Goal: Task Accomplishment & Management: Use online tool/utility

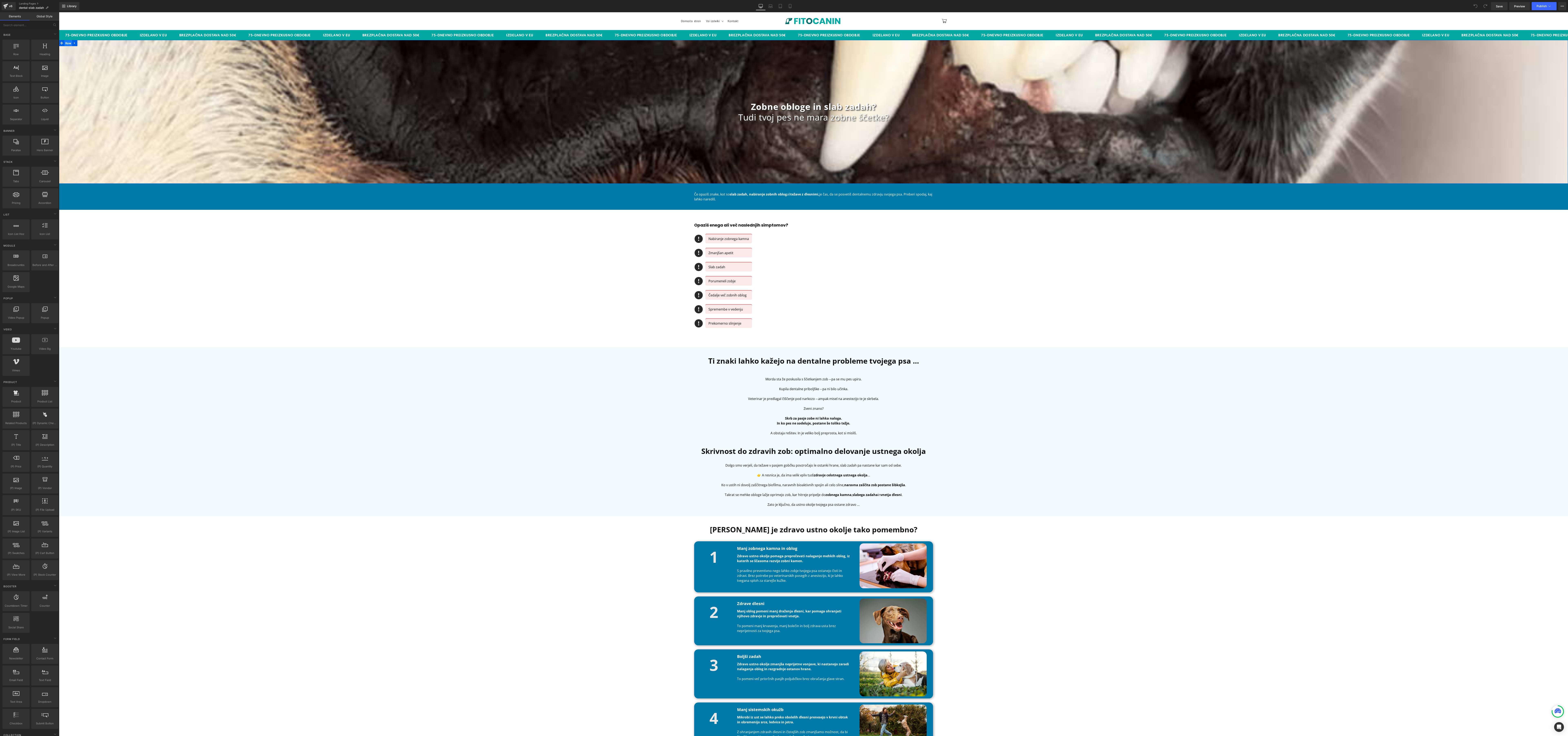
click at [65, 41] on span "Row" at bounding box center [68, 43] width 8 height 6
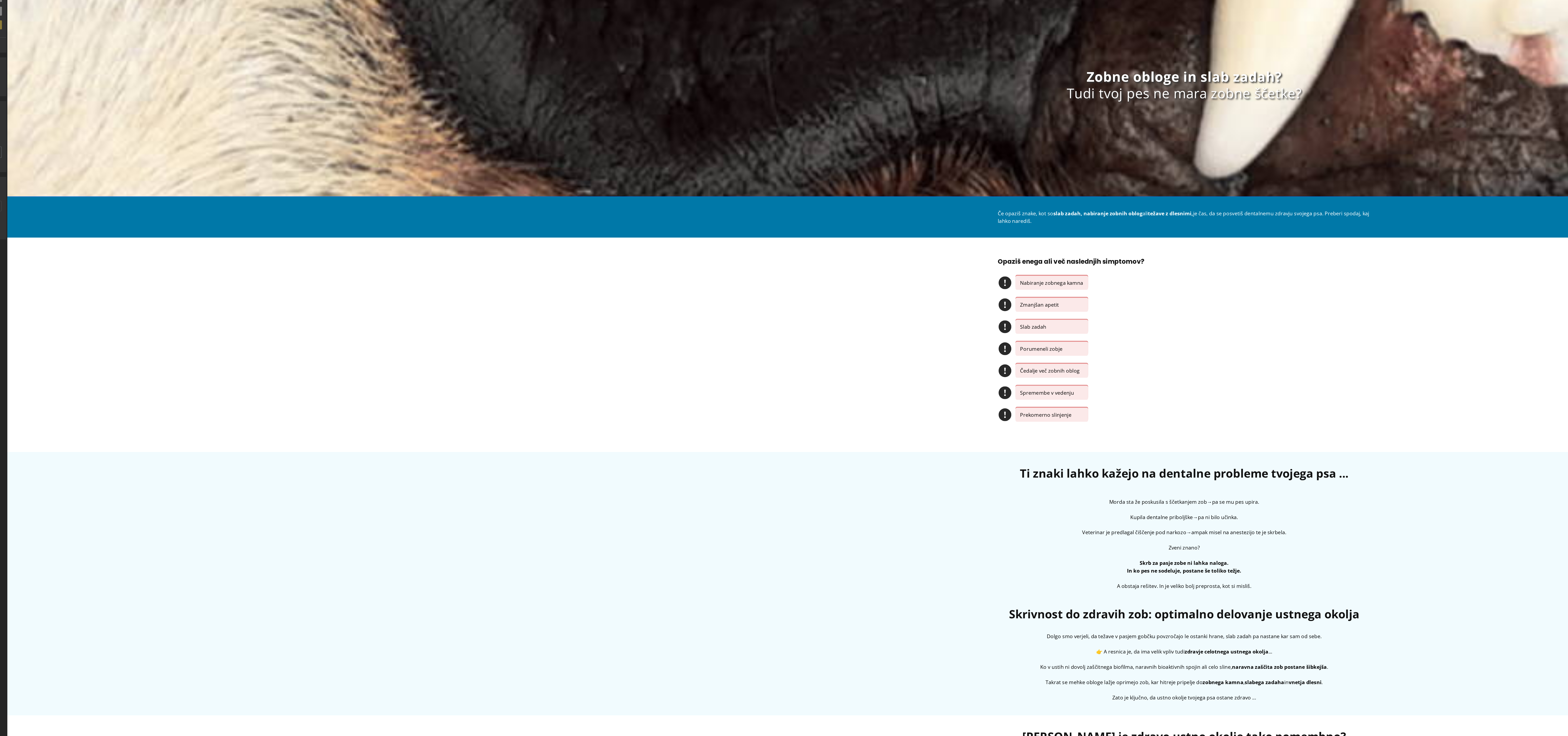
click at [101, 75] on div "Zobne obloge in slab zadah? Tudi tvoj pes ne mara zobne ščetke? Heading Row" at bounding box center [761, 29] width 1509 height 144
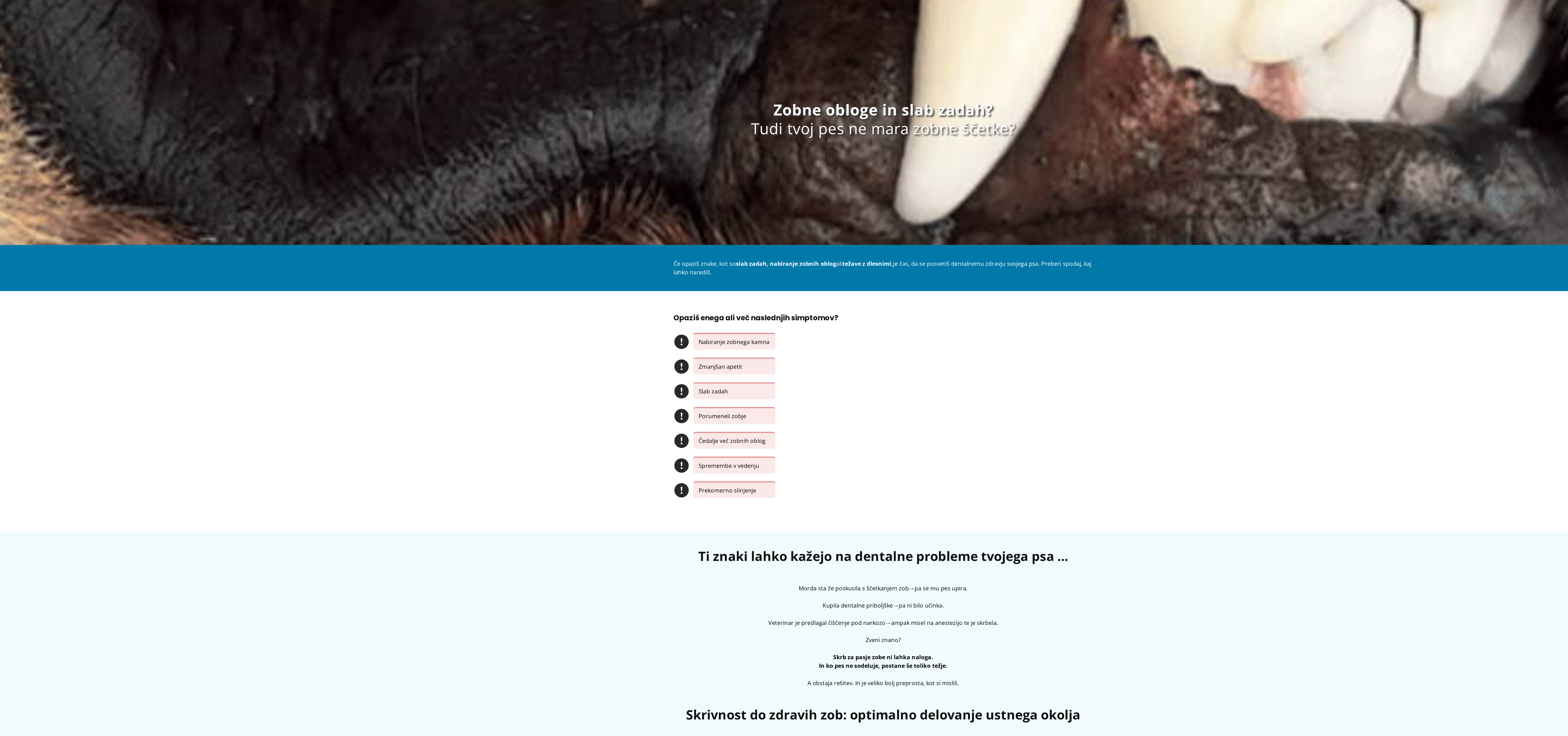
click at [251, 128] on strong "slab zadah, nabiranje zobnih oblog" at bounding box center [257, 126] width 57 height 4
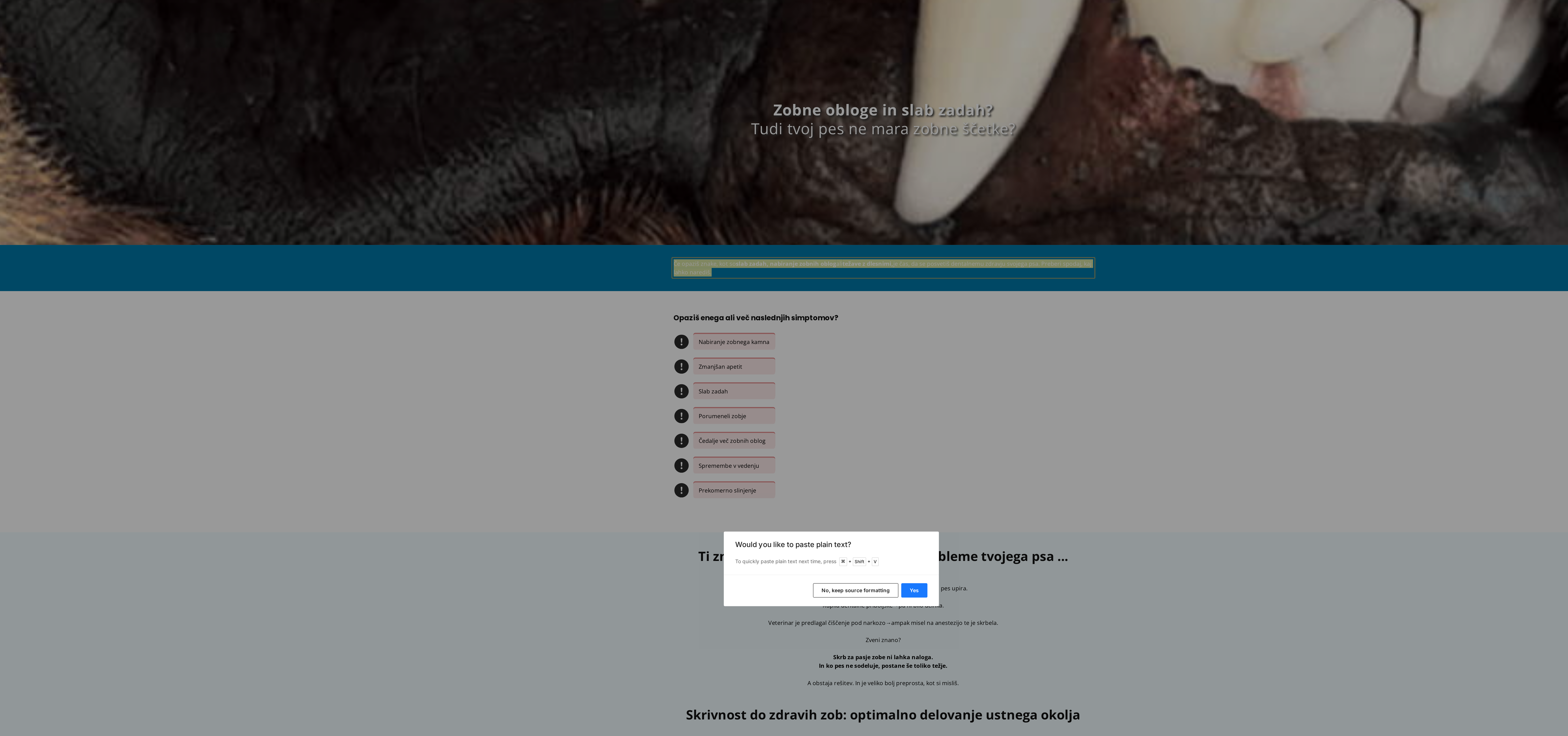
click at [831, 380] on button "Yes" at bounding box center [831, 380] width 15 height 8
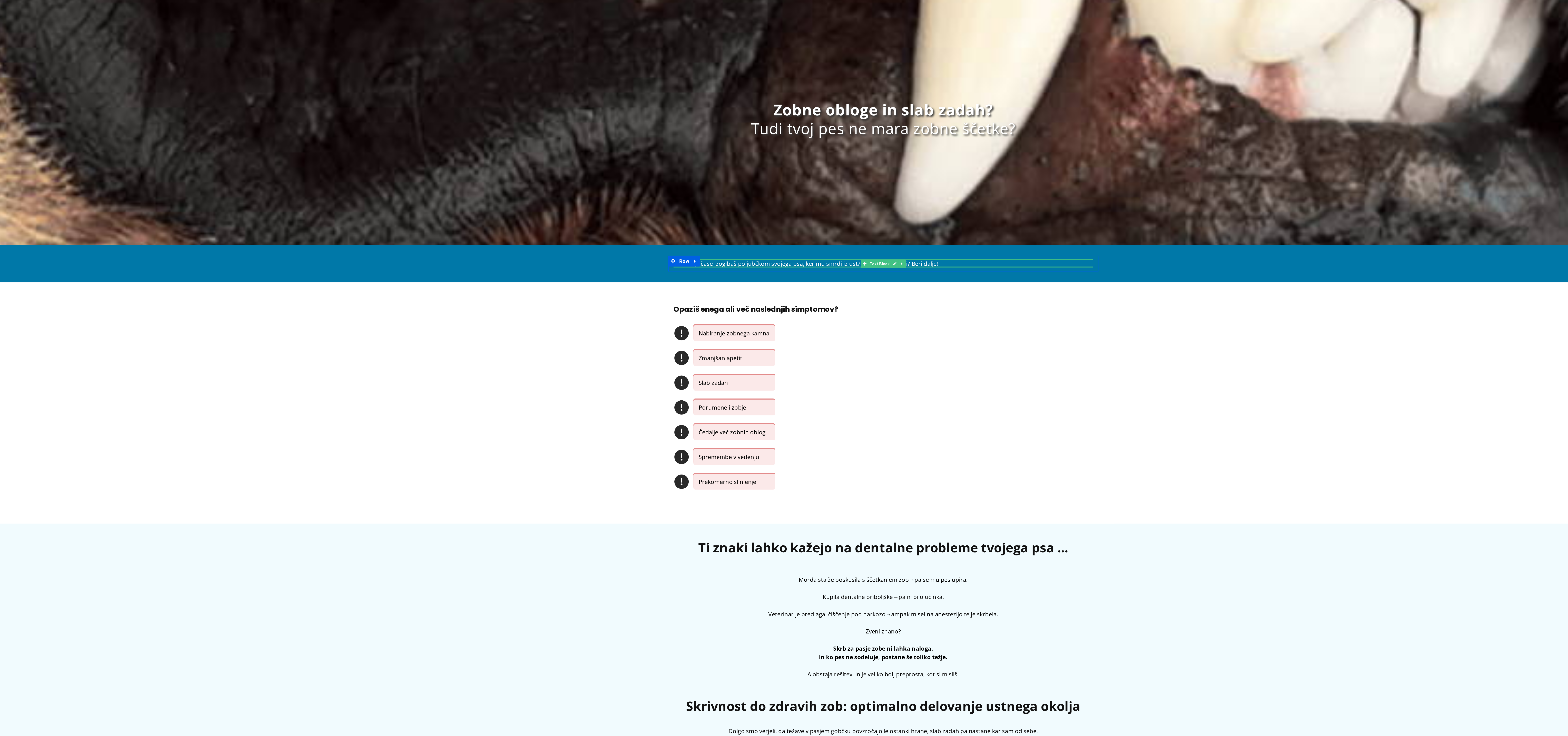
click at [281, 128] on div at bounding box center [313, 128] width 239 height 1
click at [281, 128] on p "Se zadnje čase izogibaš poljubčkom svojega psa, ker mu smrdi iz ust? Ne veš, ka…" at bounding box center [313, 126] width 239 height 5
click at [292, 128] on span "ust? Ne veš, kaj storiti? Beri dalje!" at bounding box center [317, 126] width 51 height 4
drag, startPoint x: 293, startPoint y: 127, endPoint x: 277, endPoint y: 128, distance: 16.0
click at [277, 128] on p "Se zadnje čase izogibaš poljubčkom svojega psa, ker mu iz smrdi ust? Ne veš, ka…" at bounding box center [313, 126] width 239 height 5
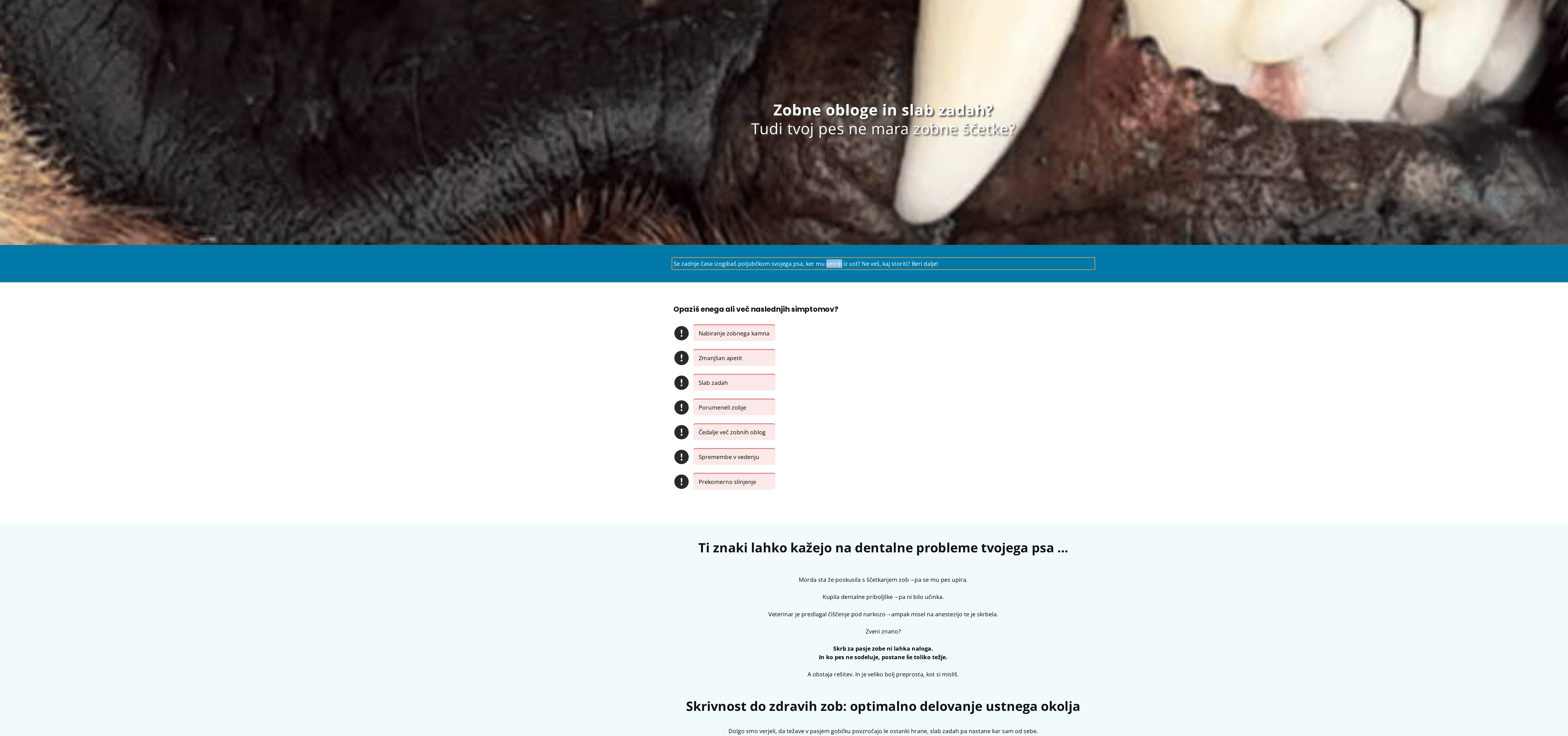
click at [282, 127] on p "Se zadnje čase izogibaš poljubčkom svojega psa, ker mu smrdi iz ust? Ne veš, ka…" at bounding box center [313, 126] width 239 height 5
drag, startPoint x: 275, startPoint y: 127, endPoint x: 293, endPoint y: 127, distance: 18.0
click at [293, 127] on p "Se zadnje čase izogibaš poljubčkom svojega psa, ker mu smrdi iz ust? Ne veš, ka…" at bounding box center [313, 126] width 239 height 5
click at [331, 164] on div "Icon Nabiranje zobnega kamna Text Block Icon Zmanjšan apetit Text Block Icon Sl…" at bounding box center [313, 211] width 239 height 99
click at [282, 49] on h1 "Tudi tvoj pes ne mara zobne ščetke?" at bounding box center [312, 49] width 1509 height 10
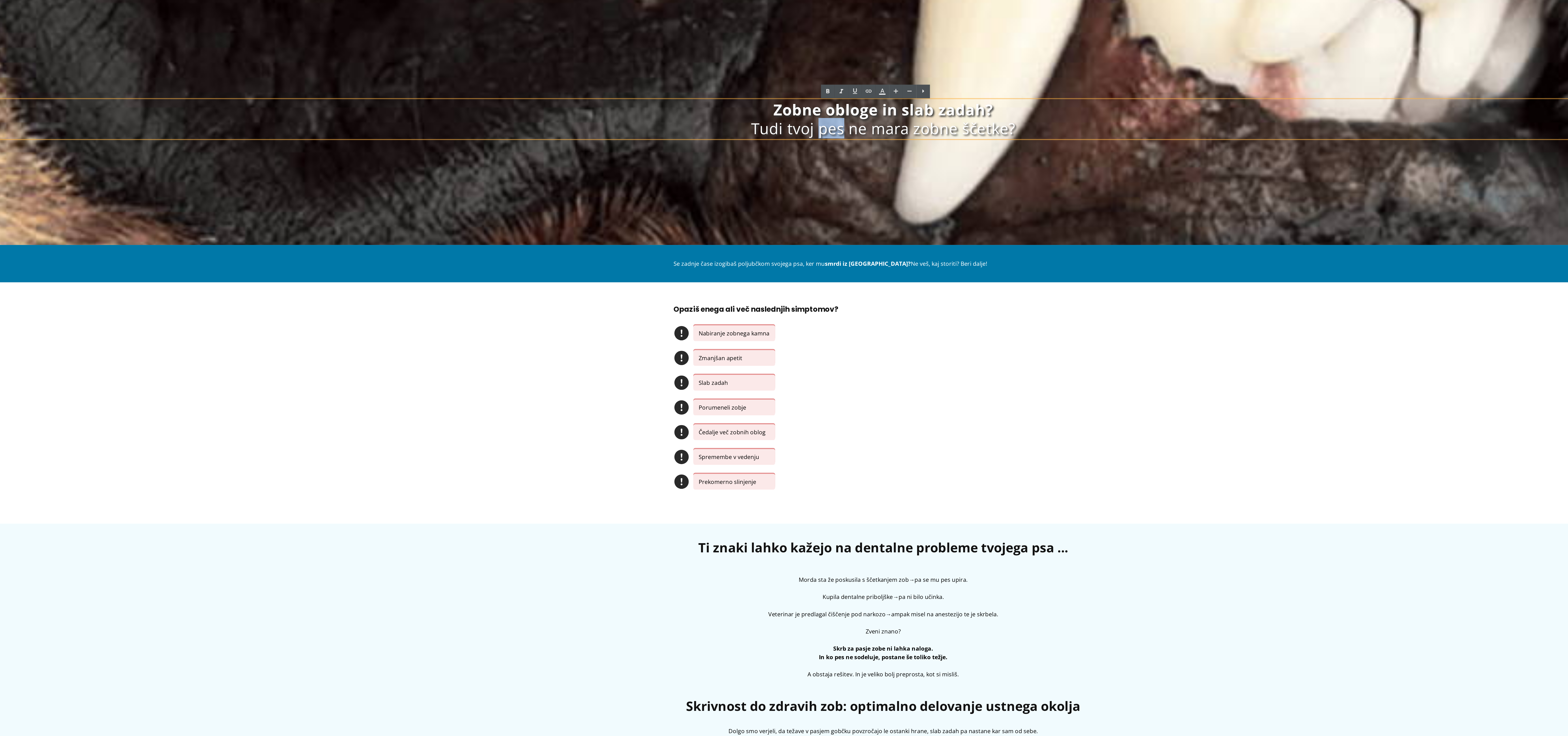
click at [282, 49] on h1 "Tudi tvoj pes ne mara zobne ščetke?" at bounding box center [312, 49] width 1509 height 10
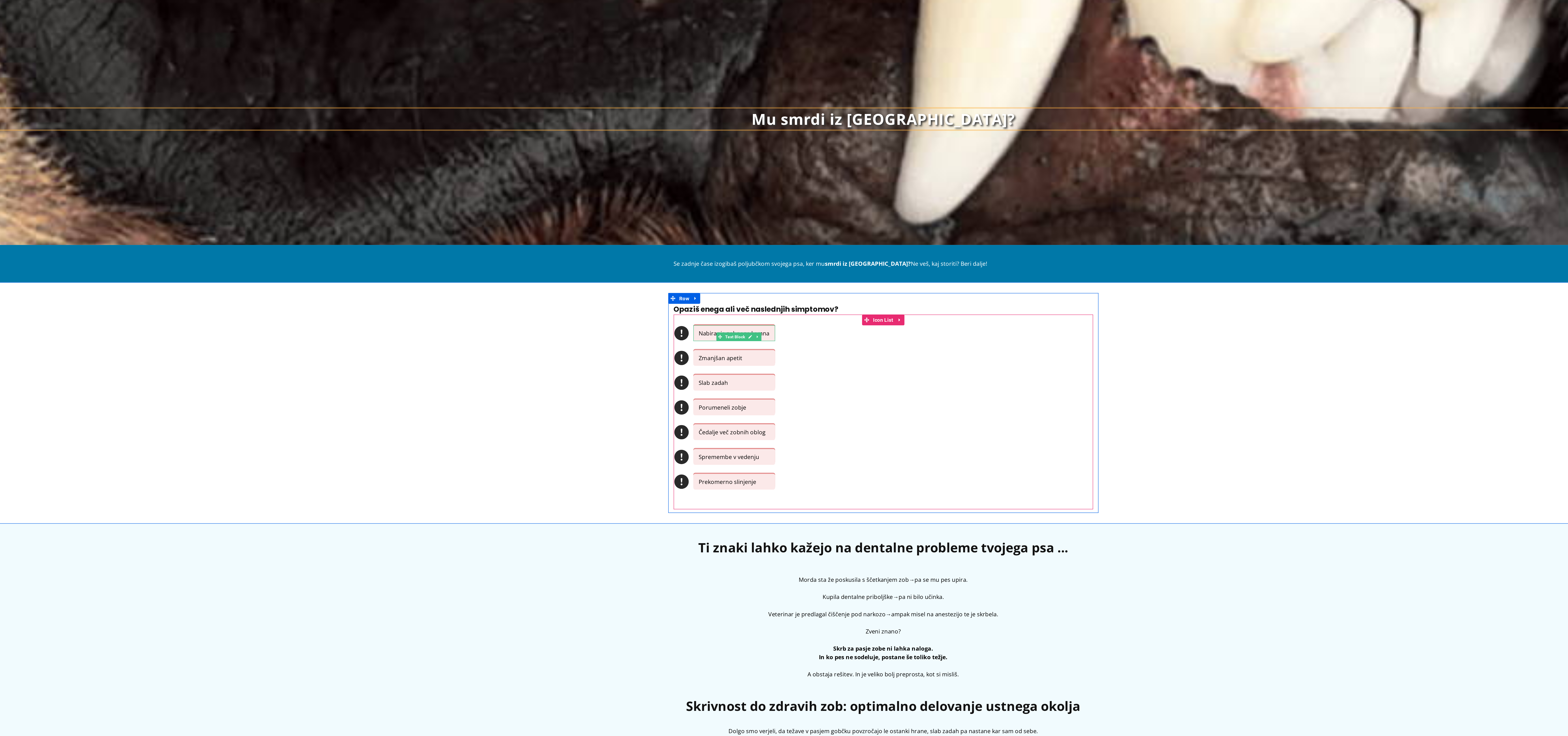
click at [208, 167] on p "Nabiranje zobnega kamna" at bounding box center [228, 166] width 40 height 5
click at [142, 256] on div "Opaziš enega ali več naslednjih simptomov? Heading Icon Nabiranje zobnega kamna…" at bounding box center [312, 206] width 1509 height 125
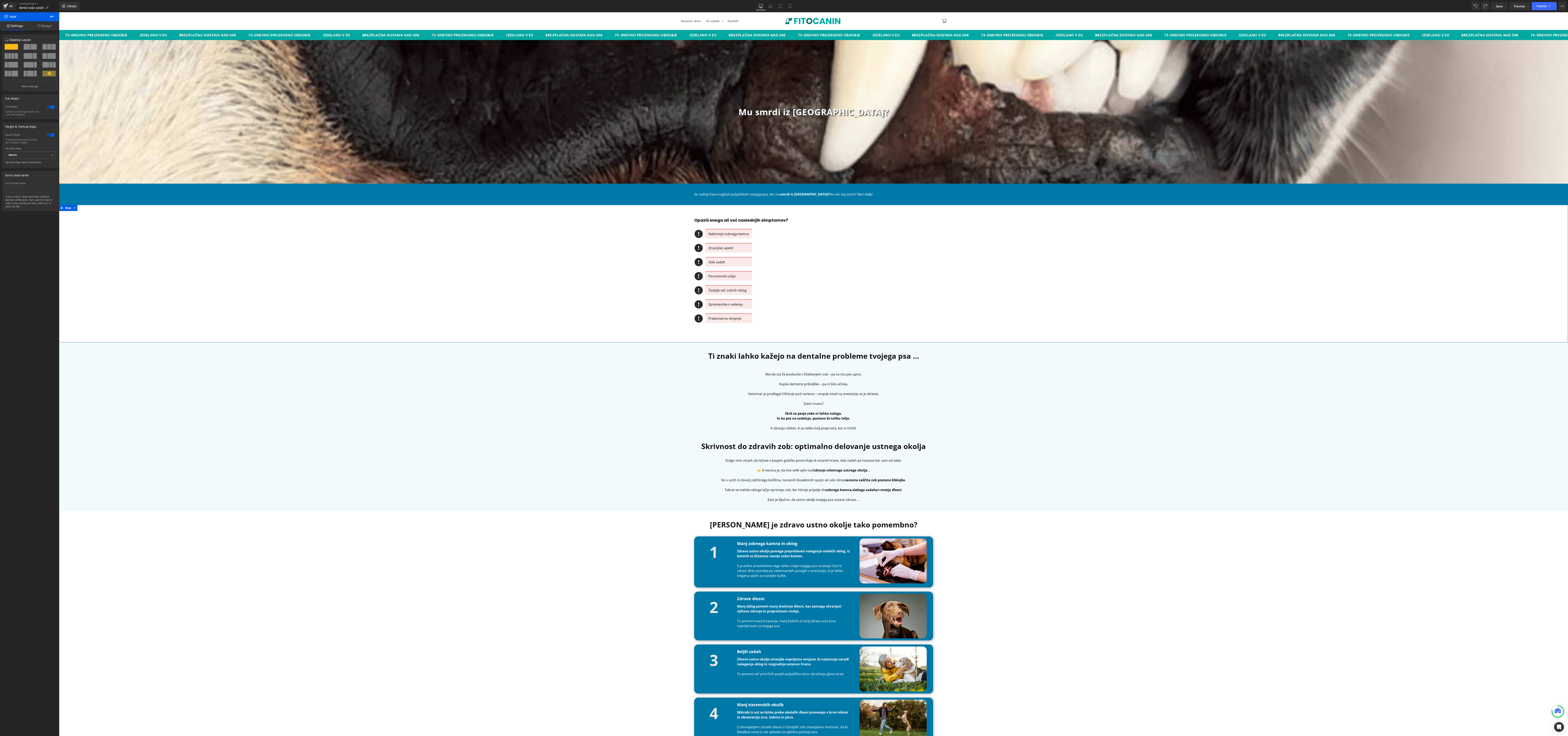
click at [43, 24] on link "Design" at bounding box center [44, 26] width 30 height 9
click at [21, 63] on div "Background" at bounding box center [14, 60] width 17 height 5
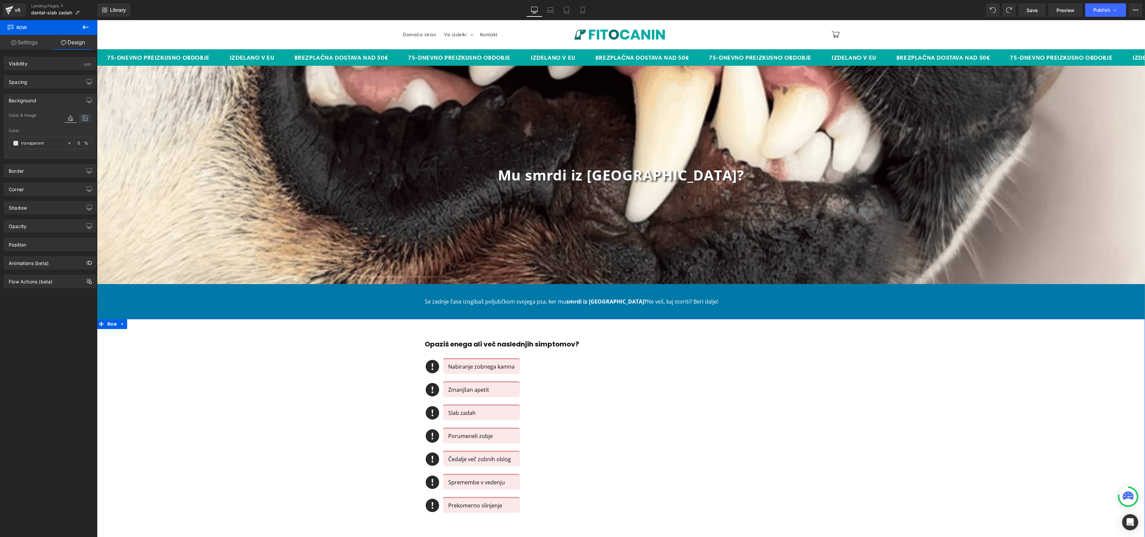
click at [82, 120] on icon at bounding box center [85, 118] width 12 height 9
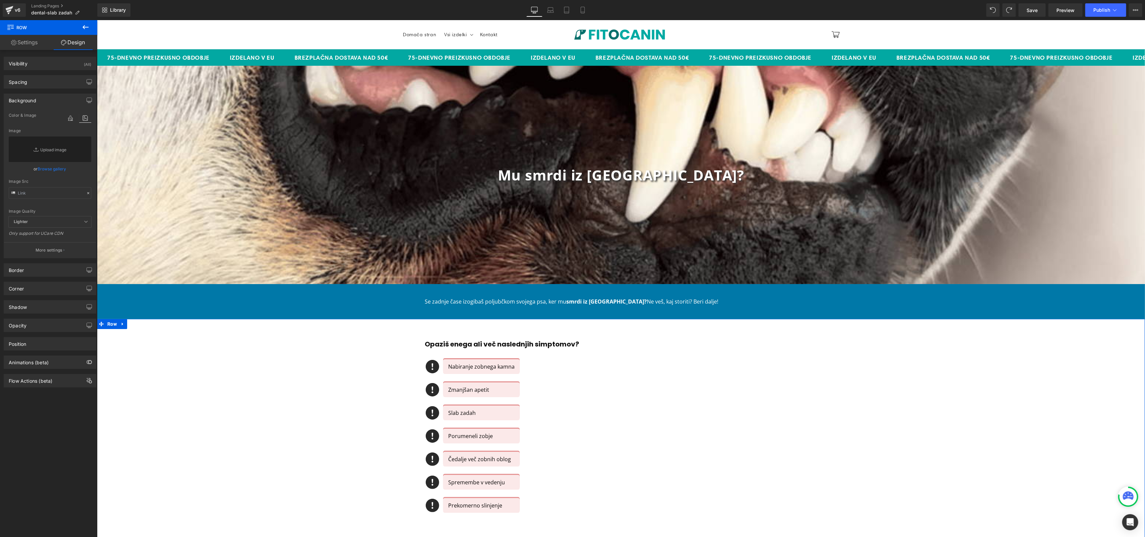
click at [45, 170] on link "Browse gallery" at bounding box center [52, 169] width 29 height 12
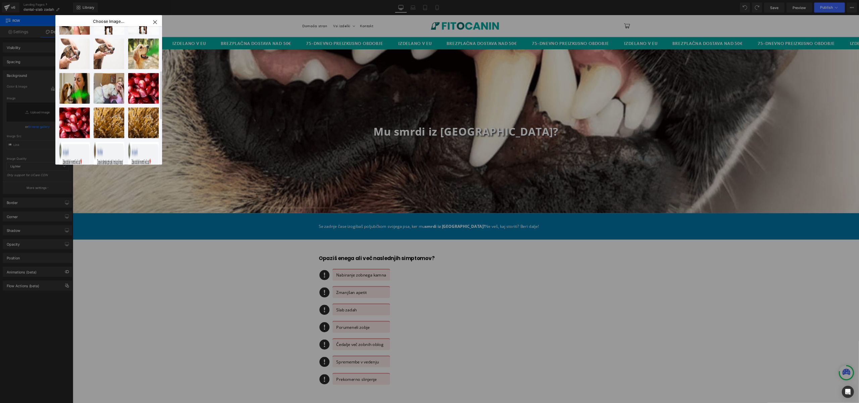
scroll to position [176, 0]
click at [202, 72] on div "1...1.png 2.48 MB" at bounding box center [191, 70] width 41 height 41
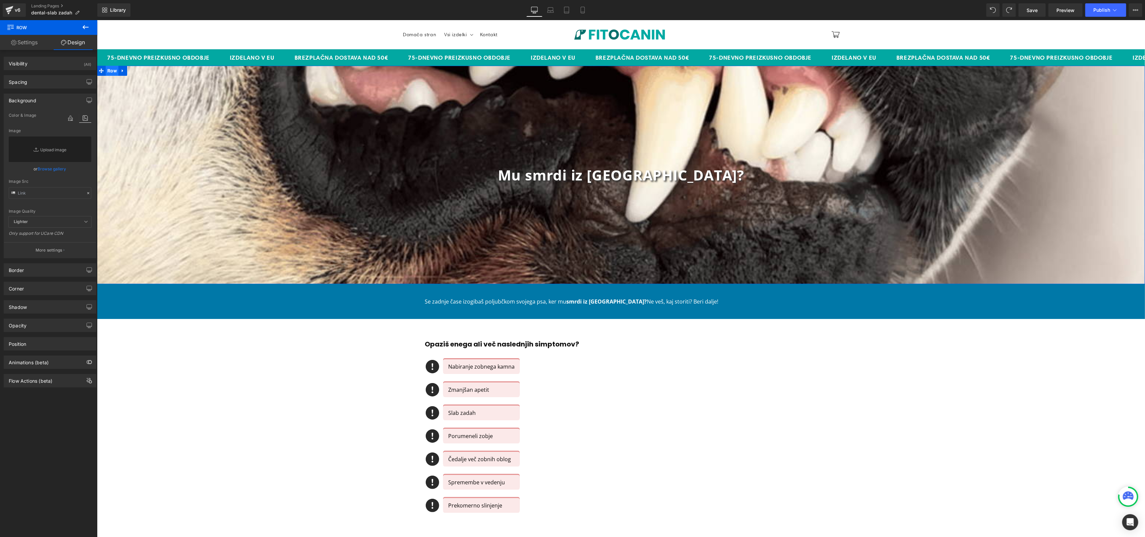
click at [106, 67] on span "Row" at bounding box center [111, 71] width 13 height 10
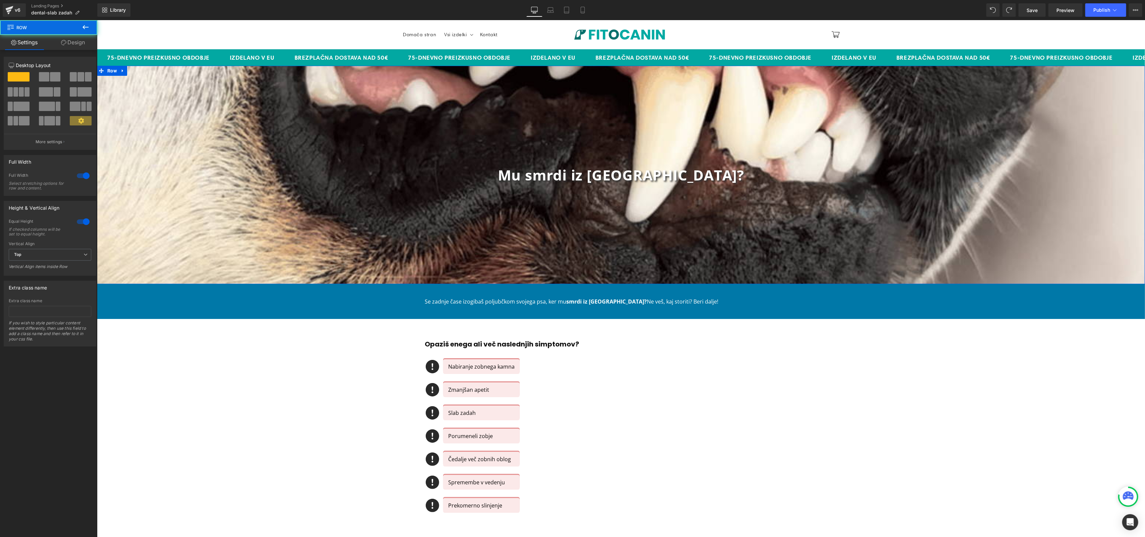
click at [143, 75] on div "Mu smrdi iz ust? Heading Row" at bounding box center [621, 175] width 1048 height 218
click at [141, 75] on div "Mu smrdi iz ust? Heading Row" at bounding box center [621, 175] width 1048 height 218
click at [120, 70] on icon at bounding box center [122, 70] width 5 height 5
click at [82, 35] on link "Design" at bounding box center [73, 42] width 49 height 15
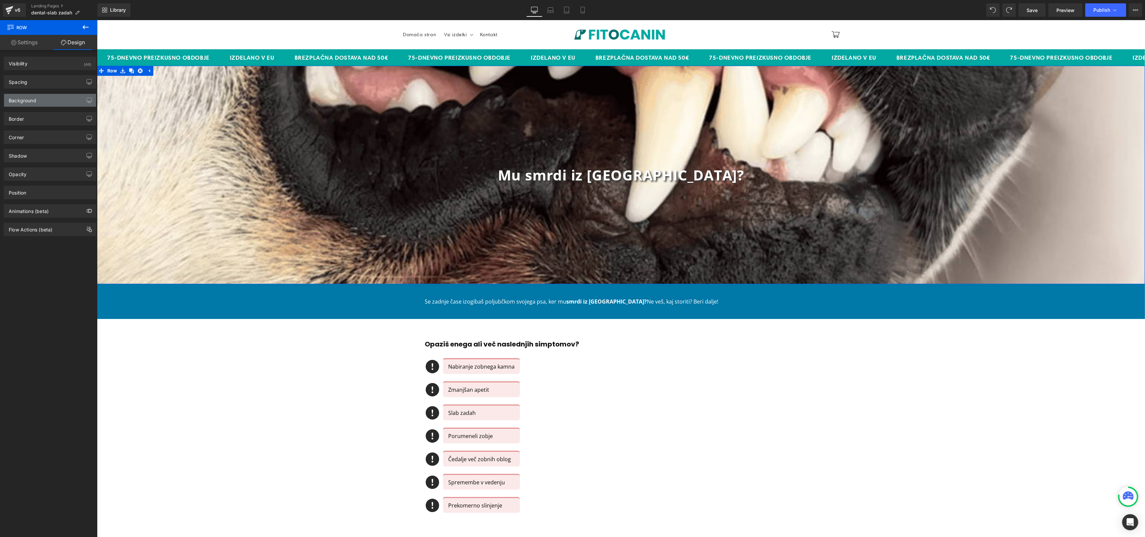
click at [49, 101] on div "Background" at bounding box center [50, 100] width 92 height 13
click at [84, 120] on icon at bounding box center [85, 118] width 12 height 9
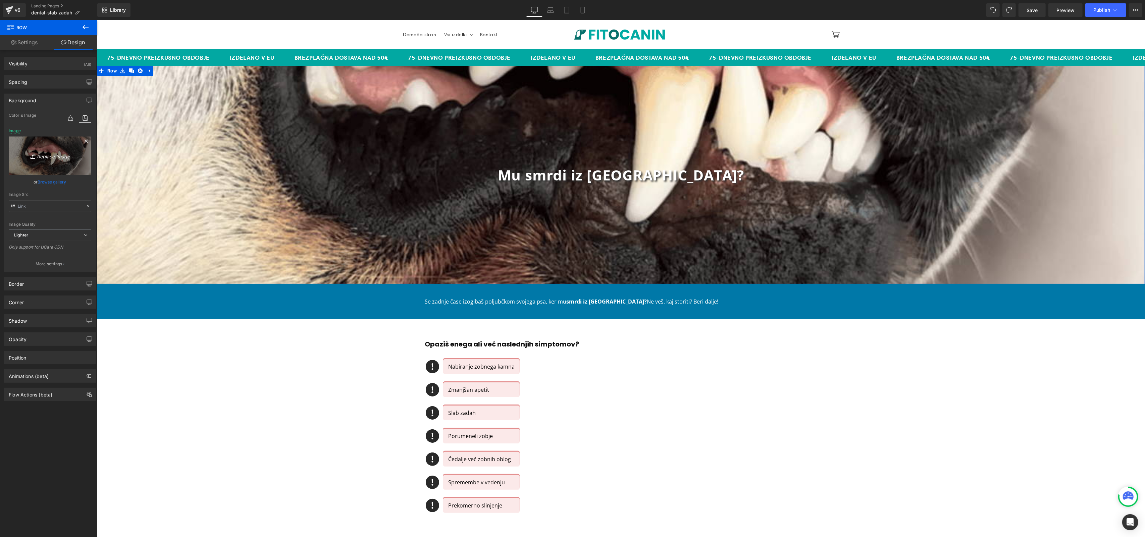
click at [50, 158] on icon "Replace Image" at bounding box center [50, 156] width 54 height 8
click at [45, 182] on link "Browse gallery" at bounding box center [52, 182] width 29 height 12
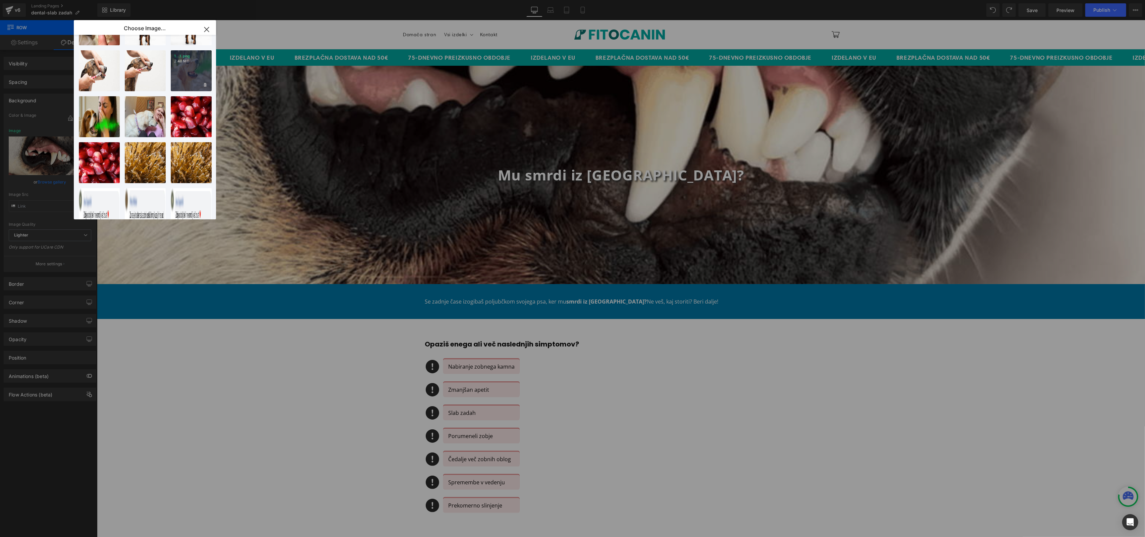
drag, startPoint x: 189, startPoint y: 54, endPoint x: 92, endPoint y: 34, distance: 99.0
click at [189, 54] on p "1...1.png" at bounding box center [191, 56] width 34 height 5
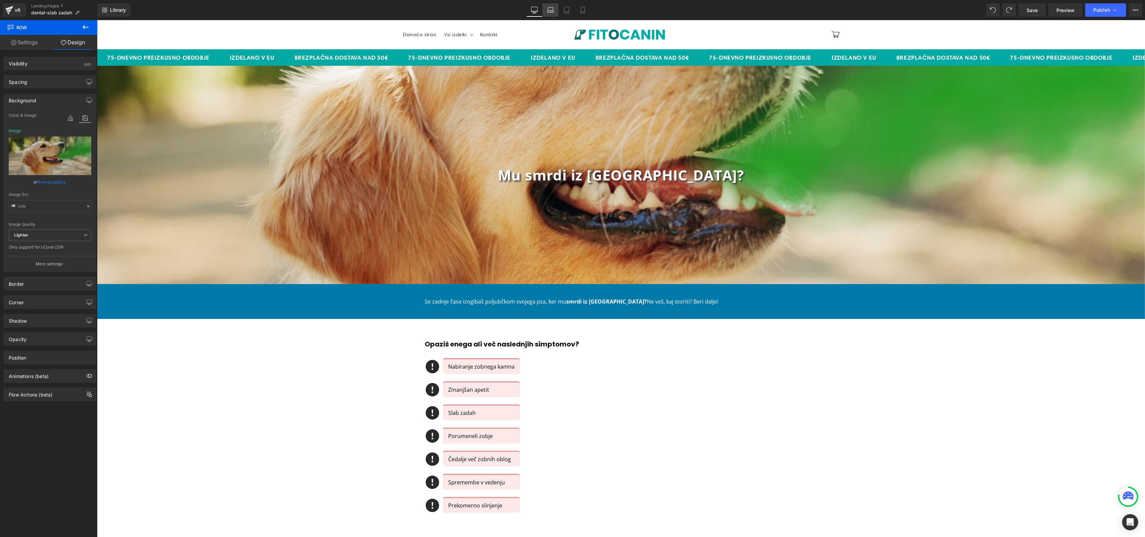
click at [549, 12] on icon at bounding box center [550, 10] width 7 height 7
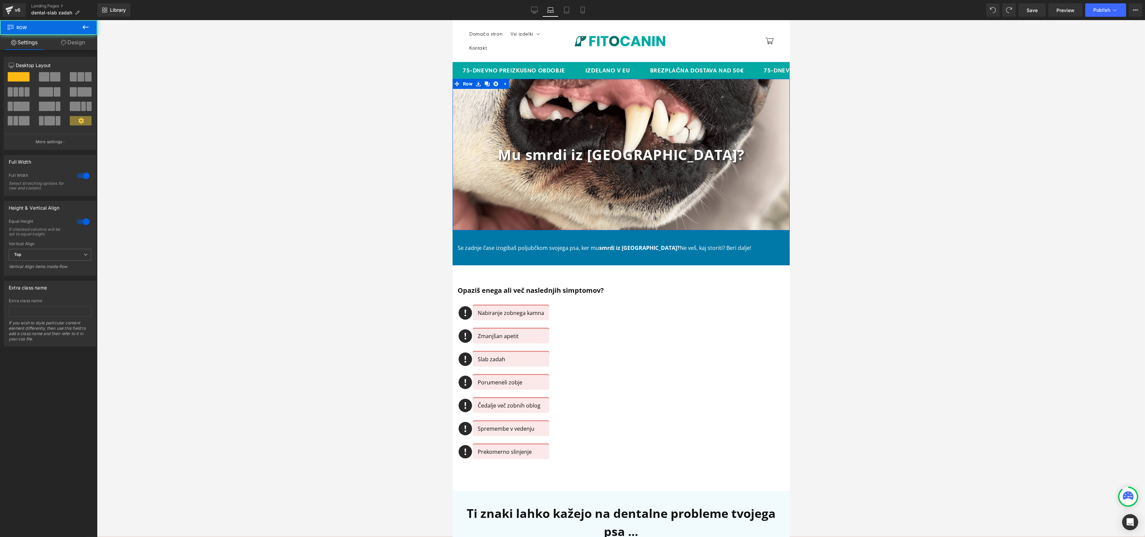
click at [572, 93] on div "Mu smrdi iz ust? Heading Row" at bounding box center [620, 155] width 337 height 152
click at [71, 38] on link "Design" at bounding box center [73, 42] width 49 height 15
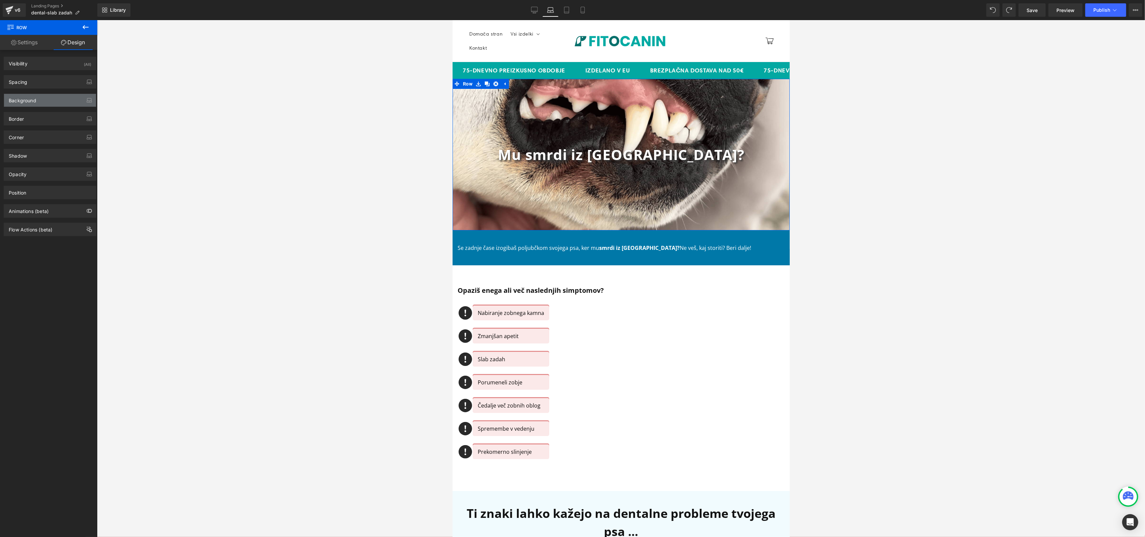
click at [55, 103] on div "Background" at bounding box center [50, 100] width 92 height 13
click at [73, 111] on div at bounding box center [77, 118] width 27 height 18
click at [82, 117] on icon at bounding box center [85, 118] width 12 height 9
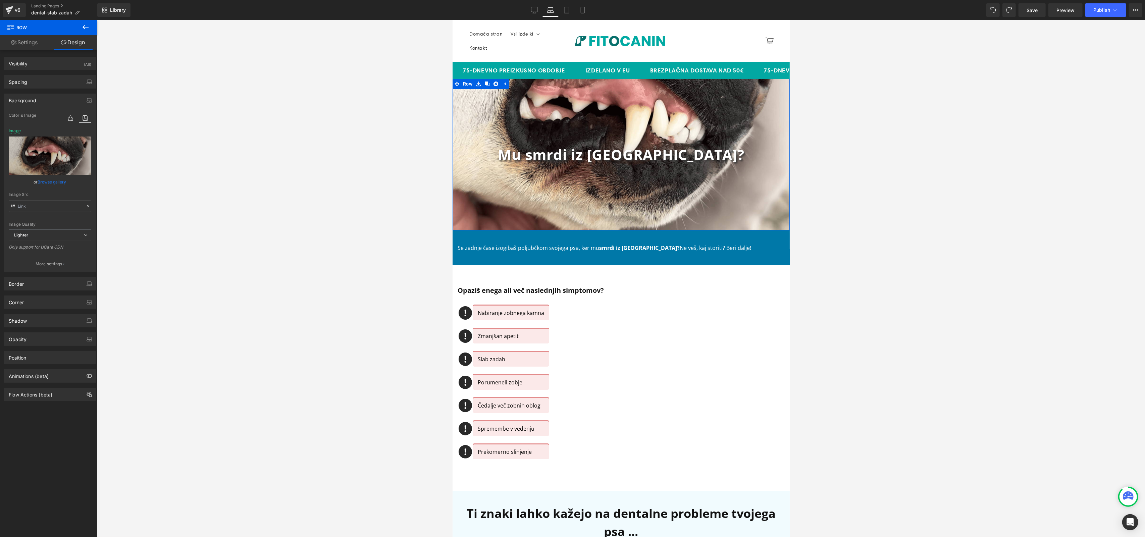
click at [47, 181] on link "Browse gallery" at bounding box center [52, 182] width 29 height 12
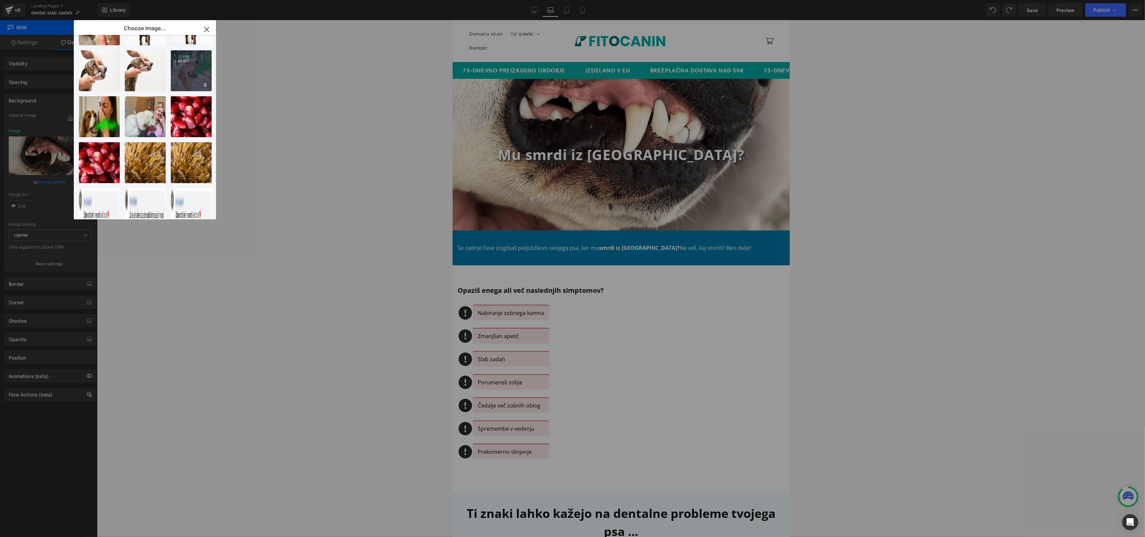
click at [200, 71] on div "1...1.png 2.48 MB" at bounding box center [191, 70] width 41 height 41
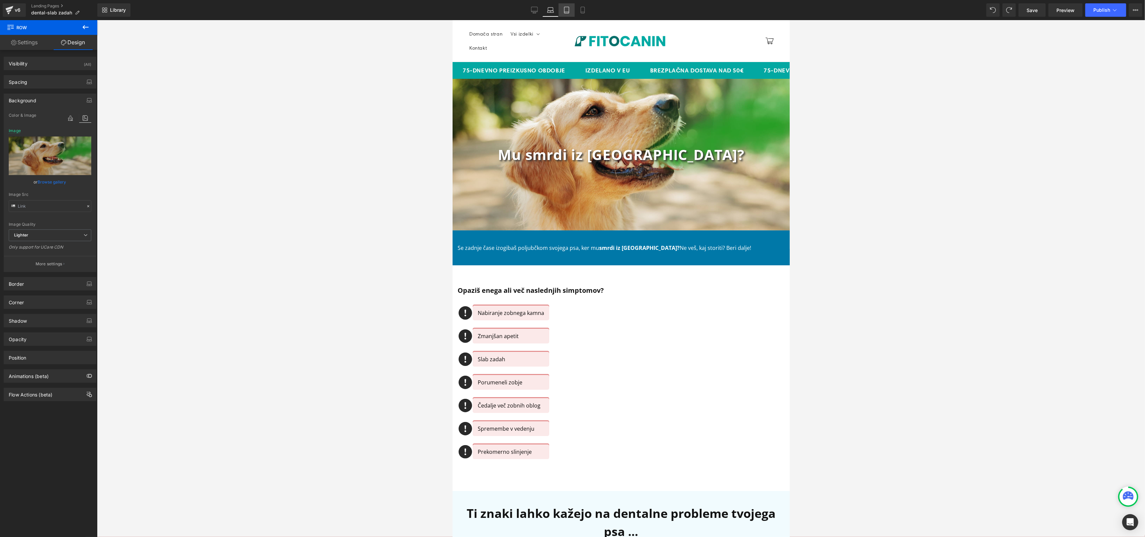
click at [564, 10] on icon at bounding box center [566, 10] width 5 height 6
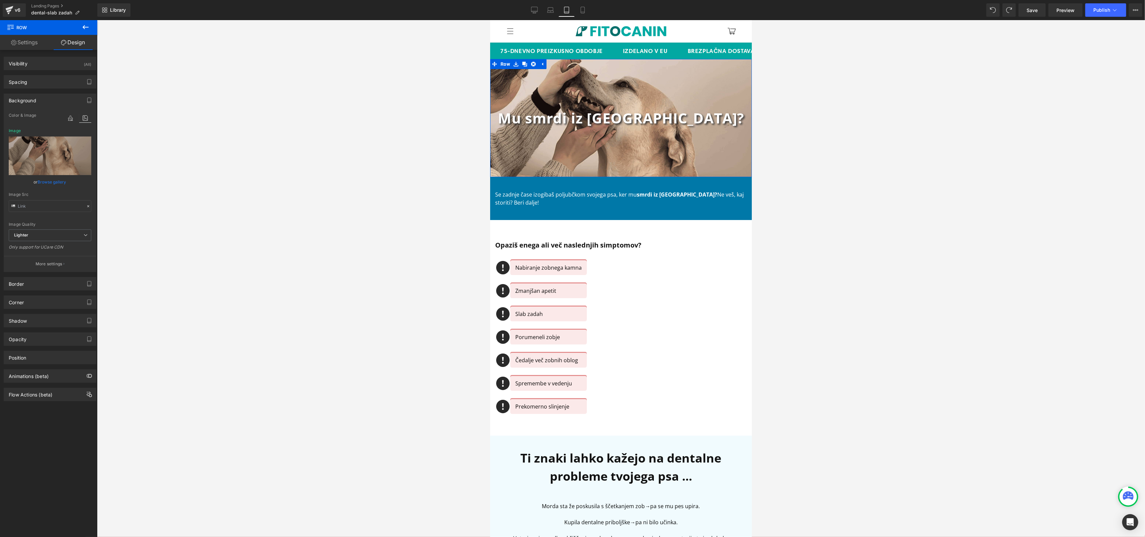
click at [571, 79] on div "Mu smrdi iz ust? Heading Row" at bounding box center [621, 118] width 262 height 118
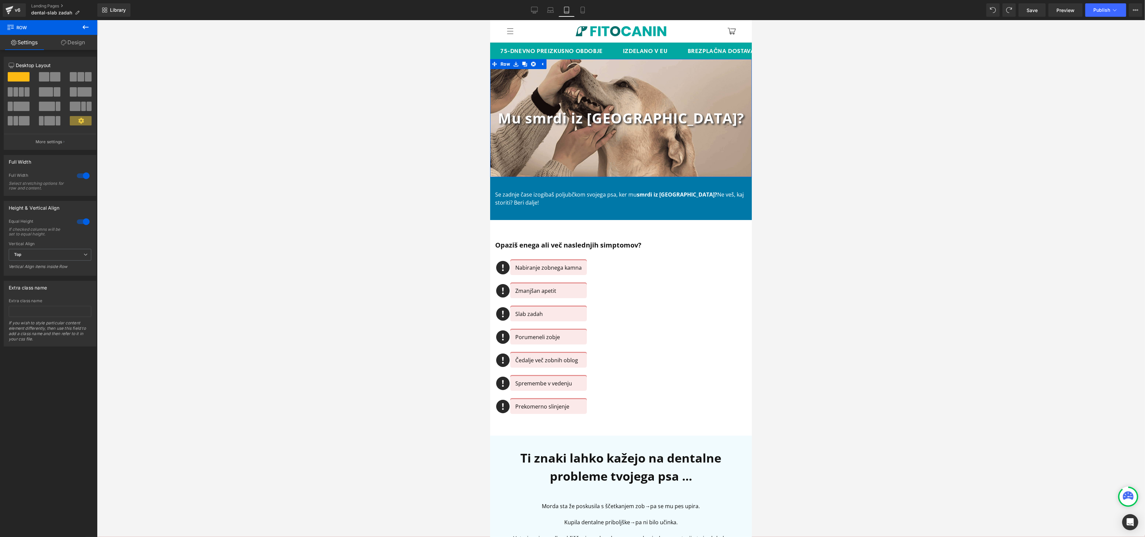
click at [78, 40] on link "Design" at bounding box center [73, 42] width 49 height 15
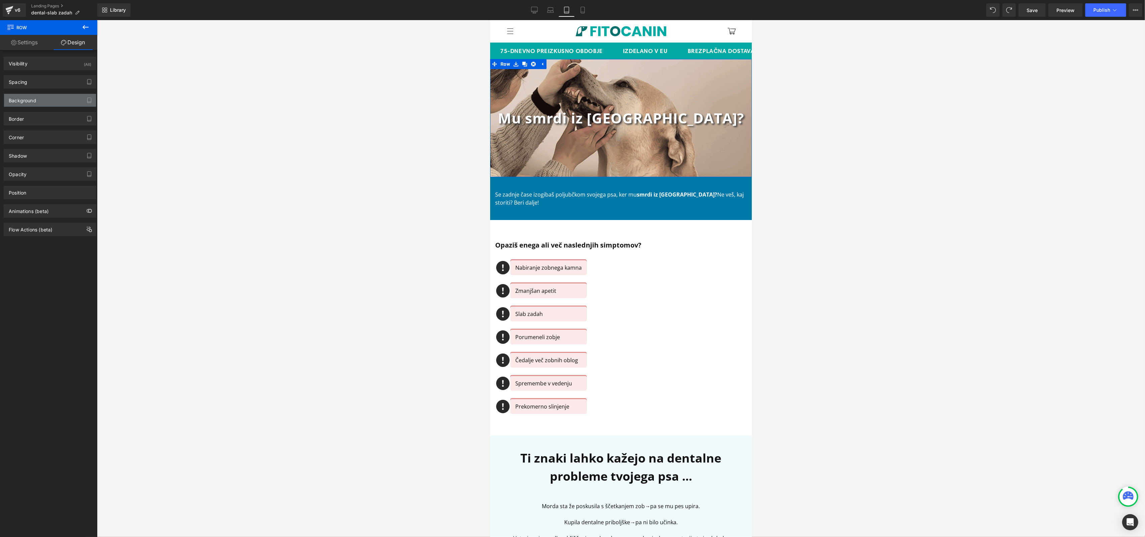
click at [50, 102] on div "Background" at bounding box center [50, 100] width 92 height 13
click at [80, 119] on icon at bounding box center [85, 118] width 12 height 9
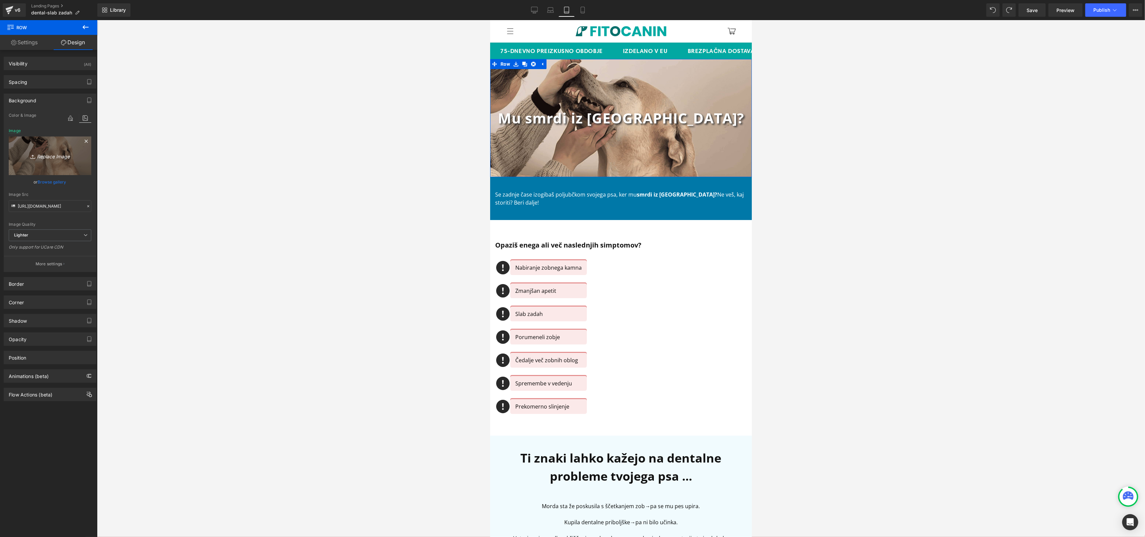
click at [65, 152] on icon "Replace Image" at bounding box center [50, 156] width 54 height 8
click at [44, 182] on link "Browse gallery" at bounding box center [52, 182] width 29 height 12
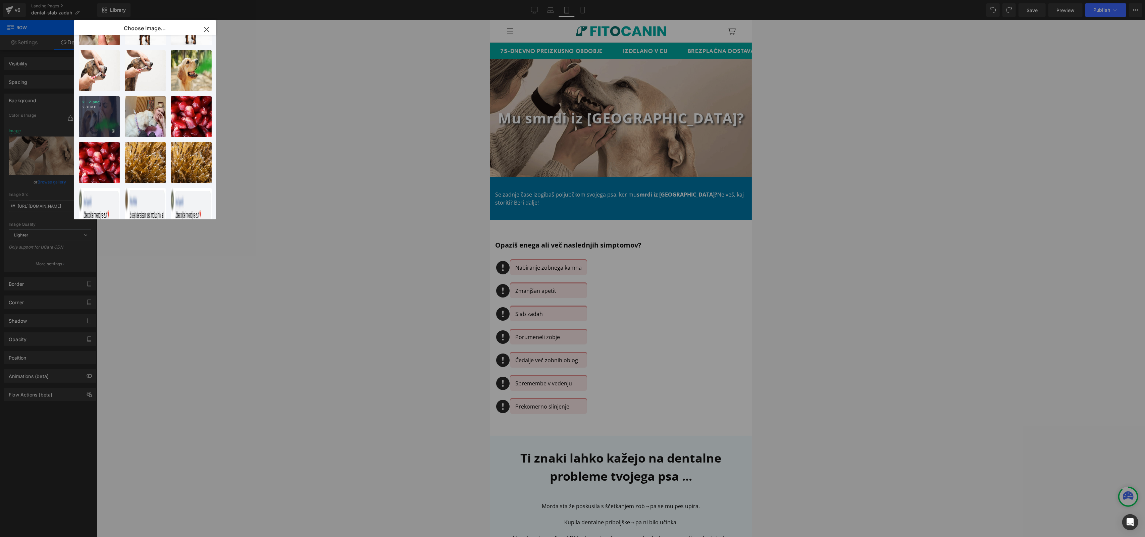
click at [94, 108] on p "2.81 MB" at bounding box center [99, 107] width 34 height 5
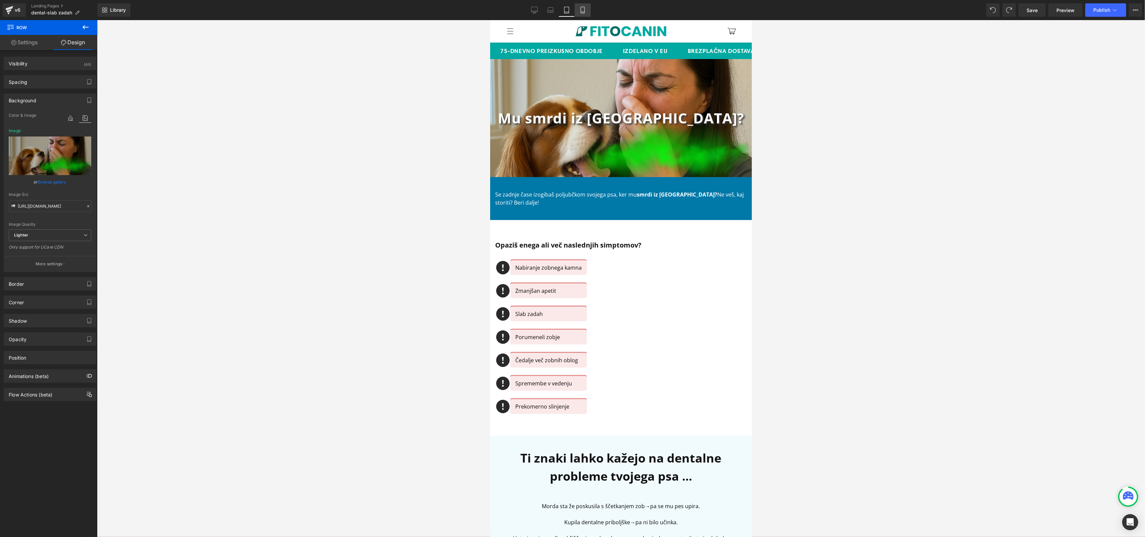
click at [579, 13] on icon at bounding box center [582, 10] width 7 height 7
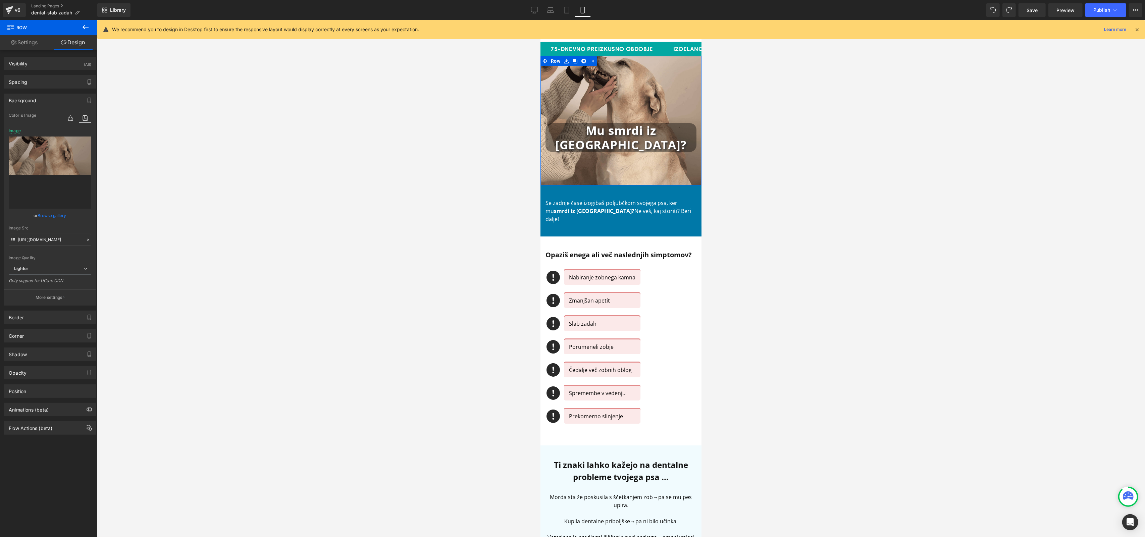
click at [52, 216] on link "Browse gallery" at bounding box center [52, 216] width 29 height 12
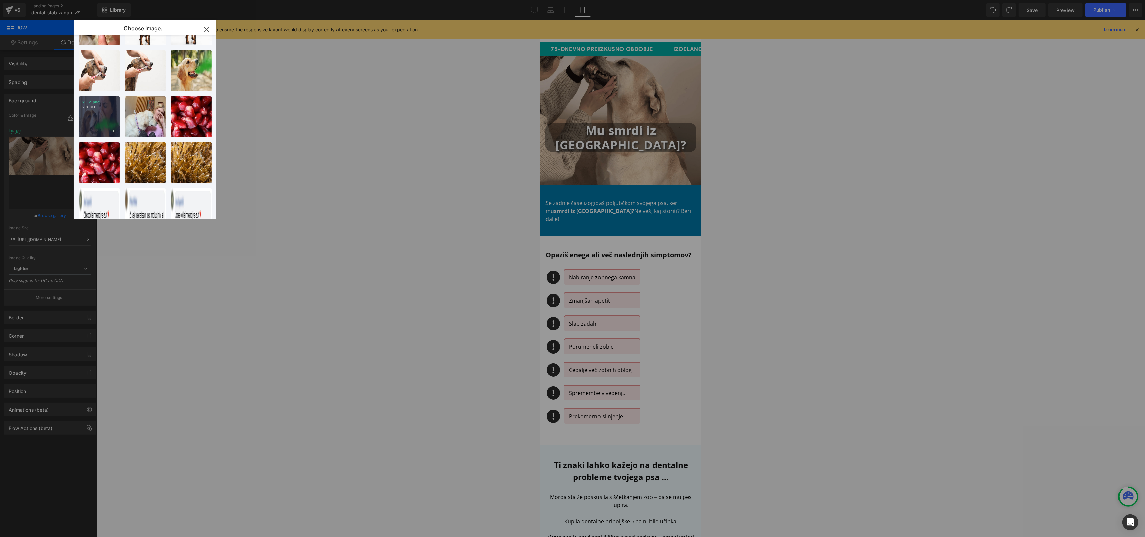
click at [100, 118] on div "2...2.png 2.81 MB" at bounding box center [99, 116] width 41 height 41
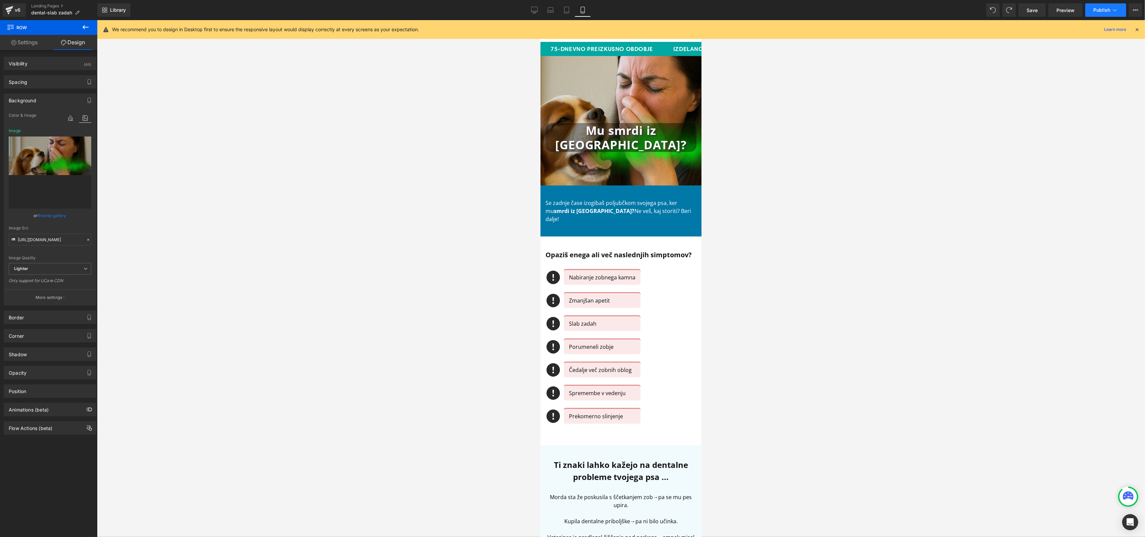
click at [1104, 7] on span "Publish" at bounding box center [1101, 9] width 17 height 5
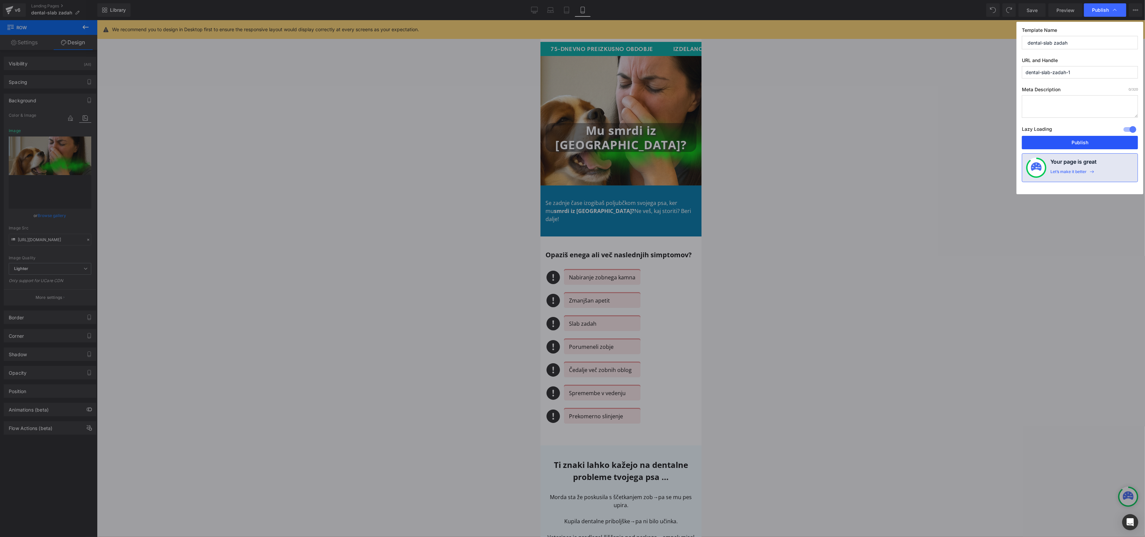
click at [1065, 142] on button "Publish" at bounding box center [1080, 142] width 116 height 13
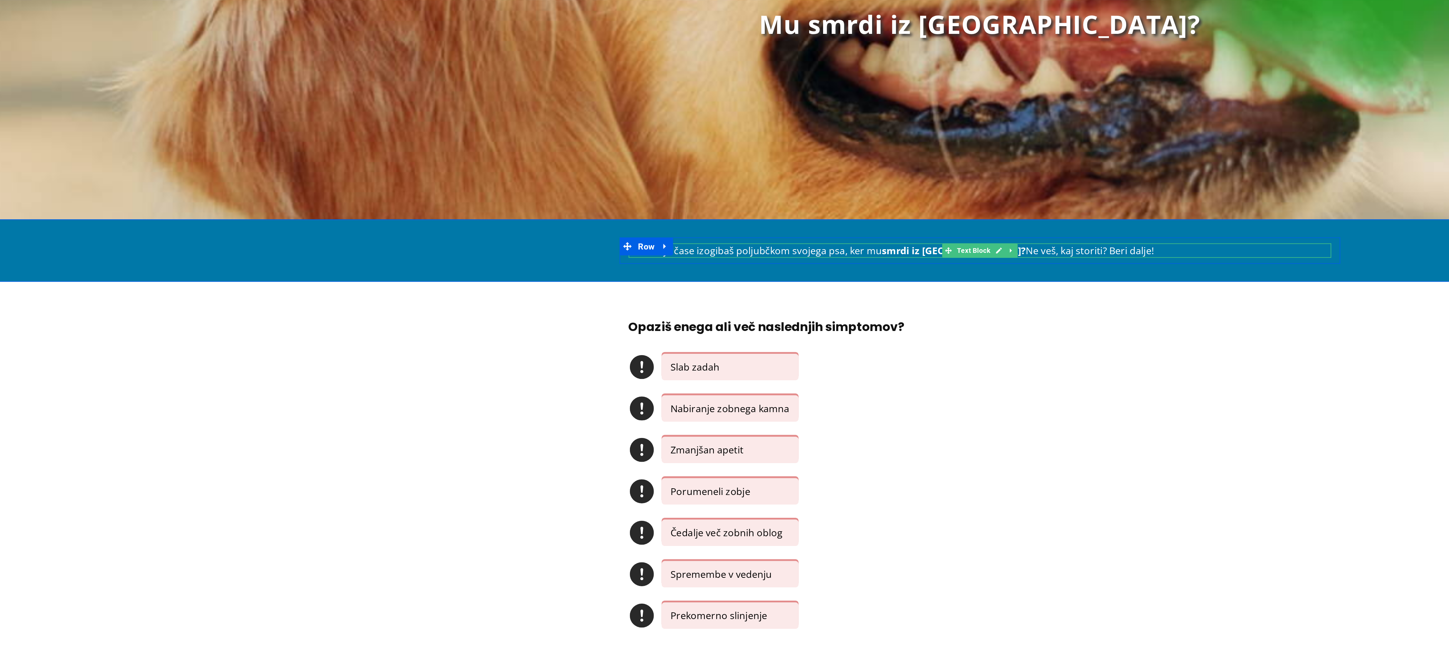
click at [333, 28] on p "Se zadnje čase izogibaš poljubčkom svojega psa, ker mu smrdi iz ust? Ne veš, ka…" at bounding box center [445, 28] width 392 height 8
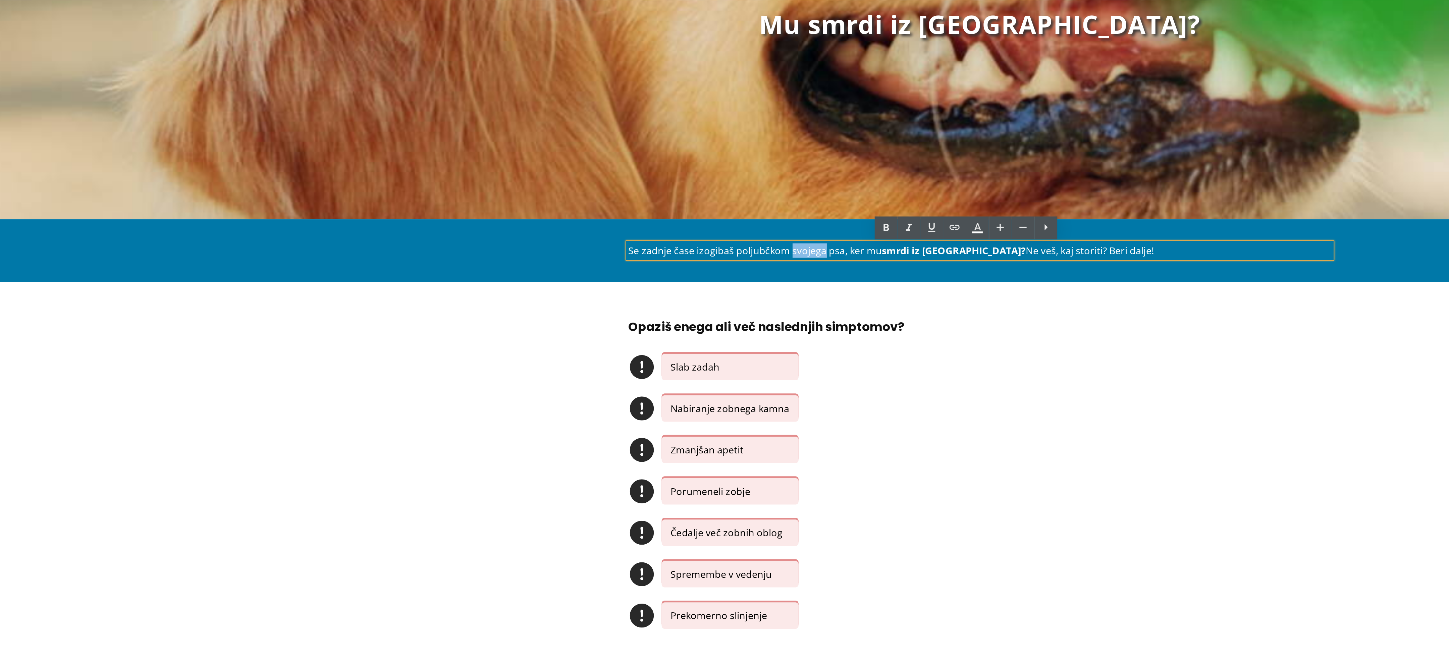
click at [333, 28] on p "Se zadnje čase izogibaš poljubčkom svojega psa, ker mu smrdi iz ust? Ne veš, ka…" at bounding box center [445, 28] width 392 height 8
copy p "Se zadnje čase izogibaš poljubčkom svojega psa, ker mu smrdi iz ust? Ne veš, ka…"
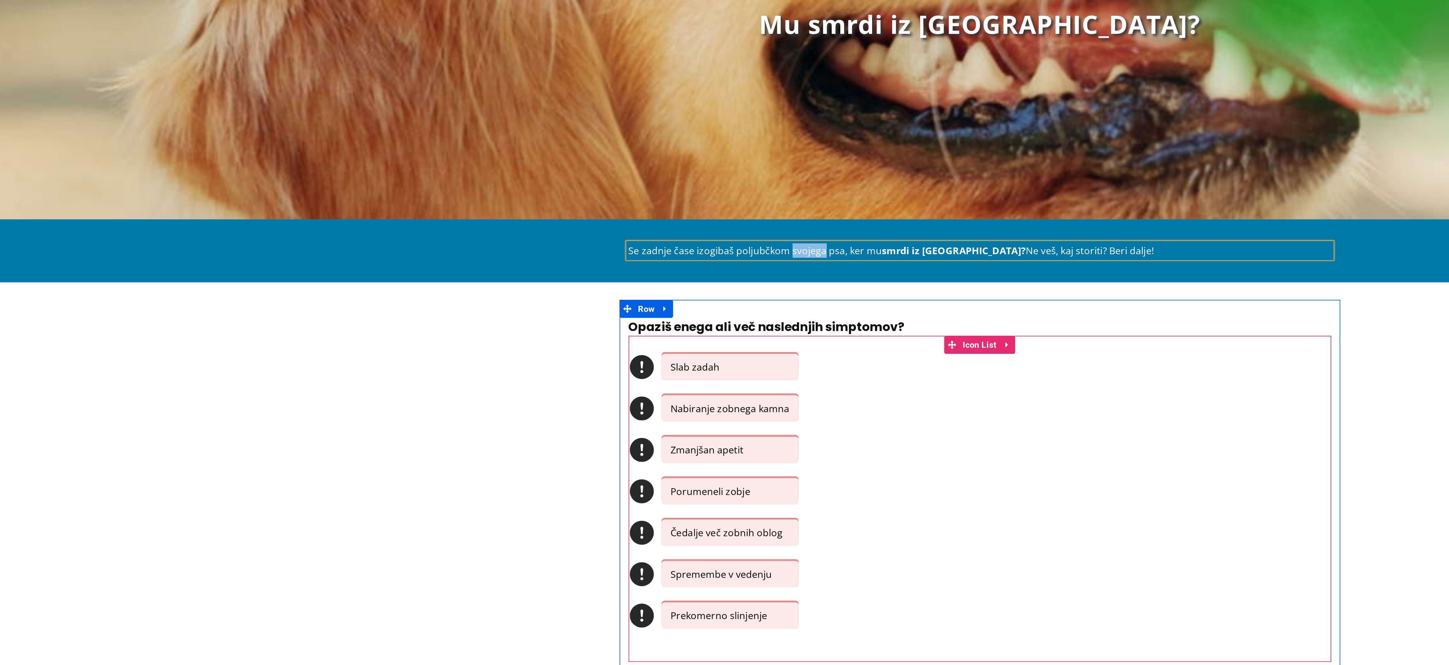
click at [453, 101] on div "Icon Slab zadah Text Block Icon Nabiranje zobnega kamna Text Block Icon Zmanjša…" at bounding box center [445, 167] width 392 height 162
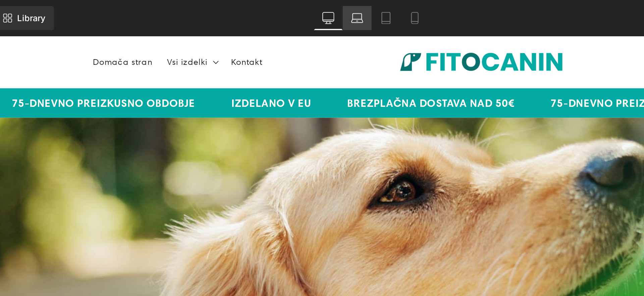
click at [297, 11] on icon at bounding box center [300, 12] width 6 height 2
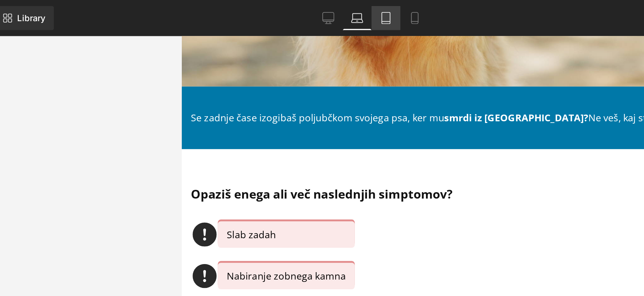
click at [315, 10] on icon at bounding box center [316, 10] width 7 height 7
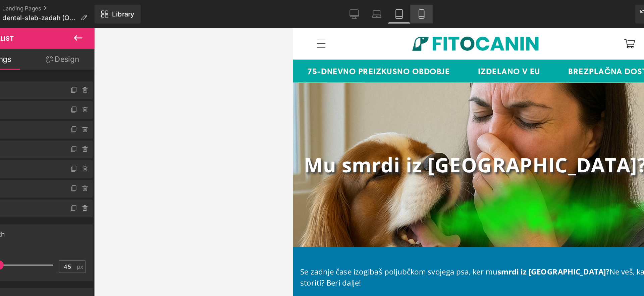
click at [334, 6] on link "Mobile" at bounding box center [332, 9] width 16 height 13
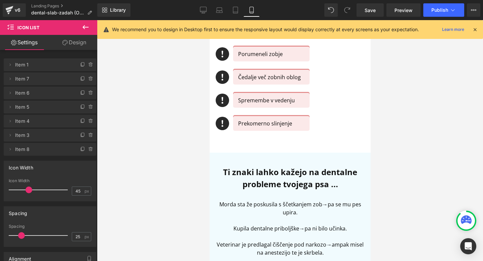
scroll to position [321, 0]
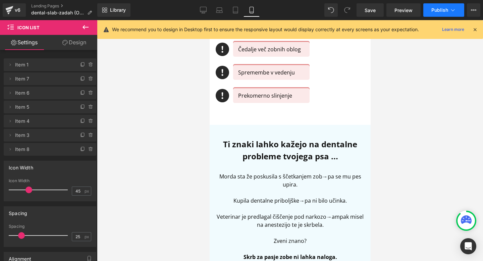
click at [459, 12] on button "Publish" at bounding box center [443, 9] width 41 height 13
click at [473, 11] on icon at bounding box center [473, 9] width 5 height 5
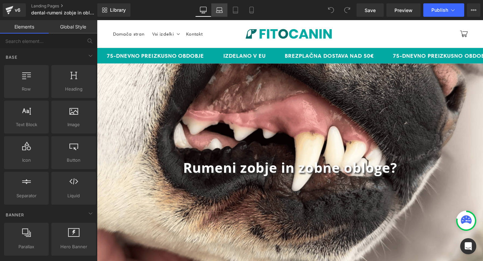
click at [222, 16] on link "Laptop" at bounding box center [219, 9] width 16 height 13
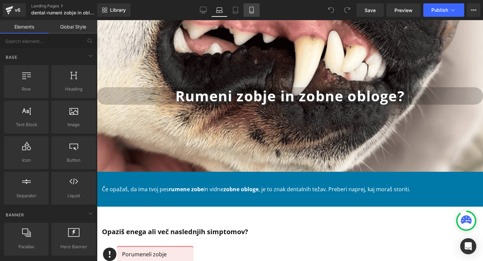
drag, startPoint x: 233, startPoint y: 11, endPoint x: 251, endPoint y: 13, distance: 17.8
click at [233, 11] on icon at bounding box center [235, 10] width 7 height 7
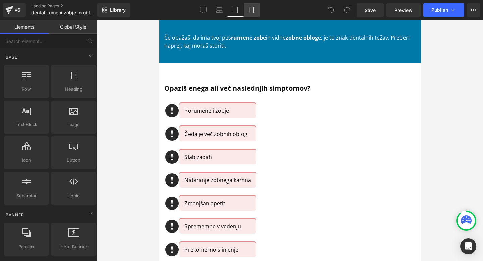
scroll to position [157, 0]
click at [253, 8] on icon at bounding box center [251, 10] width 7 height 7
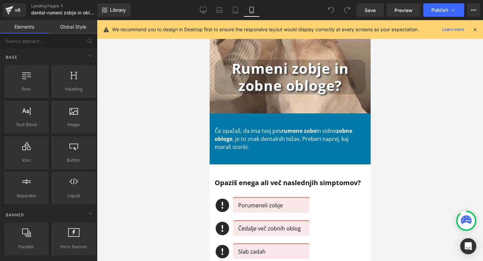
scroll to position [55, 0]
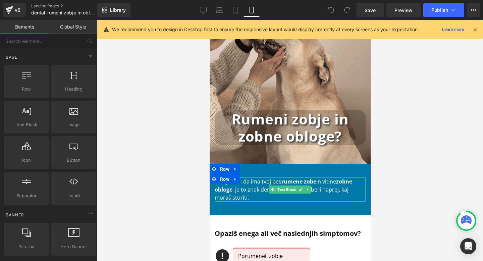
click at [252, 187] on p "Če opažaš, da ima tvoj pes rumene zobe in vidne zobne obloge , je to znak denta…" at bounding box center [289, 189] width 151 height 24
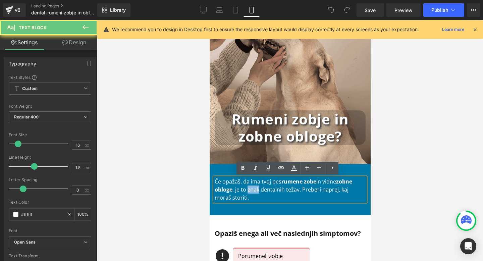
click at [252, 187] on p "Če opažaš, da ima tvoj pes rumene zobe in vidne zobne obloge , je to znak denta…" at bounding box center [289, 189] width 151 height 24
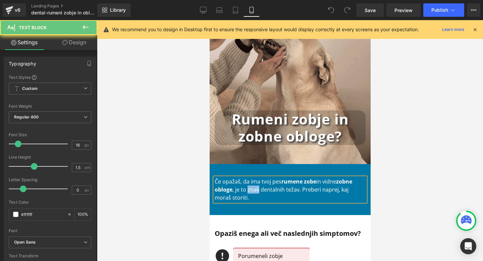
copy p "Če opažaš, da ima tvoj pes rumene zobe in vidne zobne obloge , je to znak denta…"
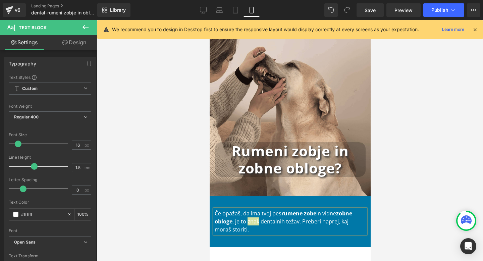
scroll to position [25, 0]
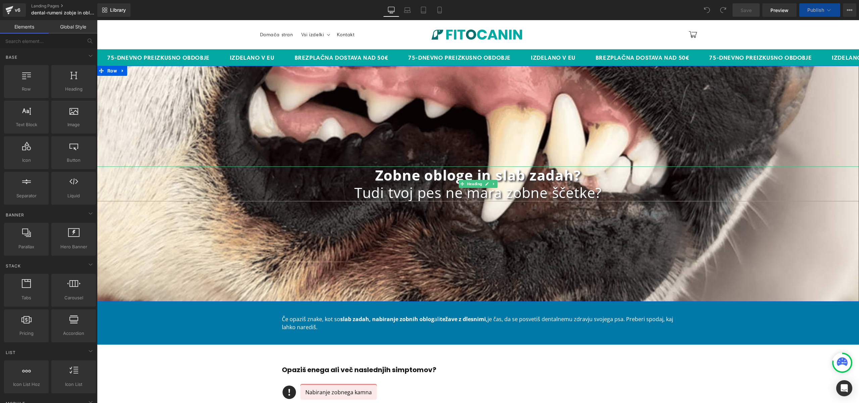
click at [416, 175] on strong "Zobne obloge in slab zadah?" at bounding box center [477, 174] width 205 height 19
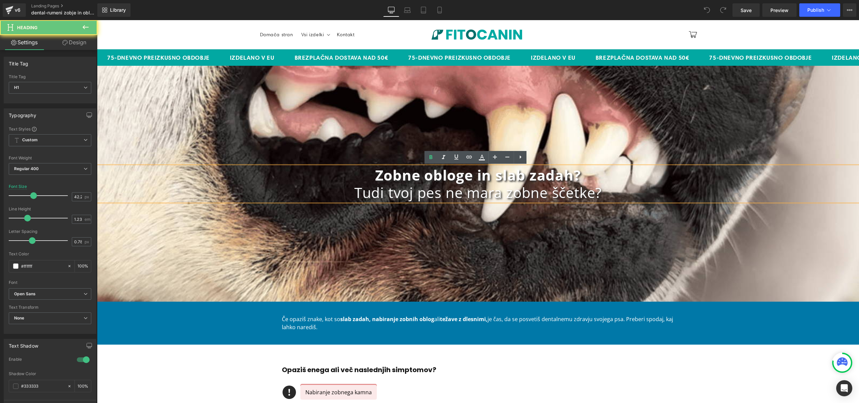
click at [416, 175] on strong "Zobne obloge in slab zadah?" at bounding box center [477, 174] width 205 height 19
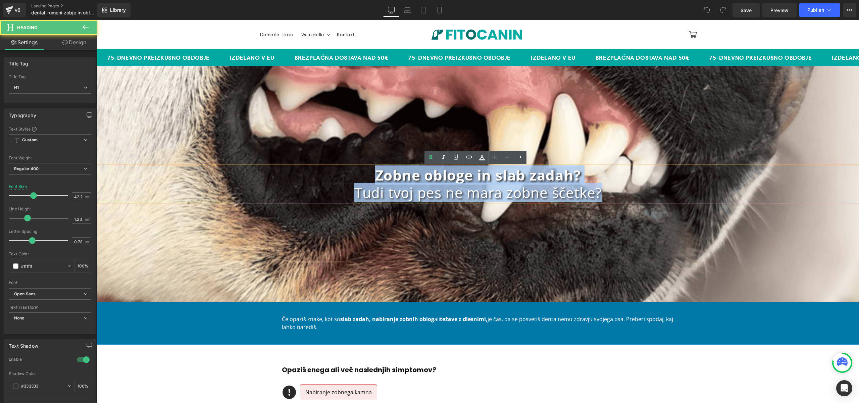
drag, startPoint x: 603, startPoint y: 196, endPoint x: 359, endPoint y: 177, distance: 245.6
click at [359, 177] on div "Zobne obloge in slab zadah? Tudi tvoj pes ne mara zobne ščetke?" at bounding box center [478, 183] width 762 height 35
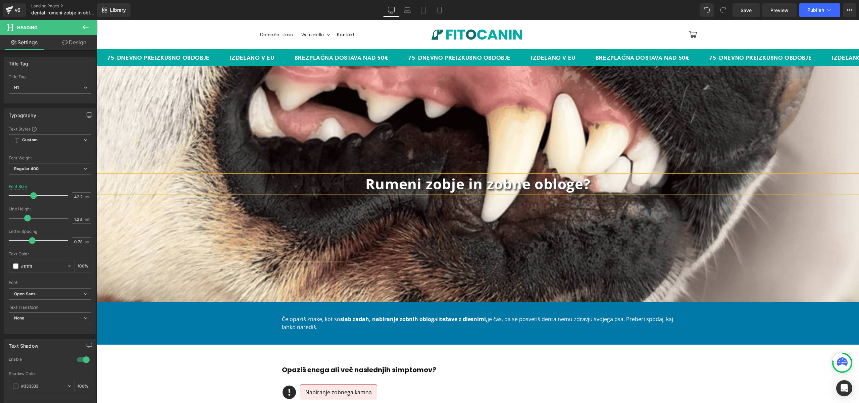
click at [443, 295] on div "Rumeni zobje in zobne obloge? Heading Row" at bounding box center [478, 184] width 762 height 236
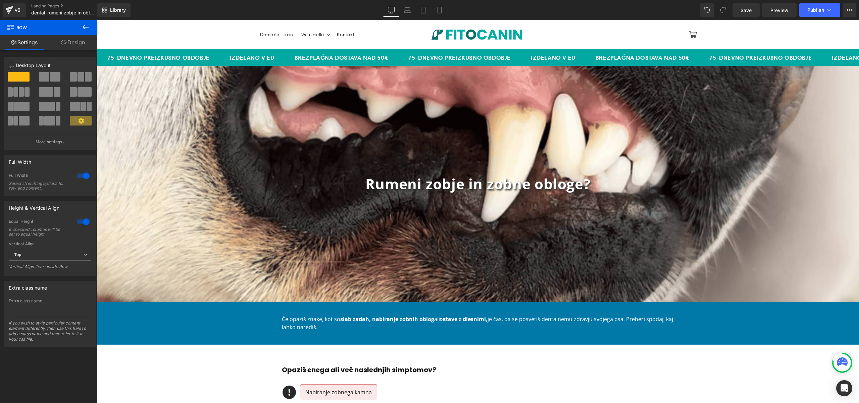
click at [314, 330] on div "Če opaziš znake, kot so slab zadah, nabiranje zobnih oblog ali težave z dlesnim…" at bounding box center [478, 323] width 392 height 16
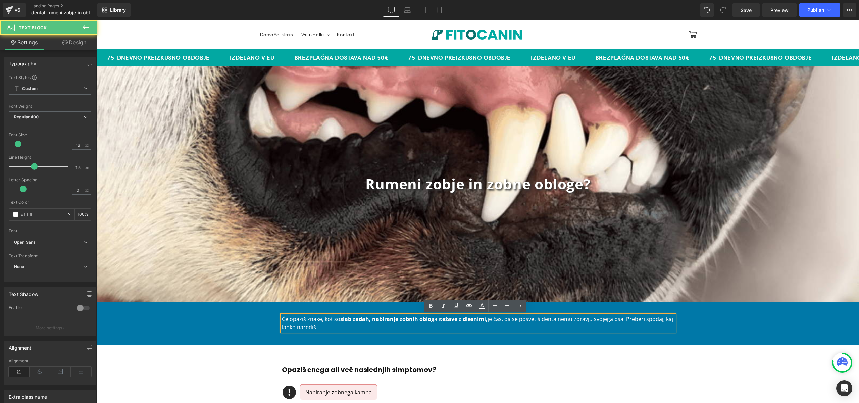
click at [312, 325] on p "Če opaziš znake, kot so slab zadah, nabiranje zobnih oblog ali težave z dlesnim…" at bounding box center [478, 323] width 392 height 16
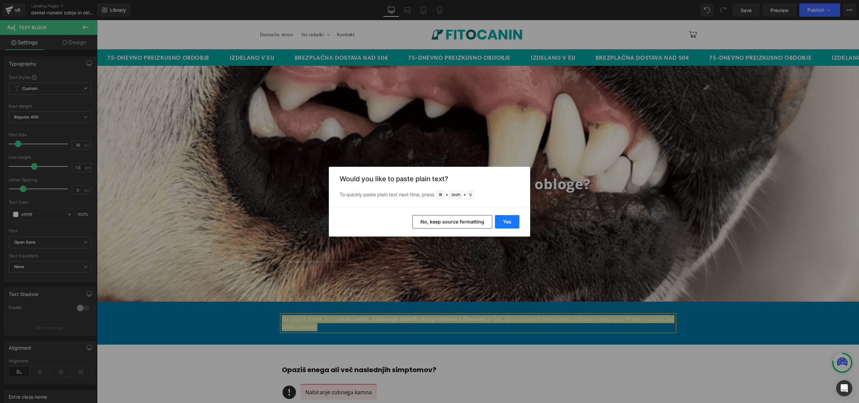
drag, startPoint x: 504, startPoint y: 219, endPoint x: 407, endPoint y: 199, distance: 99.3
click at [504, 219] on button "Yes" at bounding box center [507, 221] width 24 height 13
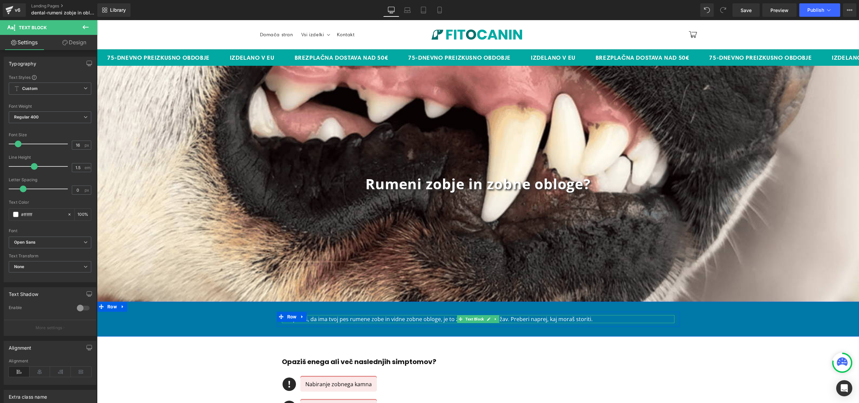
click at [345, 320] on p "Če opažaš, da ima tvoj pes rumene zobe in vidne zobne obloge, je to znak dental…" at bounding box center [478, 319] width 392 height 8
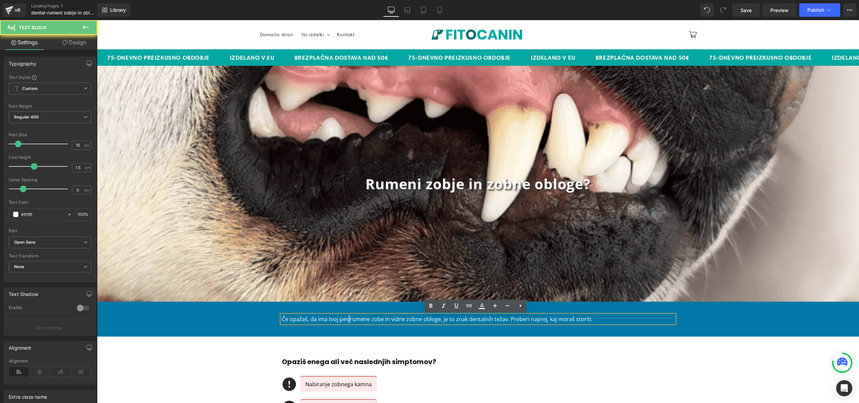
click at [345, 320] on p "Če opažaš, da ima tvoj pes rumene zobe in vidne zobne obloge, je to znak dental…" at bounding box center [478, 319] width 392 height 8
click at [350, 320] on p "Če opažaš, da ima tvoj pes rumene zobe in vidne zobne obloge, je to znak dental…" at bounding box center [478, 319] width 392 height 8
drag, startPoint x: 347, startPoint y: 318, endPoint x: 381, endPoint y: 318, distance: 33.9
click at [381, 318] on p "Če opažaš, da ima tvoj pes rumene zobe in vidne zobne obloge, je to znak dental…" at bounding box center [478, 319] width 392 height 8
click at [387, 319] on p "Če opažaš, da ima tvoj pes rumene zobe in vidne zobne obloge, je to znak dental…" at bounding box center [478, 319] width 392 height 8
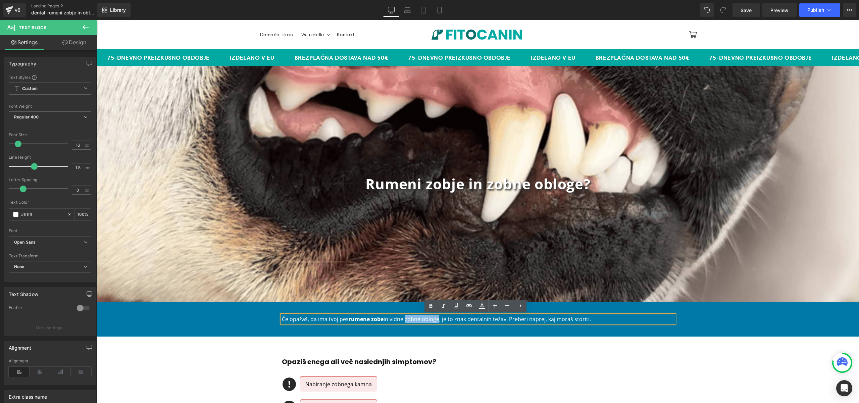
drag, startPoint x: 404, startPoint y: 320, endPoint x: 436, endPoint y: 320, distance: 32.9
click at [436, 320] on p "Če opažaš, da ima tvoj pes rumene zobe in vidne zobne obloge, je to znak dental…" at bounding box center [478, 319] width 392 height 8
click at [709, 316] on div "Če opažaš, da ima tvoj pes rumene zobe in vidne zobne obloge , je to znak denta…" at bounding box center [478, 319] width 762 height 15
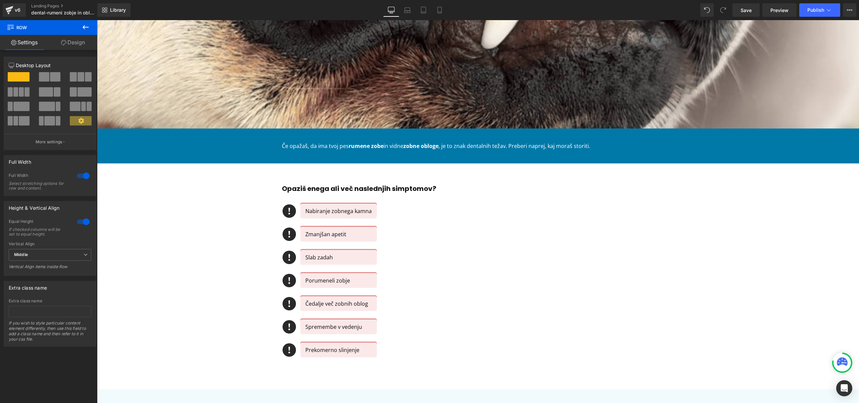
scroll to position [174, 0]
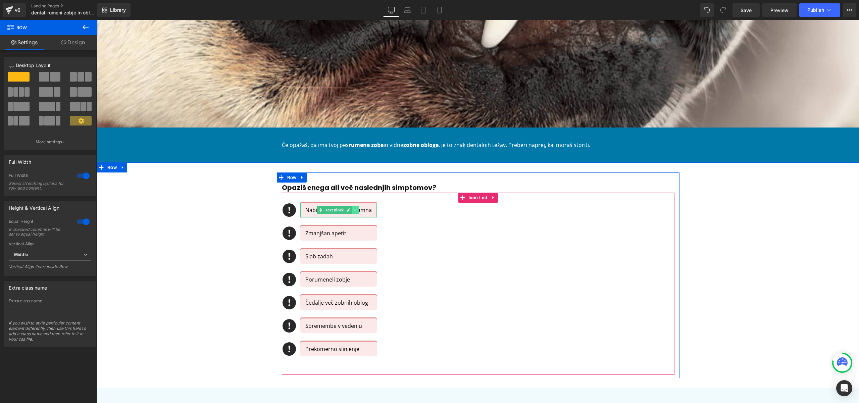
click at [354, 211] on icon at bounding box center [356, 210] width 4 height 4
click at [97, 20] on icon at bounding box center [97, 20] width 0 height 0
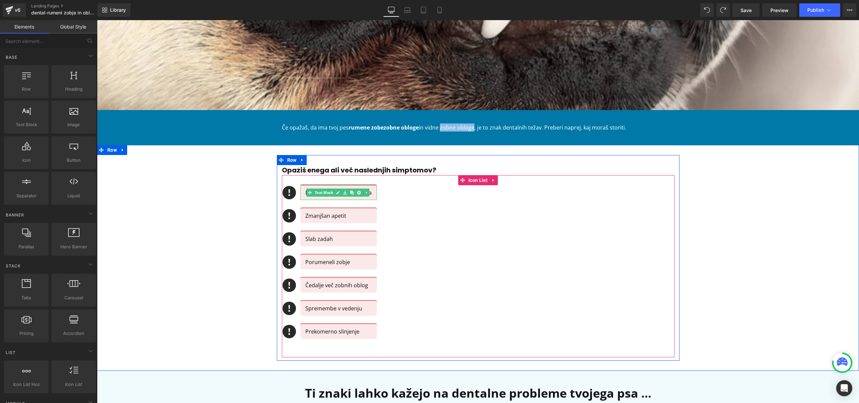
click at [371, 193] on div "Nabiranje zobnega kamna" at bounding box center [338, 192] width 76 height 15
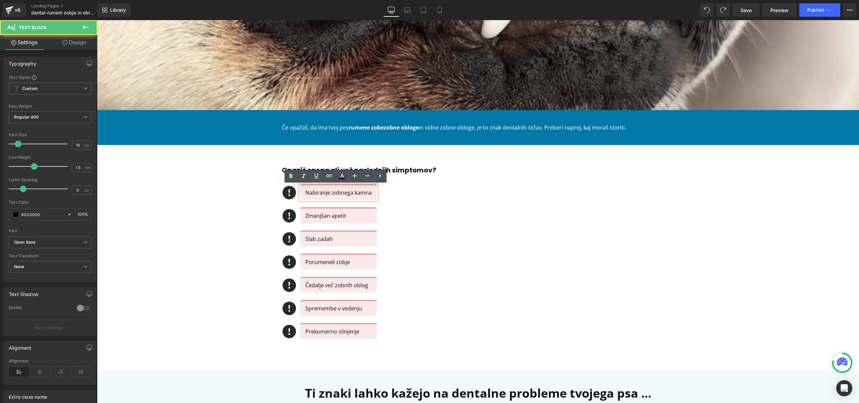
click at [352, 195] on p "Nabiranje zobnega kamna" at bounding box center [338, 193] width 66 height 8
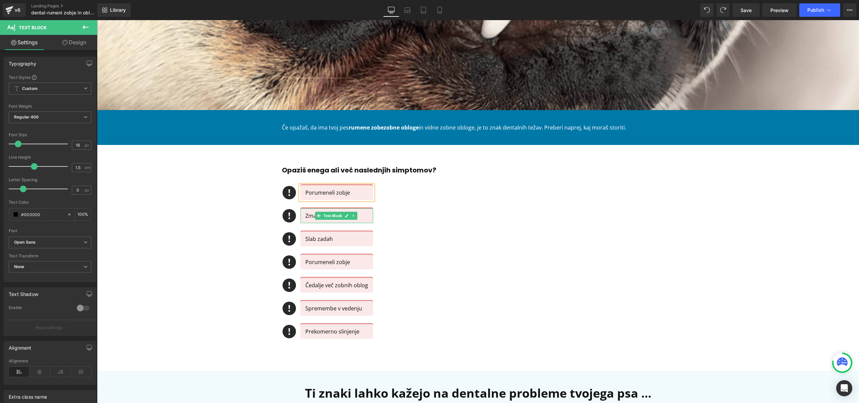
click at [365, 213] on div "Zmanjšan apetit" at bounding box center [336, 215] width 73 height 15
click at [335, 285] on span "Text Block" at bounding box center [332, 285] width 21 height 8
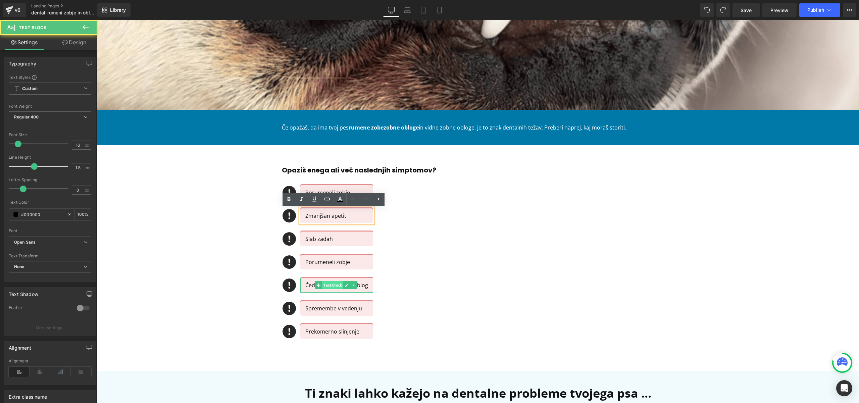
click at [335, 285] on span "Text Block" at bounding box center [332, 285] width 21 height 8
click at [362, 285] on p "Čedalje več zobnih oblog" at bounding box center [336, 285] width 63 height 8
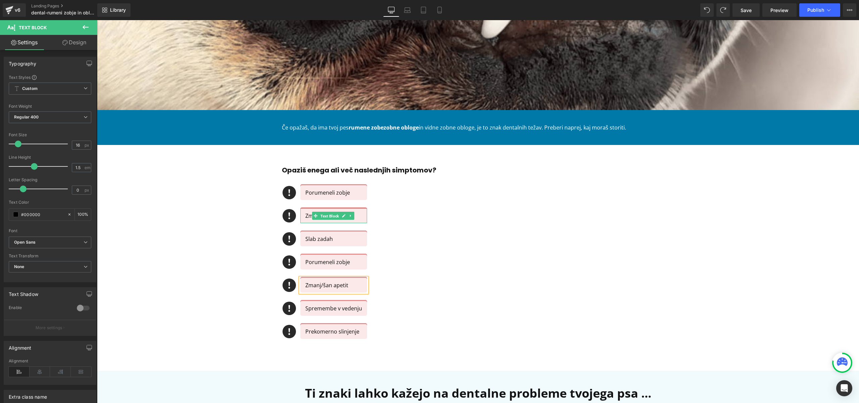
click at [324, 216] on span "Text Block" at bounding box center [329, 216] width 21 height 8
click at [365, 213] on div "Icon Porumeneli zobje Text Block Icon Zmanjšan apetit Text Block Icon Slab zada…" at bounding box center [478, 266] width 392 height 162
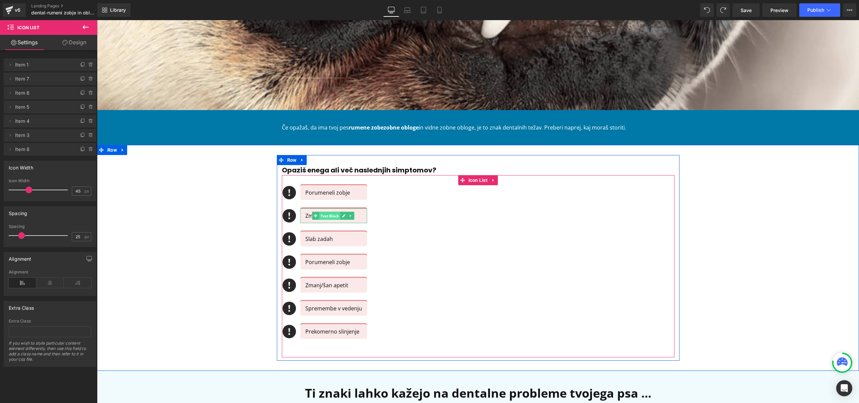
click at [332, 216] on span "Text Block" at bounding box center [329, 216] width 21 height 8
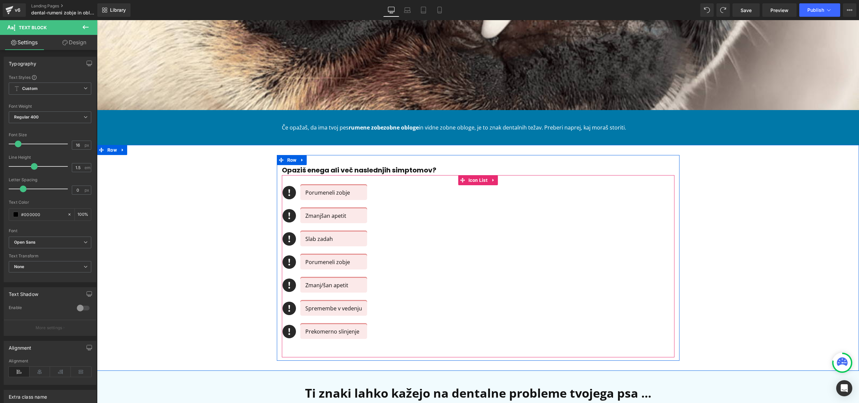
click at [301, 214] on div "Zmanjšan apetit" at bounding box center [333, 215] width 67 height 15
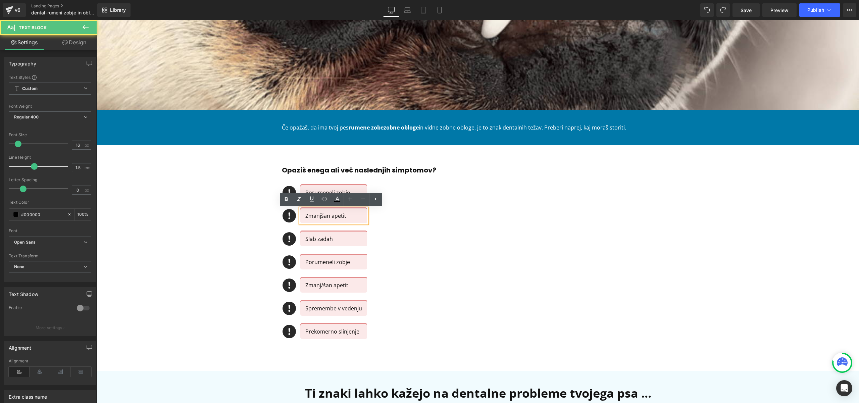
click at [306, 215] on p "Zmanjšan apetit" at bounding box center [333, 216] width 57 height 8
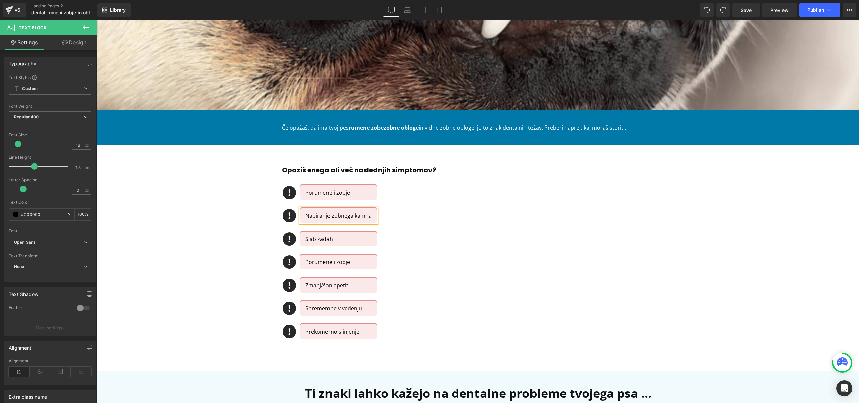
click at [424, 271] on div "Icon Porumeneli zobje Text Block Icon Nabiranje zobnega kamna Text Block Icon S…" at bounding box center [478, 266] width 392 height 162
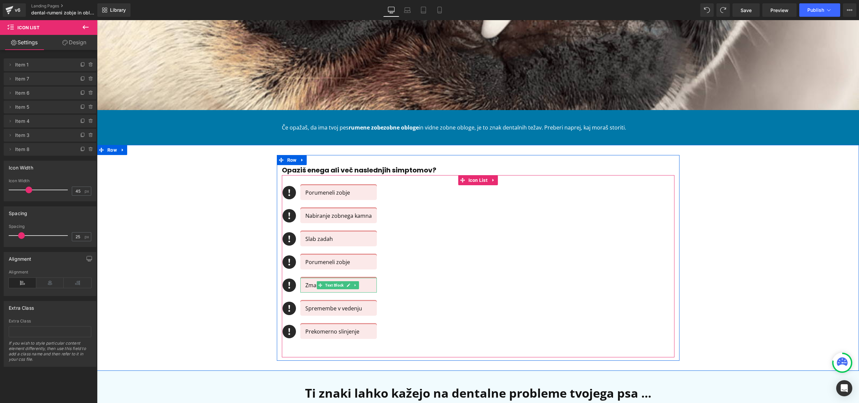
click at [307, 287] on p "Zmanj/šan apetit" at bounding box center [338, 285] width 66 height 8
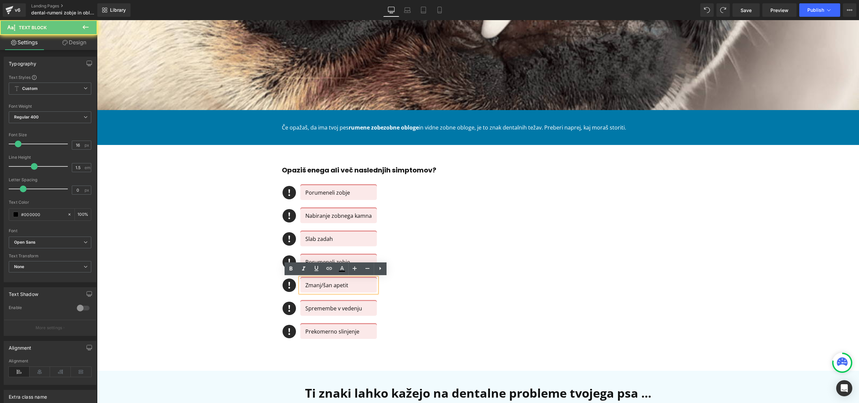
click at [322, 285] on p "Zmanj/šan apetit" at bounding box center [338, 285] width 66 height 8
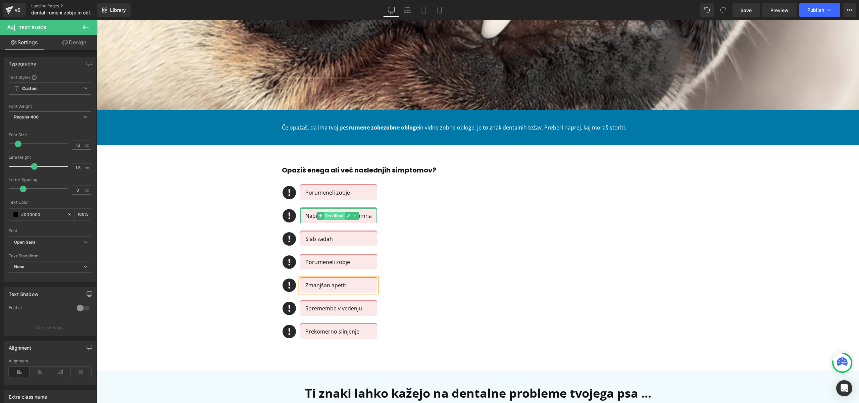
click at [338, 215] on span "Text Block" at bounding box center [334, 216] width 21 height 8
click at [399, 214] on div "Icon Porumeneli zobje Text Block Icon Nabiranje zobnega kamna Text Block Icon S…" at bounding box center [478, 266] width 392 height 162
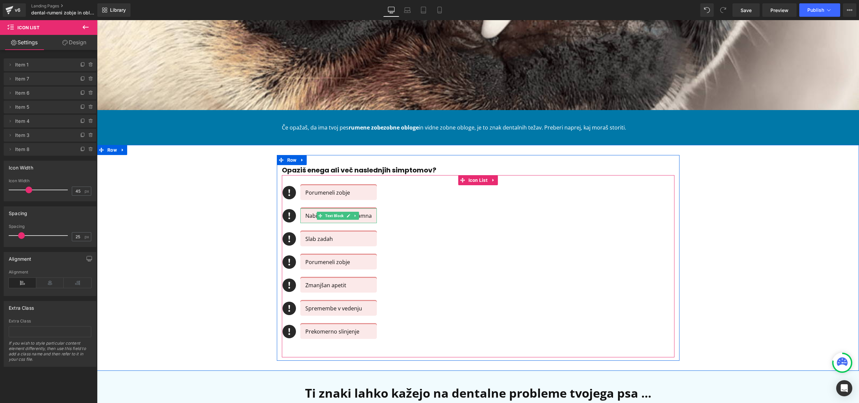
click at [365, 215] on p "Nabiranje zobnega kamna" at bounding box center [338, 216] width 66 height 8
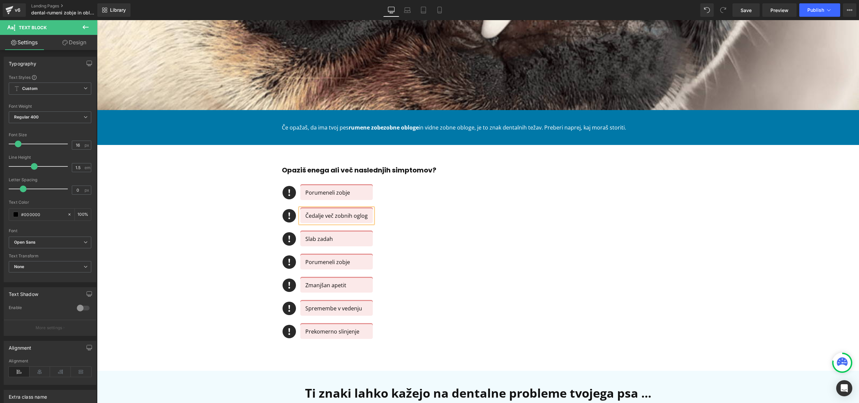
click at [365, 213] on div "Čedalje več zobnih oglog" at bounding box center [336, 215] width 72 height 15
click at [308, 263] on p "Porumeneli zobje" at bounding box center [336, 262] width 63 height 8
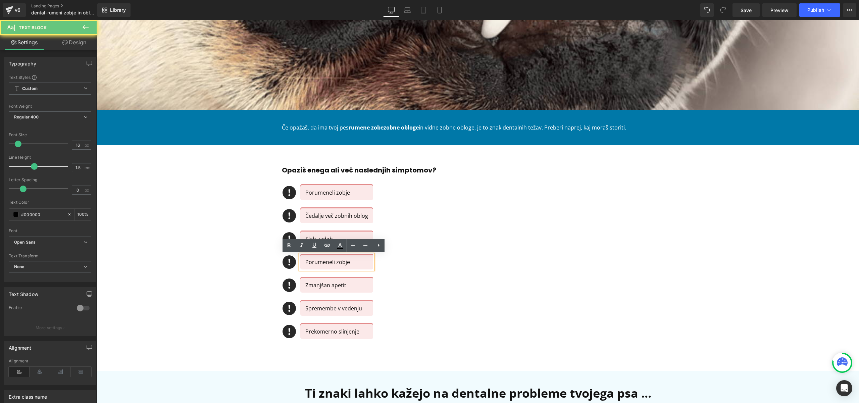
click at [308, 263] on p "Porumeneli zobje" at bounding box center [336, 262] width 63 height 8
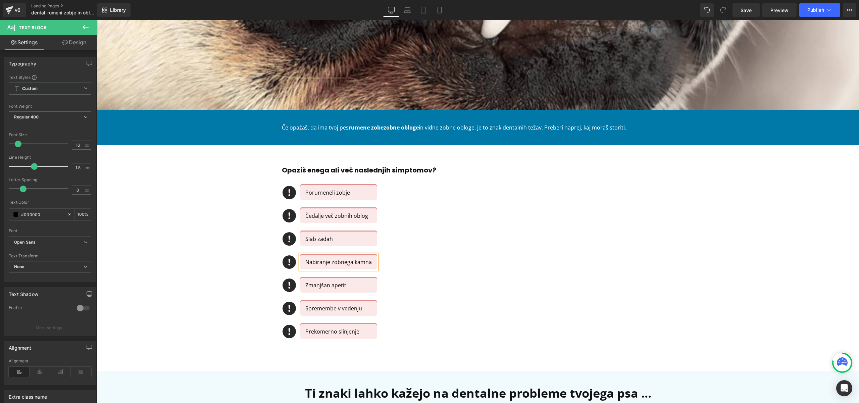
click at [446, 350] on div "Icon Porumeneli zobje Text Block Icon Čedalje več zobnih oblog Text Block Icon …" at bounding box center [478, 266] width 392 height 182
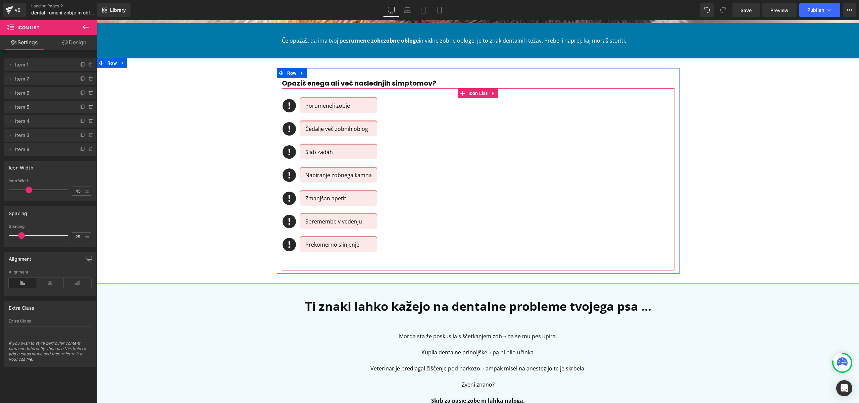
scroll to position [181, 0]
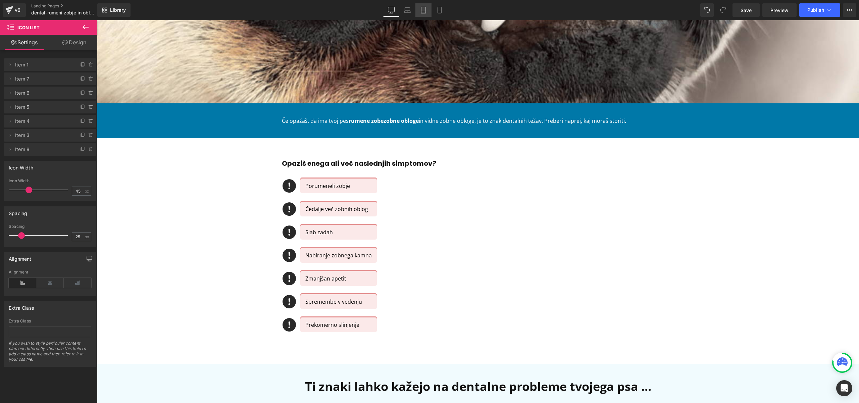
click at [425, 11] on icon at bounding box center [423, 10] width 7 height 7
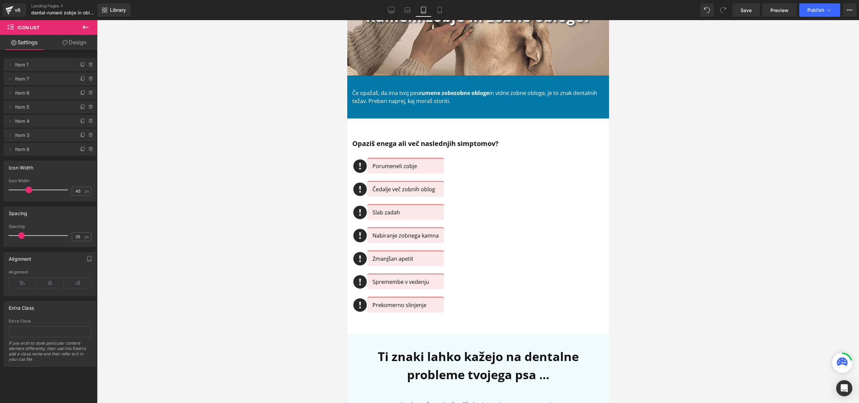
scroll to position [0, 0]
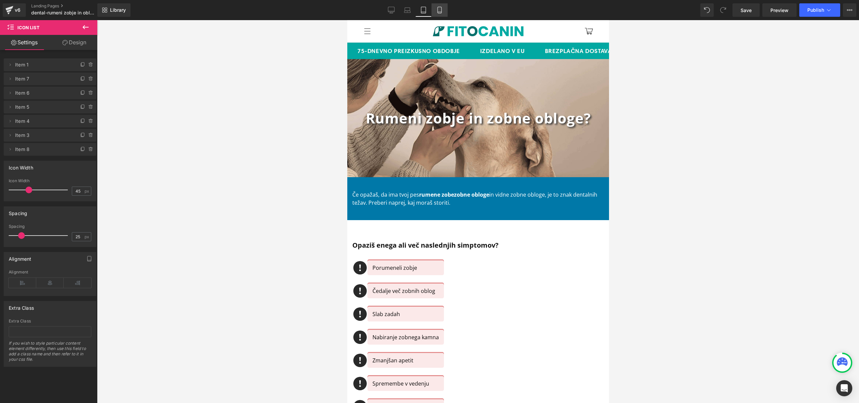
click at [442, 7] on icon at bounding box center [439, 10] width 7 height 7
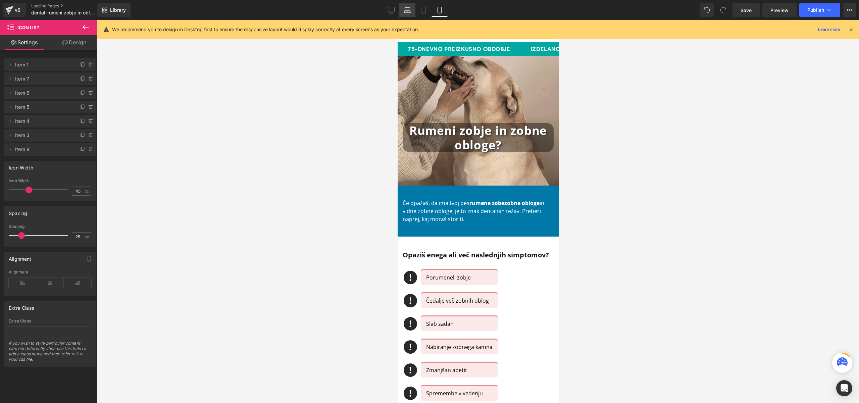
scroll to position [9, 0]
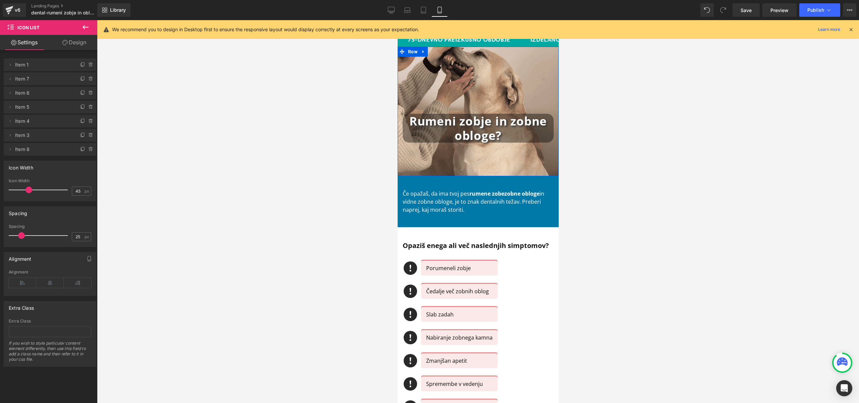
click at [529, 131] on h1 "Rumeni zobje in zobne obloge?" at bounding box center [477, 128] width 151 height 29
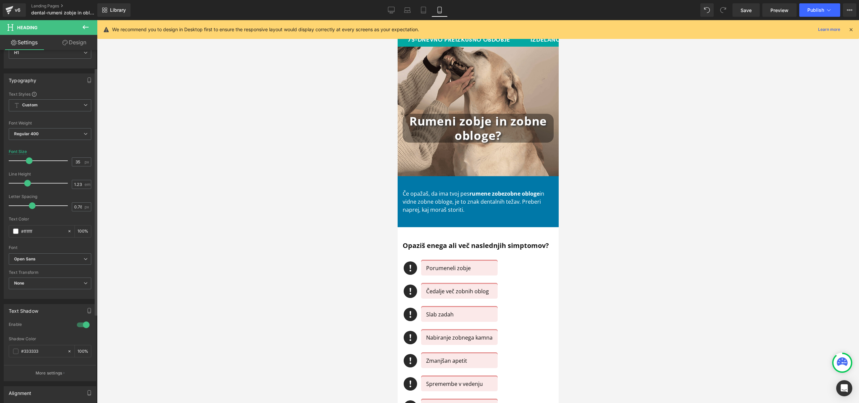
scroll to position [39, 0]
click at [16, 346] on span at bounding box center [15, 346] width 5 height 5
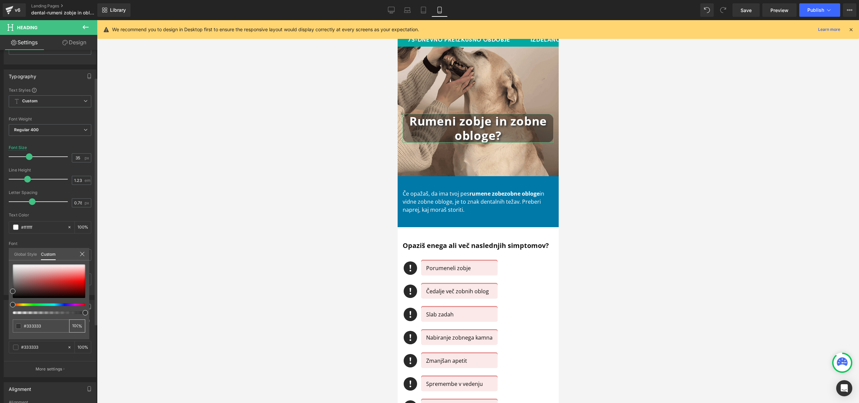
click at [80, 327] on div "100 %" at bounding box center [77, 325] width 16 height 13
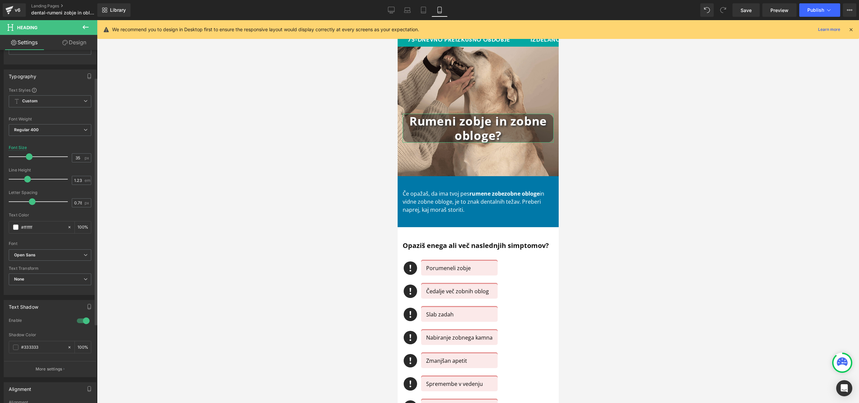
click at [110, 349] on div at bounding box center [478, 211] width 762 height 383
click at [83, 347] on div "100 %" at bounding box center [83, 347] width 16 height 12
click at [82, 347] on div "100 %" at bounding box center [83, 347] width 16 height 12
click at [78, 349] on input "100" at bounding box center [80, 346] width 7 height 7
type input "100"
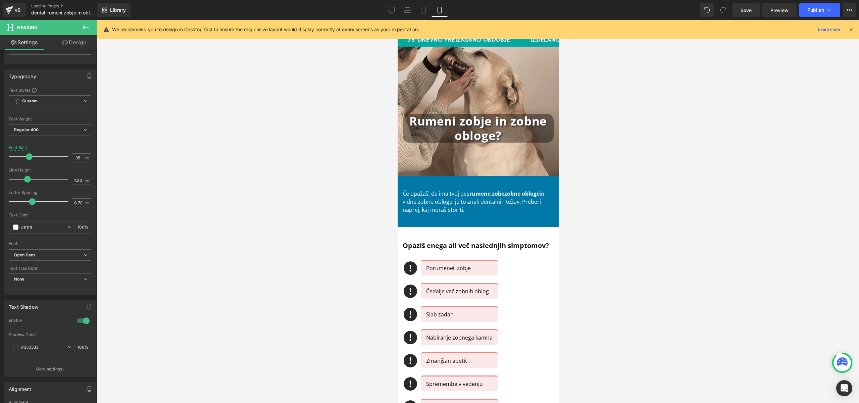
click at [167, 323] on div at bounding box center [478, 211] width 762 height 383
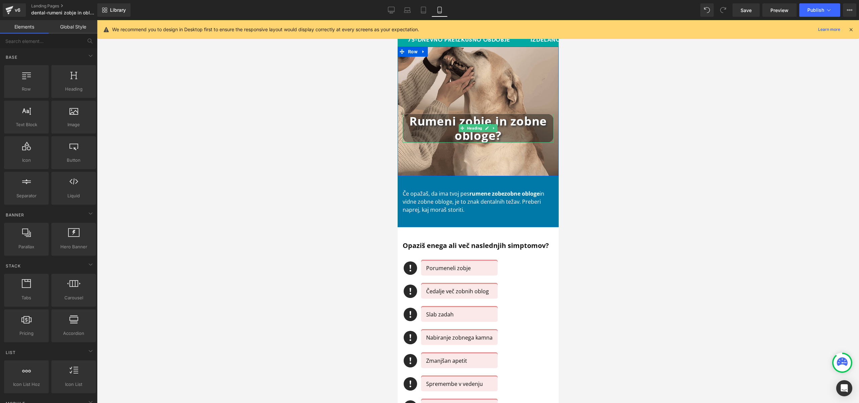
click at [420, 133] on h1 "Rumeni zobje in zobne obloge?" at bounding box center [477, 128] width 151 height 29
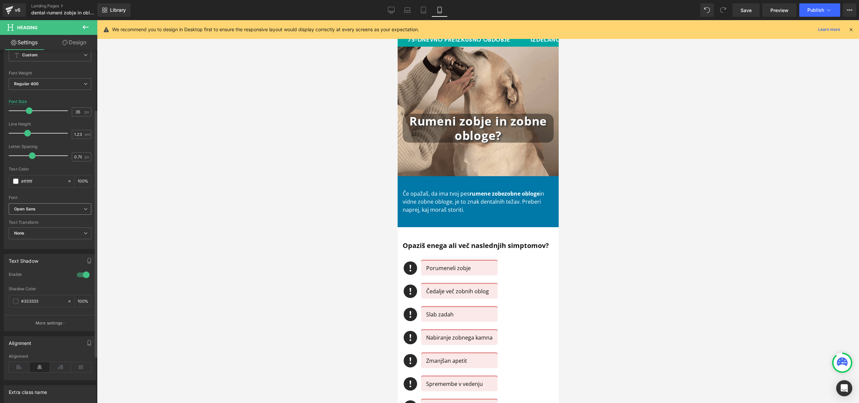
scroll to position [92, 0]
click at [82, 268] on div at bounding box center [83, 267] width 16 height 11
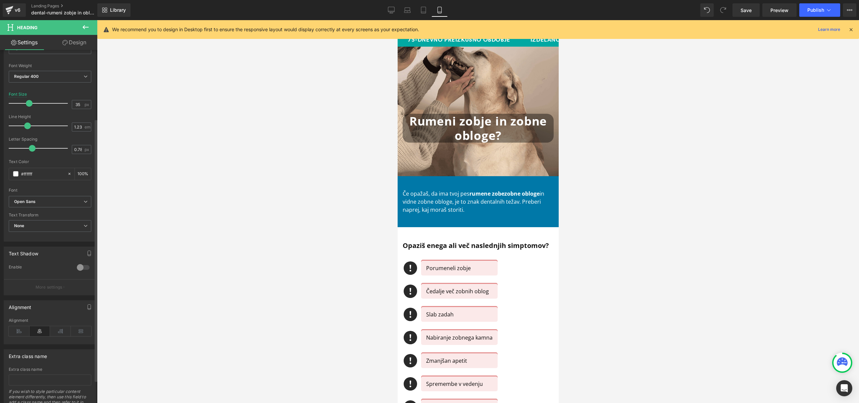
click at [78, 267] on div at bounding box center [83, 267] width 16 height 11
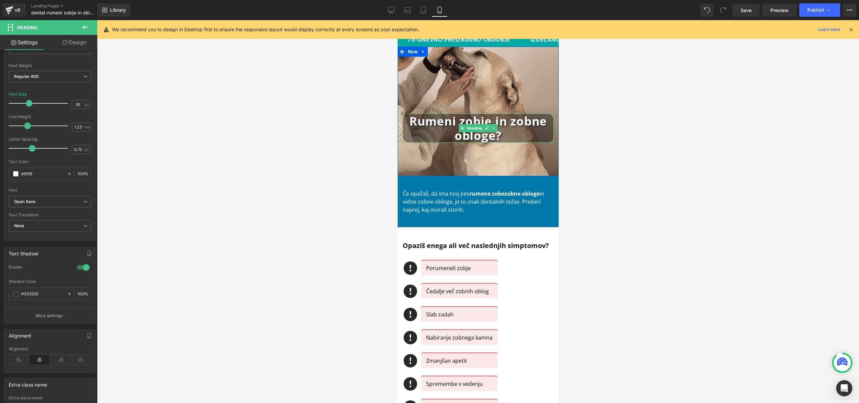
click at [435, 136] on h1 "Rumeni zobje in zobne obloge?" at bounding box center [477, 128] width 151 height 29
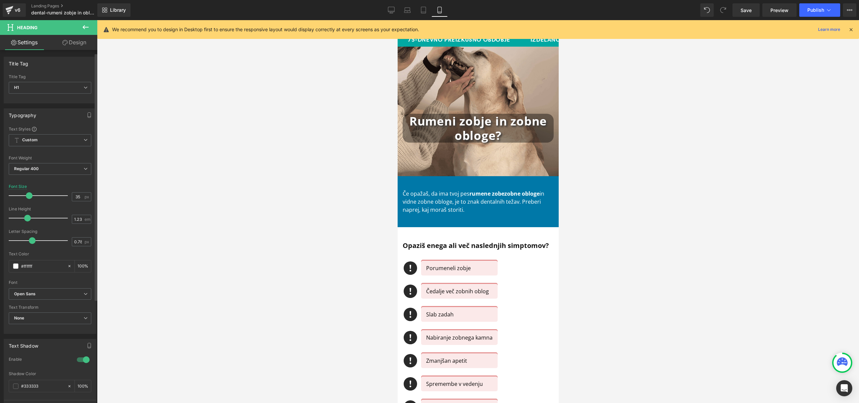
scroll to position [4, 0]
click at [76, 40] on link "Design" at bounding box center [74, 42] width 49 height 15
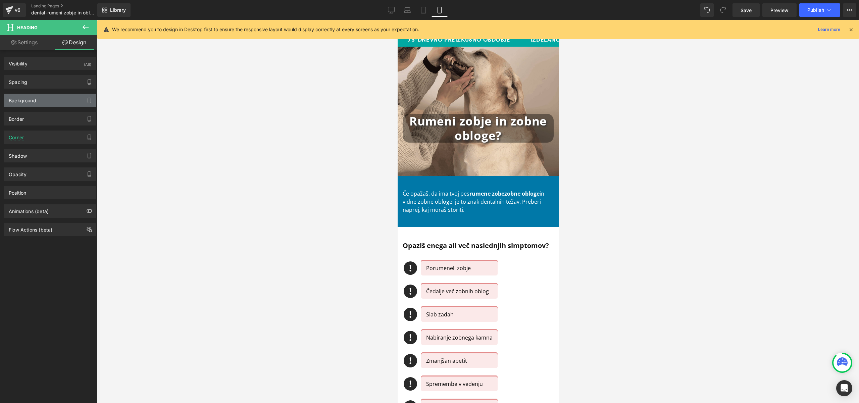
click at [30, 102] on div "Background" at bounding box center [23, 98] width 28 height 9
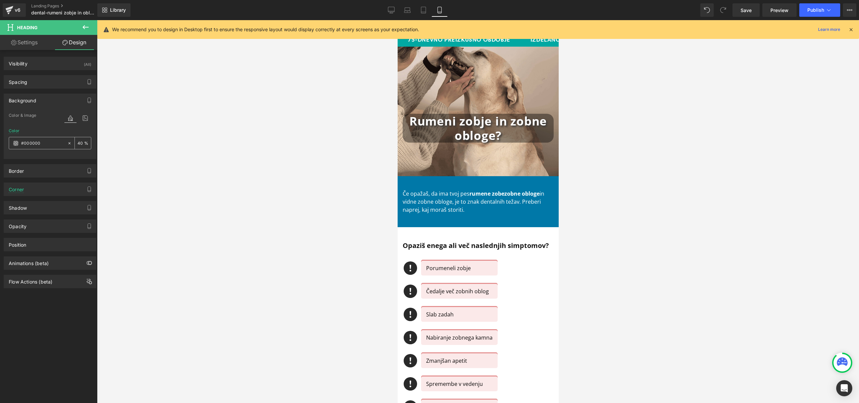
click at [80, 144] on input "40" at bounding box center [80, 142] width 7 height 7
type input "20"
drag, startPoint x: 336, startPoint y: 173, endPoint x: 333, endPoint y: 172, distance: 3.9
click at [336, 174] on div at bounding box center [478, 211] width 762 height 383
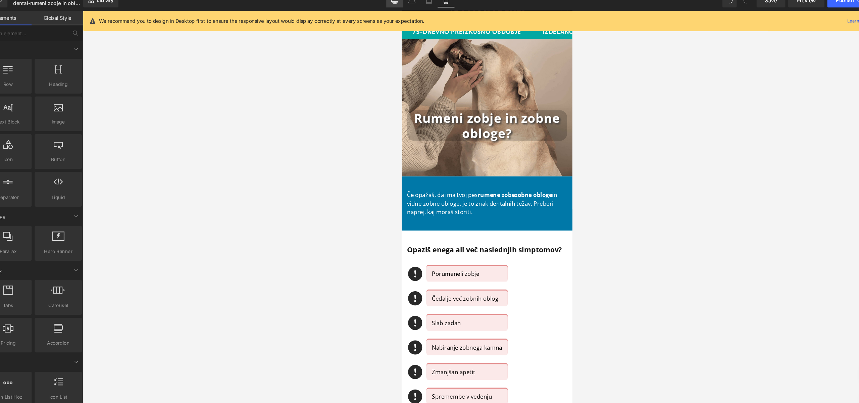
click at [393, 12] on icon at bounding box center [391, 10] width 7 height 7
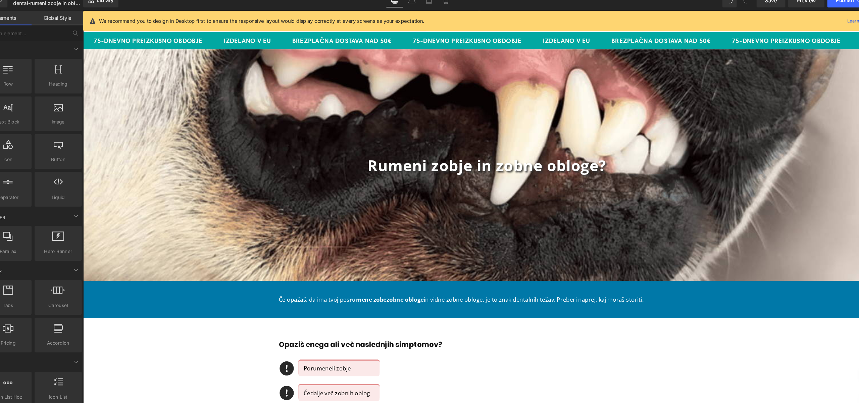
scroll to position [46, 0]
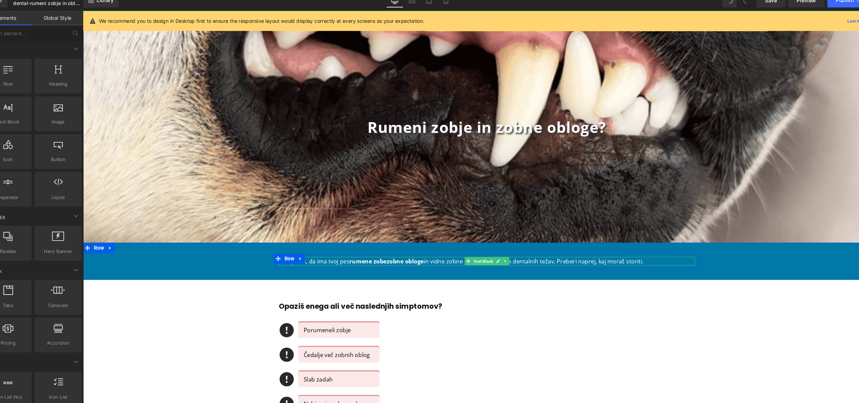
click at [402, 247] on strong "zobne obloge" at bounding box center [386, 246] width 35 height 7
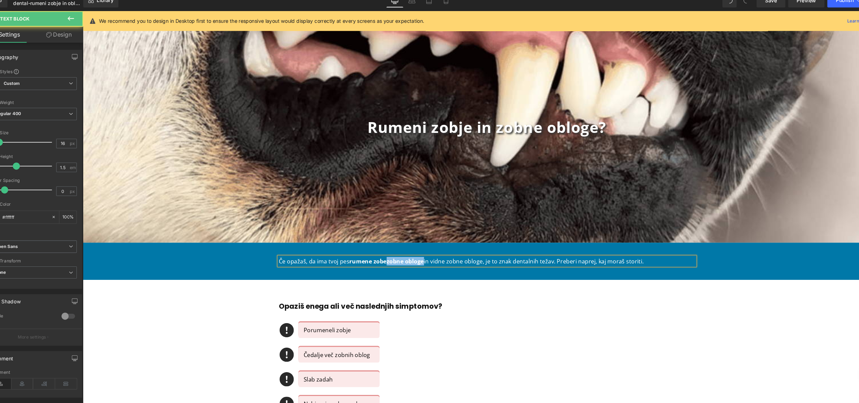
drag, startPoint x: 369, startPoint y: 246, endPoint x: 404, endPoint y: 246, distance: 35.2
click at [404, 246] on strong "zobne obloge" at bounding box center [386, 246] width 35 height 7
drag, startPoint x: 389, startPoint y: 247, endPoint x: 423, endPoint y: 247, distance: 33.9
click at [423, 247] on p "Če opažaš, da ima tvoj pes rumene zobe in vidne zobne obloge, je to znak dental…" at bounding box center [463, 247] width 392 height 8
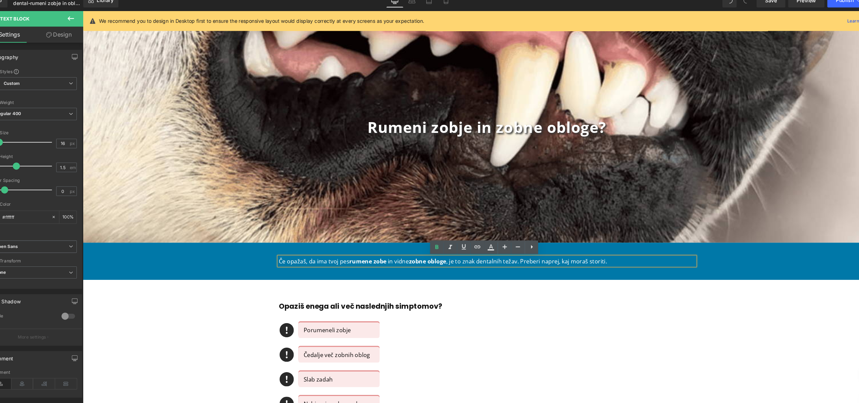
click at [83, 11] on div at bounding box center [83, 11] width 0 height 0
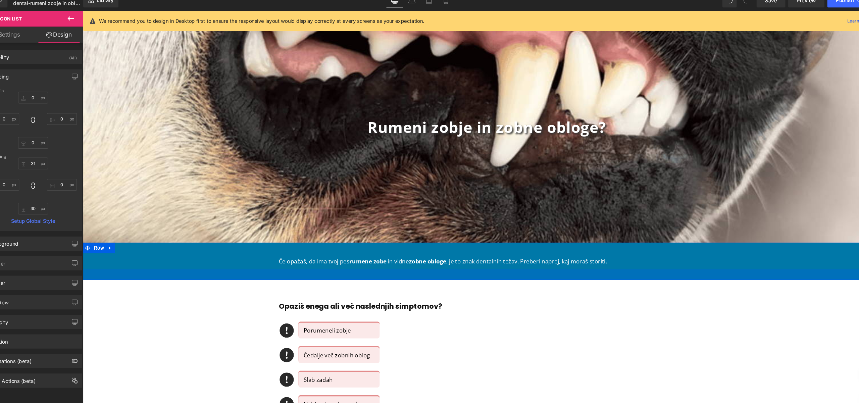
click at [701, 256] on div at bounding box center [464, 259] width 762 height 10
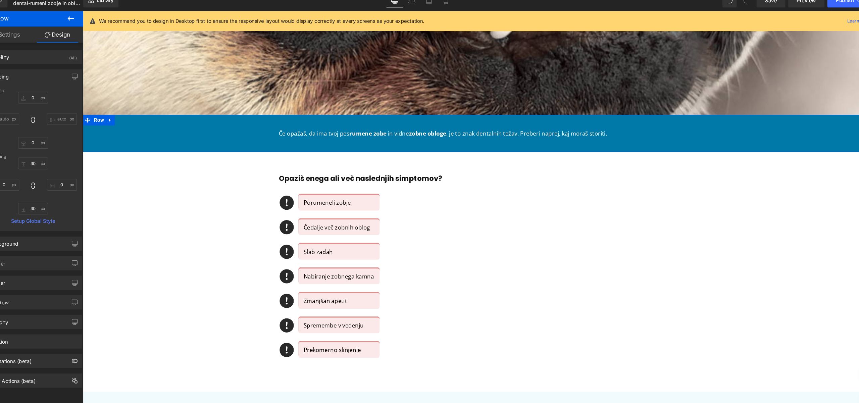
scroll to position [0, 0]
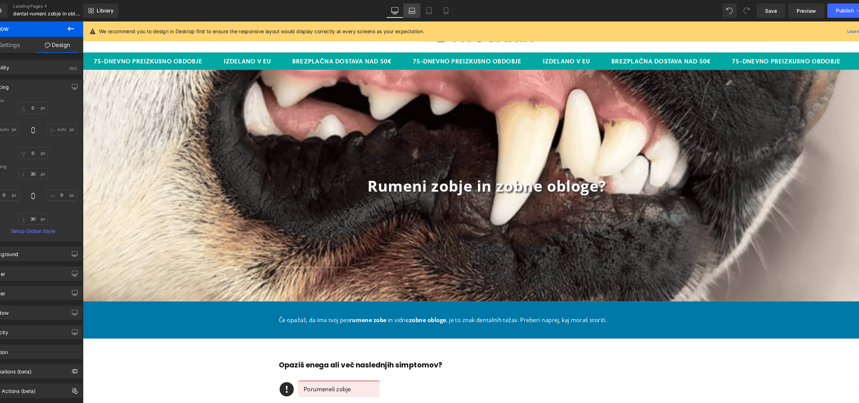
click at [413, 12] on link "Laptop" at bounding box center [407, 9] width 16 height 13
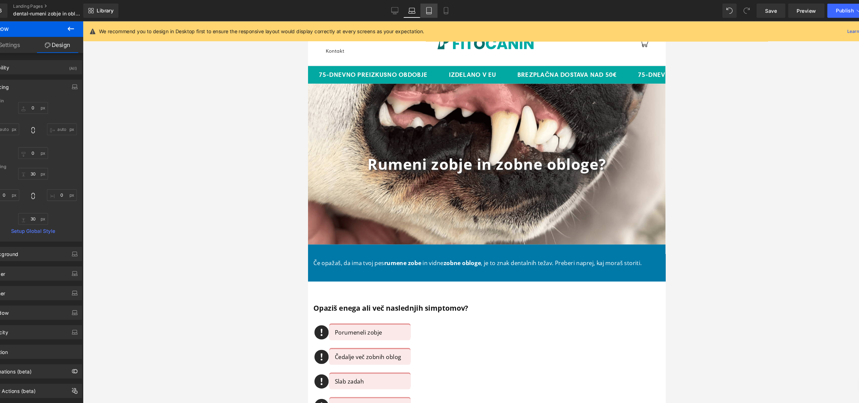
click at [426, 11] on icon at bounding box center [423, 10] width 5 height 6
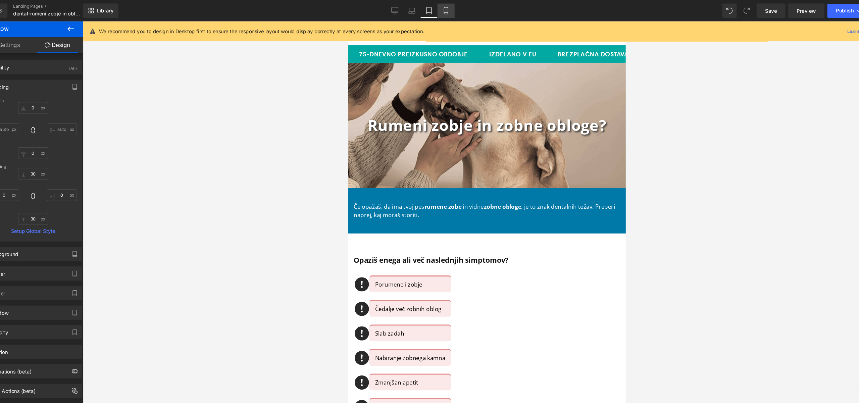
click at [442, 9] on icon at bounding box center [439, 10] width 7 height 7
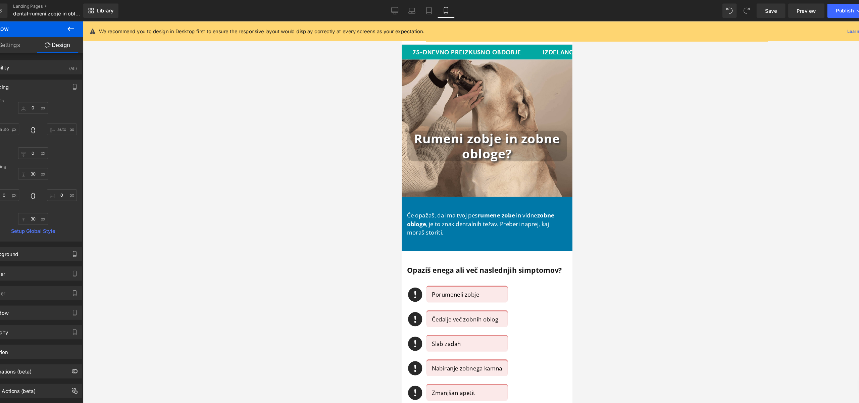
scroll to position [8, 0]
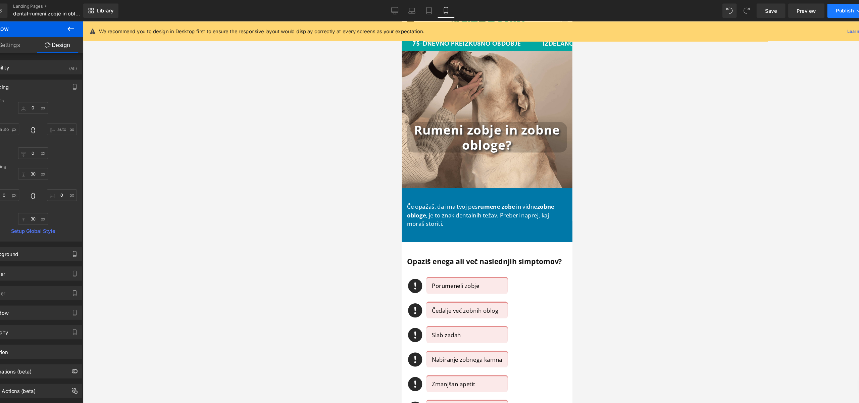
click at [816, 9] on span "Publish" at bounding box center [815, 9] width 17 height 5
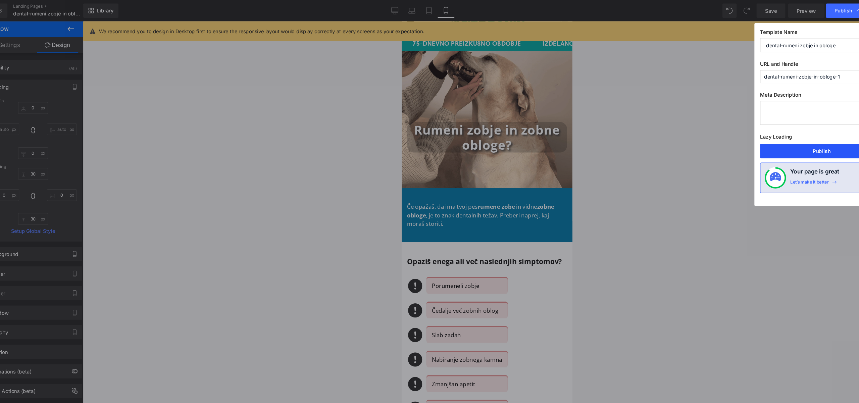
click at [785, 144] on button "Publish" at bounding box center [794, 142] width 116 height 13
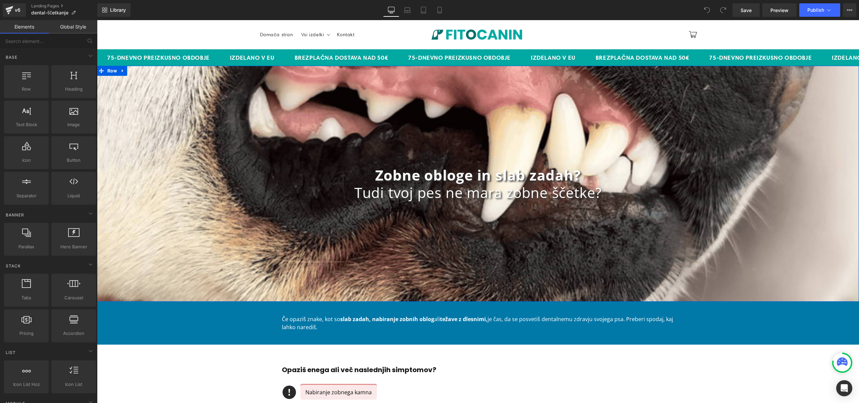
drag, startPoint x: 112, startPoint y: 72, endPoint x: 103, endPoint y: 77, distance: 11.3
click at [113, 72] on span "Row" at bounding box center [112, 71] width 13 height 10
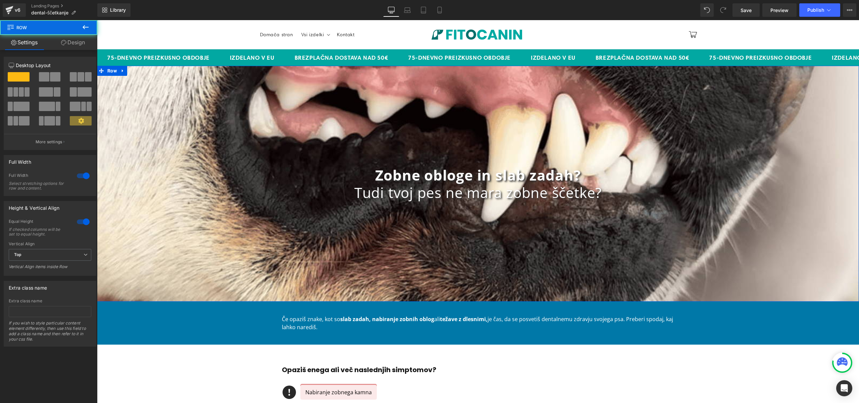
click at [74, 45] on link "Design" at bounding box center [73, 42] width 49 height 15
click at [79, 43] on link "Design" at bounding box center [73, 42] width 49 height 15
click at [78, 44] on link "Design" at bounding box center [73, 42] width 49 height 15
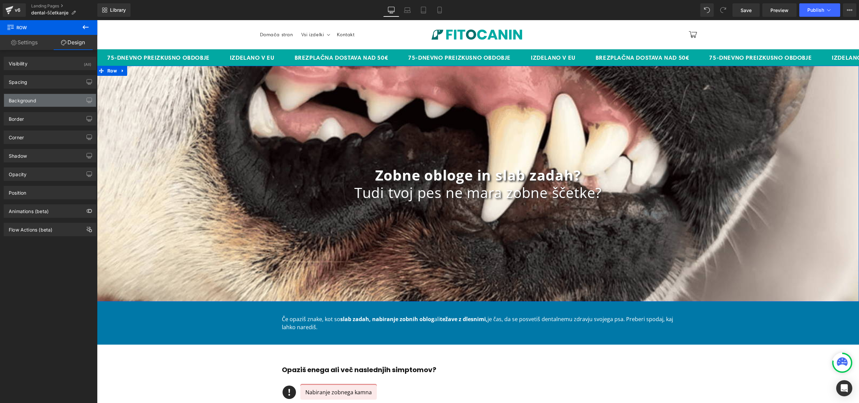
click at [16, 94] on div "Background" at bounding box center [23, 98] width 28 height 9
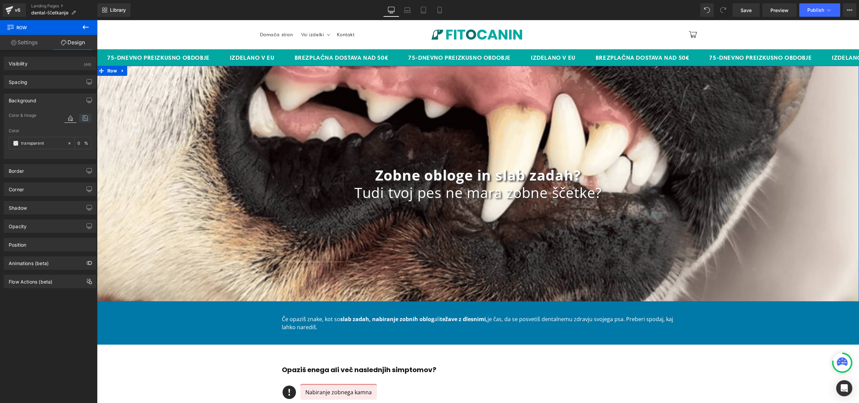
click at [81, 116] on icon at bounding box center [85, 118] width 12 height 9
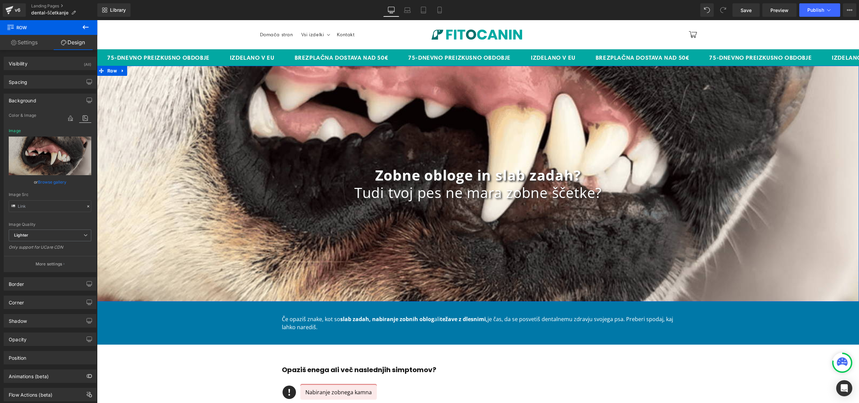
click at [56, 181] on link "Browse gallery" at bounding box center [52, 182] width 29 height 12
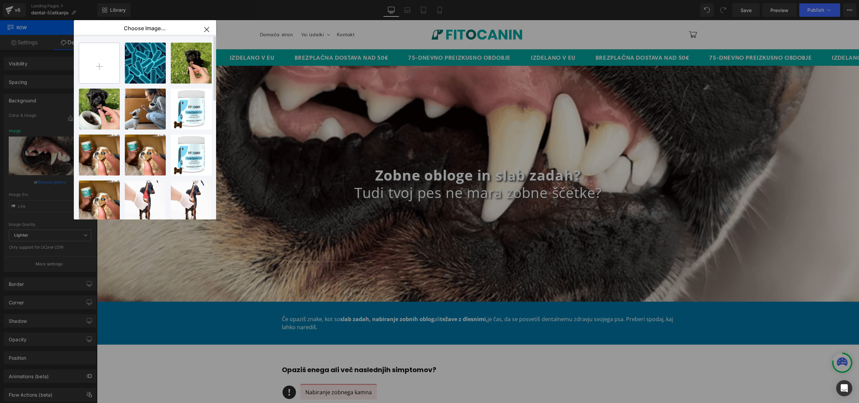
click at [104, 66] on input "file" at bounding box center [99, 63] width 40 height 40
type input "C:\fakepath\shutterstock_1611458740_compressed.jpg"
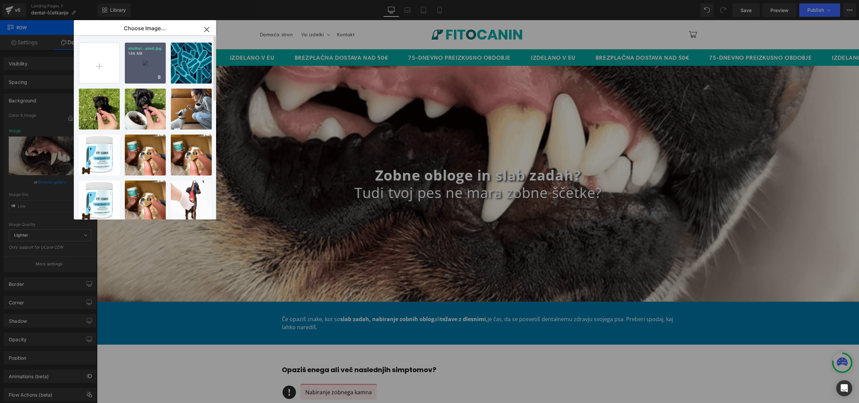
click at [143, 64] on div "shutter...ssed.jpg 1.66 MB" at bounding box center [145, 63] width 41 height 41
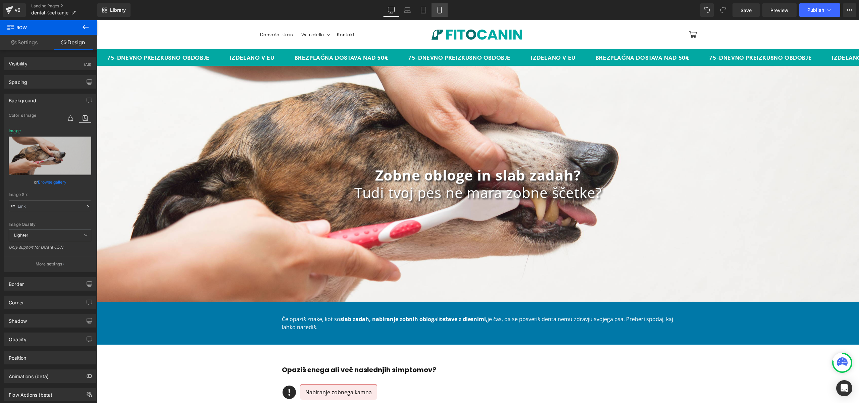
click at [438, 15] on link "Mobile" at bounding box center [439, 9] width 16 height 13
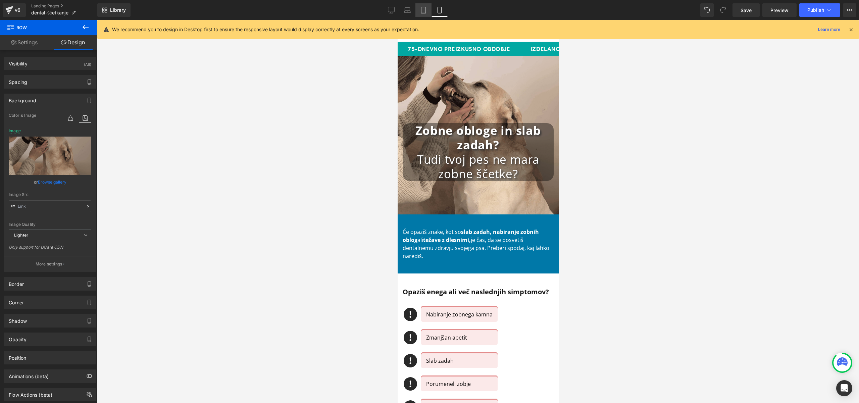
click at [425, 7] on icon at bounding box center [423, 10] width 7 height 7
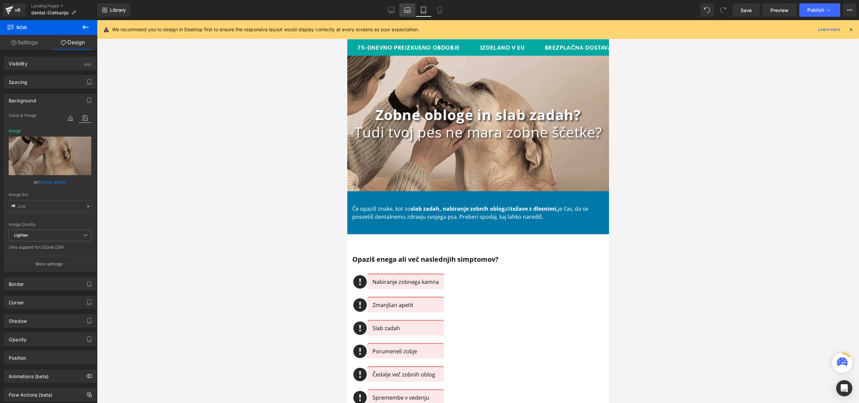
click at [406, 12] on icon at bounding box center [407, 10] width 7 height 7
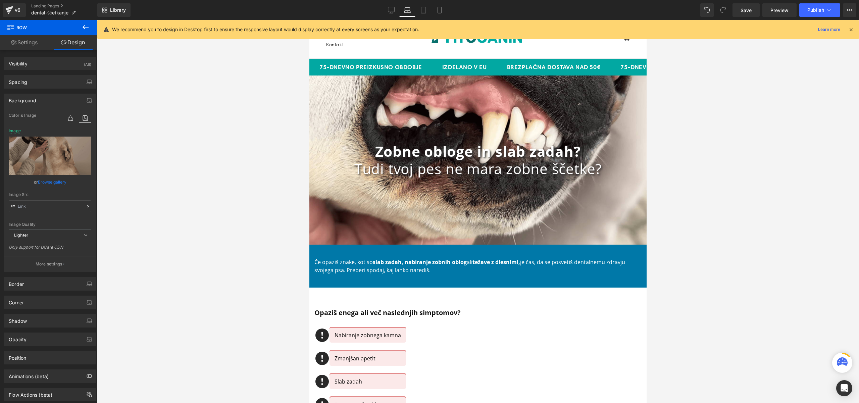
scroll to position [23, 0]
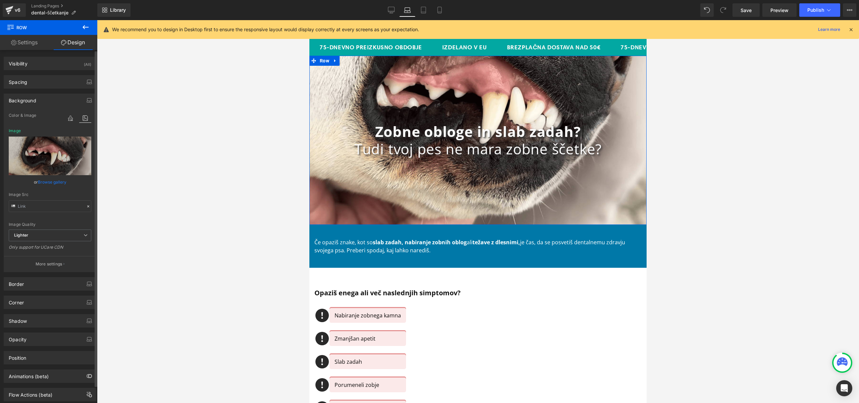
click at [44, 181] on link "Browse gallery" at bounding box center [52, 182] width 29 height 12
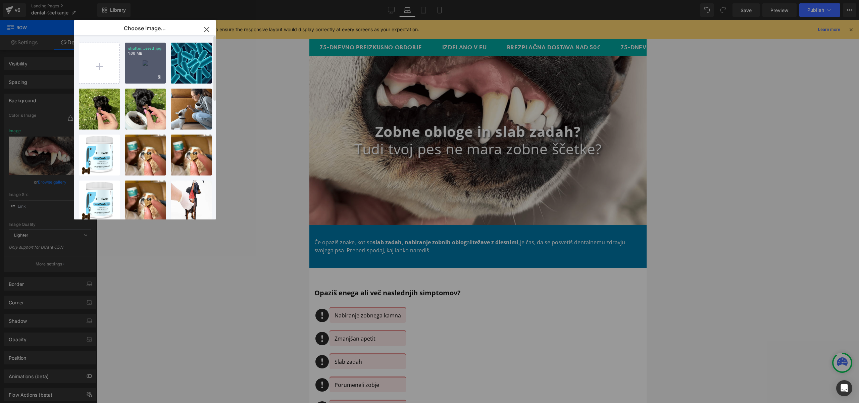
click at [150, 57] on div "shutter...ssed.jpg 1.66 MB" at bounding box center [145, 63] width 41 height 41
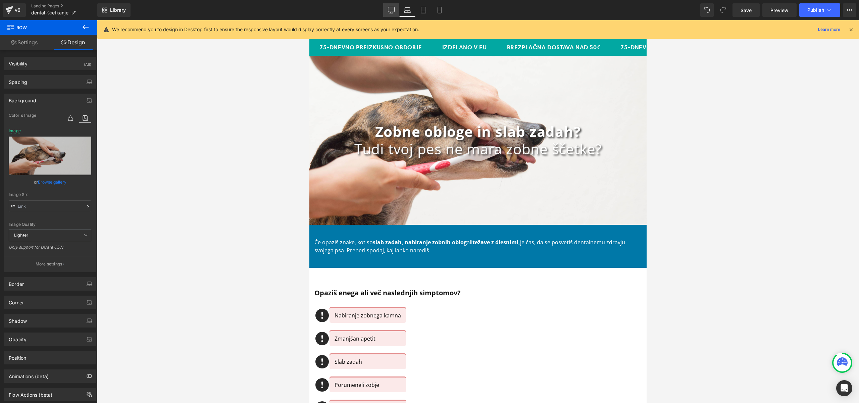
click at [388, 10] on icon at bounding box center [391, 10] width 7 height 7
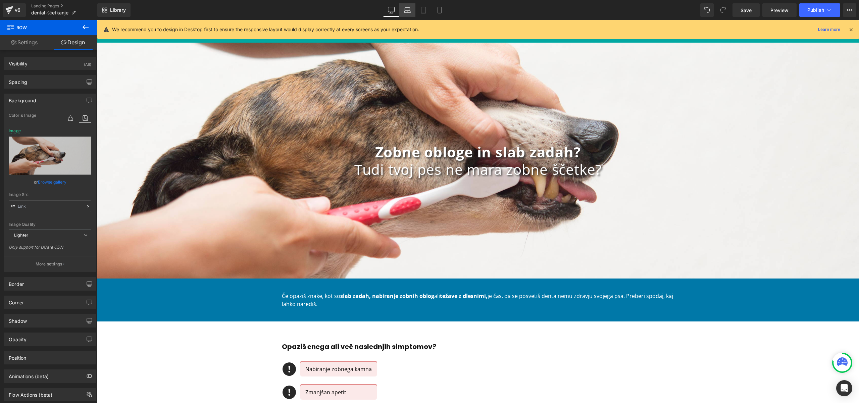
scroll to position [10, 0]
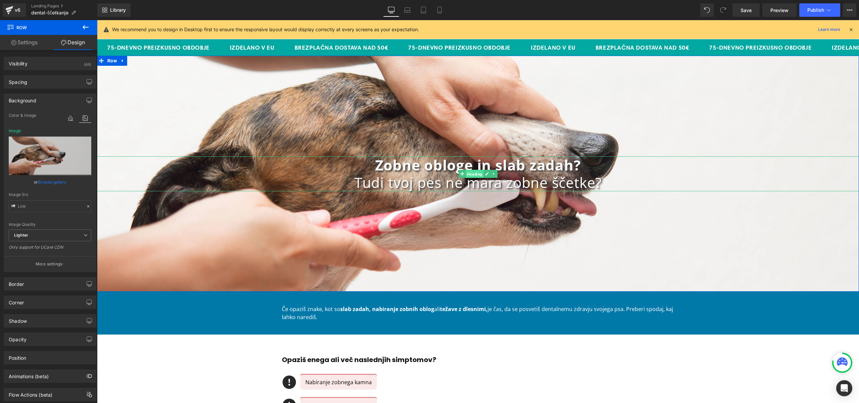
click at [476, 174] on span "Heading" at bounding box center [475, 174] width 18 height 8
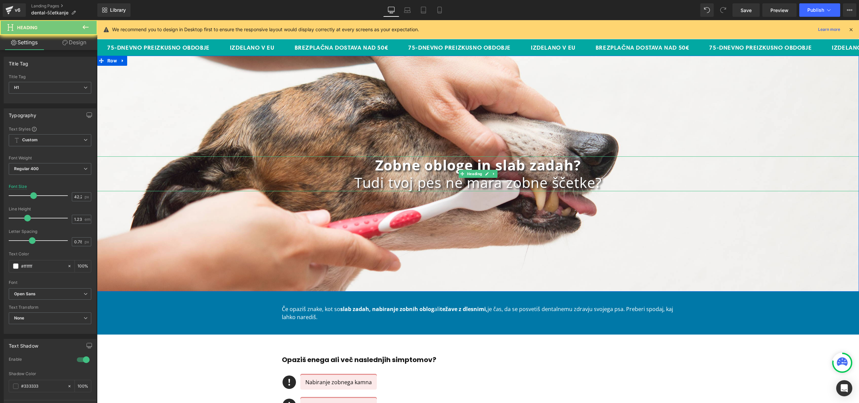
click at [486, 160] on strong "Zobne obloge in slab zadah?" at bounding box center [477, 164] width 205 height 19
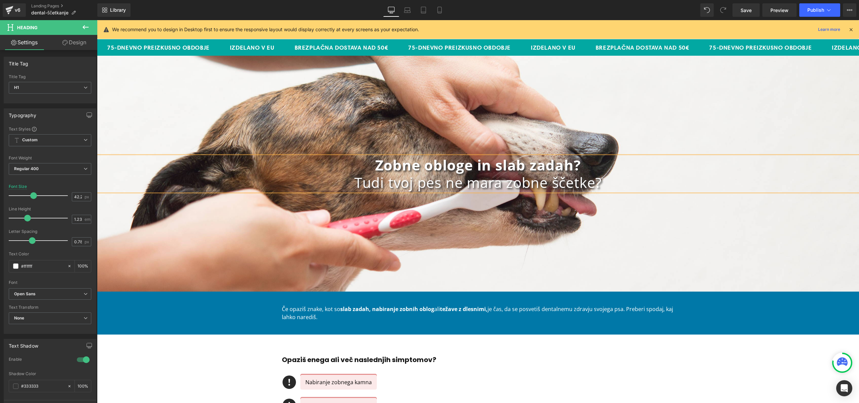
scroll to position [19, 0]
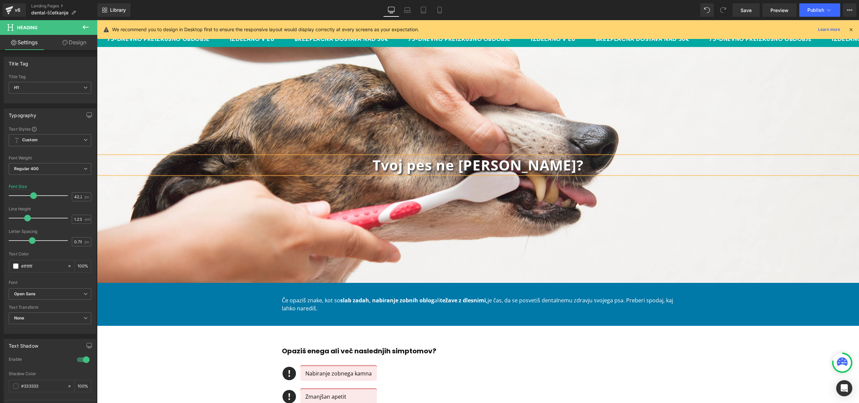
click at [611, 203] on div "Tvoj pes ne mara ščetke? Heading Row 300px" at bounding box center [478, 165] width 762 height 236
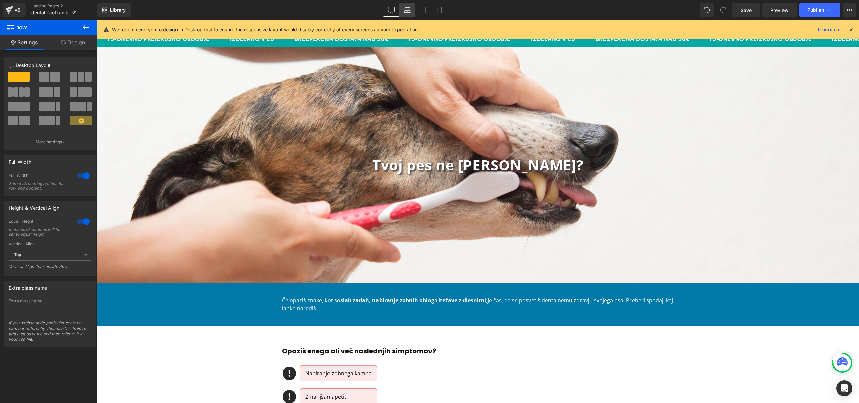
click at [403, 11] on link "Laptop" at bounding box center [407, 9] width 16 height 13
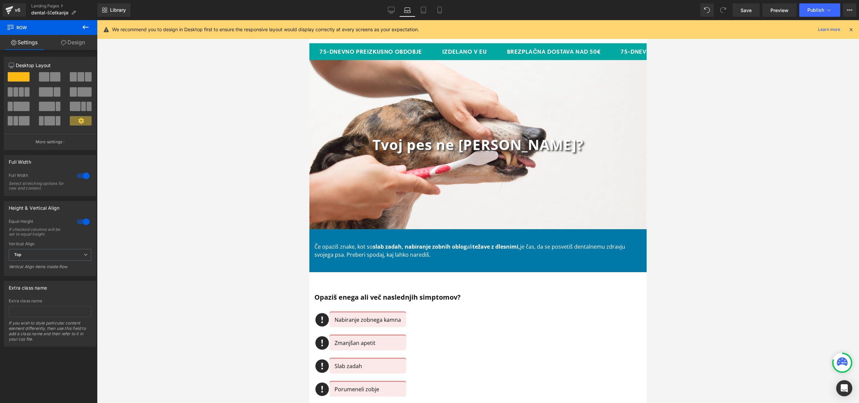
scroll to position [32, 0]
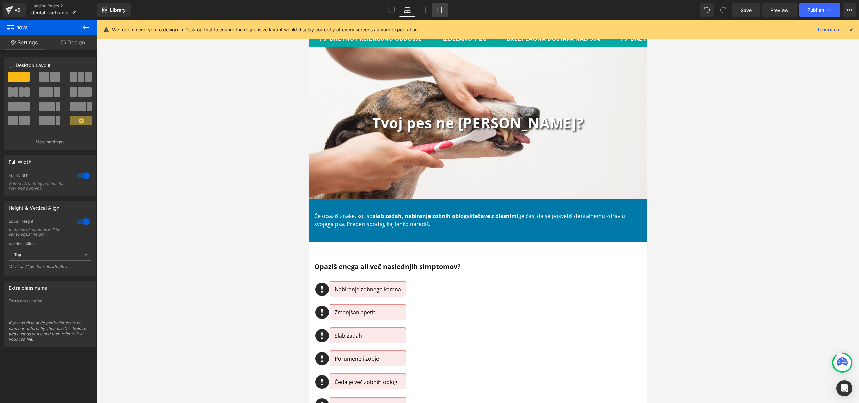
click at [439, 10] on icon at bounding box center [439, 10] width 7 height 7
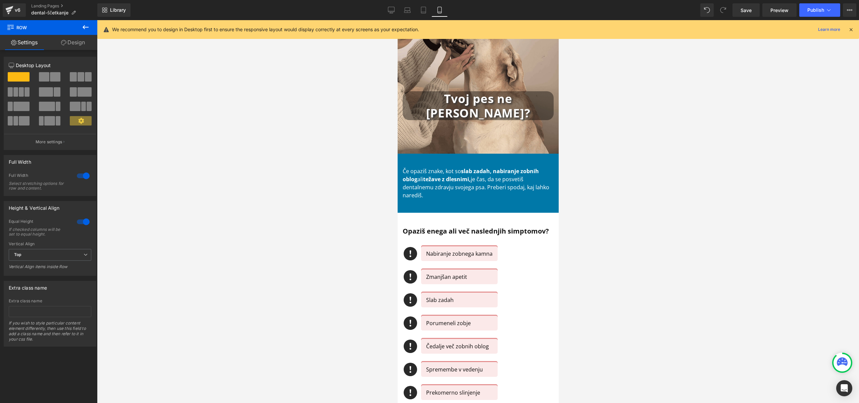
scroll to position [9, 0]
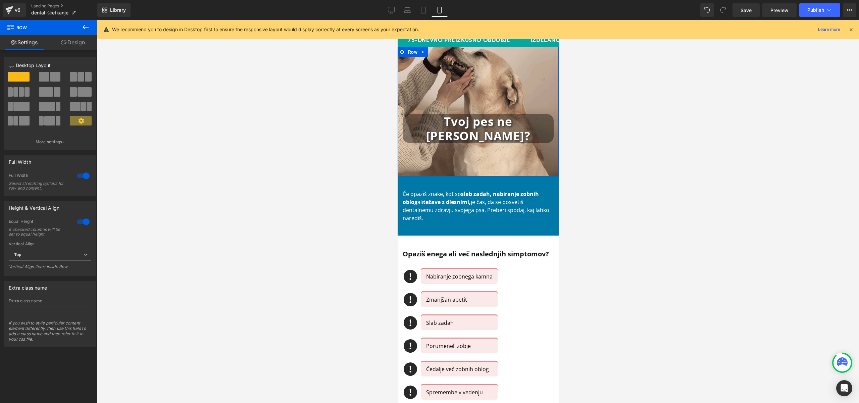
click at [71, 42] on link "Design" at bounding box center [73, 42] width 49 height 15
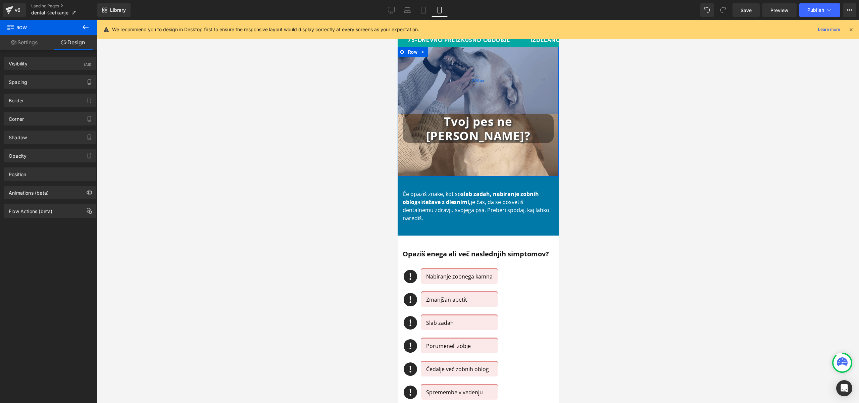
click at [450, 59] on div "200px" at bounding box center [477, 80] width 161 height 67
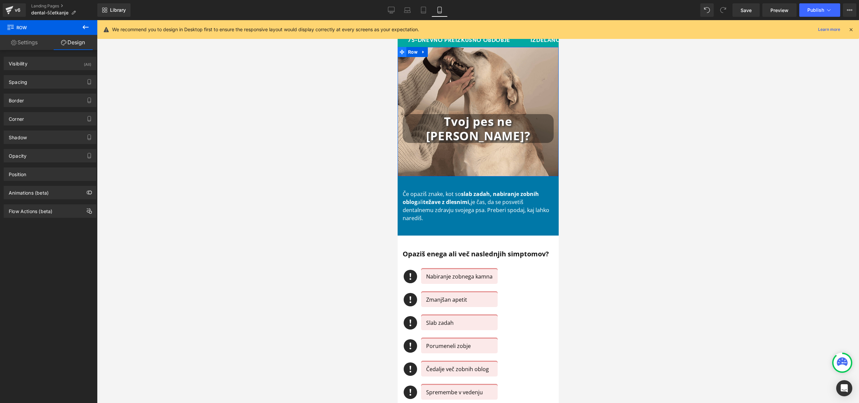
click at [401, 53] on span at bounding box center [401, 52] width 9 height 10
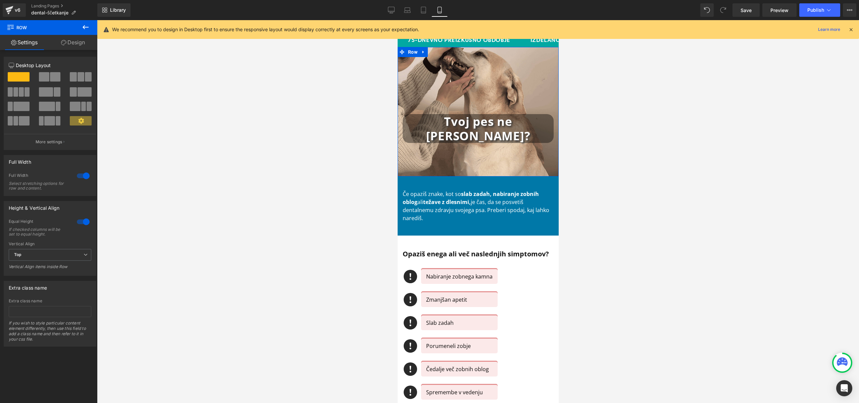
click at [76, 44] on link "Design" at bounding box center [73, 42] width 49 height 15
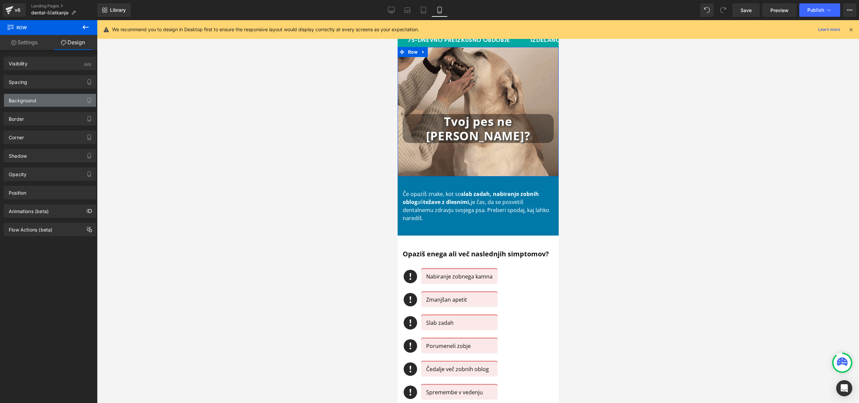
click at [51, 98] on div "Background" at bounding box center [50, 100] width 92 height 13
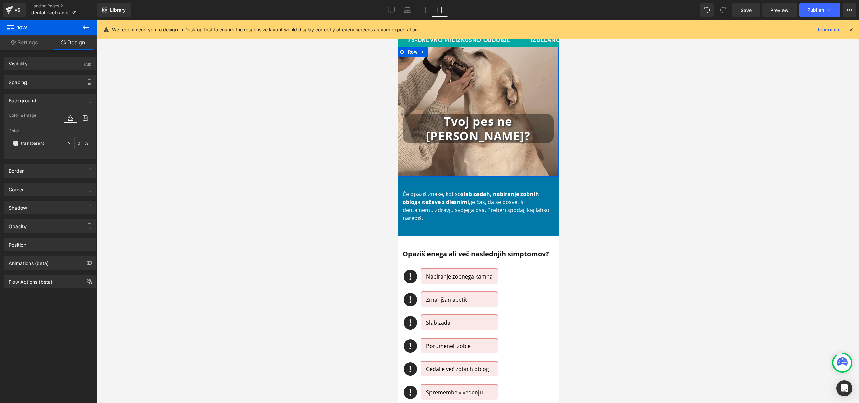
click at [69, 121] on icon at bounding box center [70, 118] width 12 height 9
click at [79, 120] on icon at bounding box center [85, 118] width 12 height 9
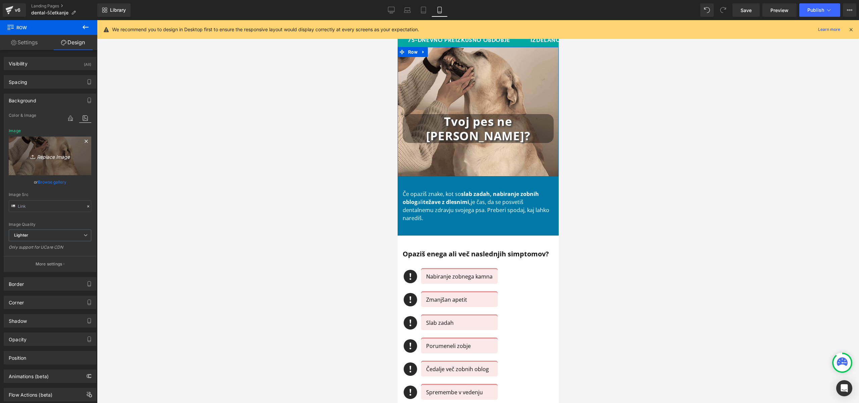
click at [57, 157] on icon "Replace Image" at bounding box center [50, 156] width 54 height 8
click at [45, 176] on link "Browse gallery" at bounding box center [52, 182] width 29 height 12
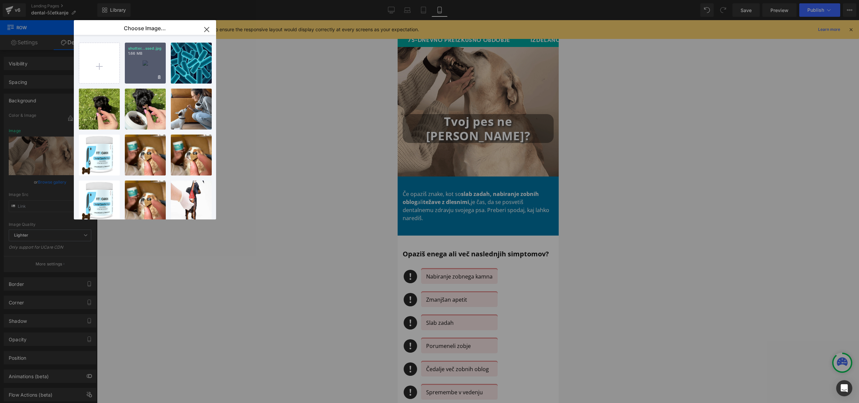
click at [141, 63] on div "shutter...ssed.jpg 1.66 MB" at bounding box center [145, 63] width 41 height 41
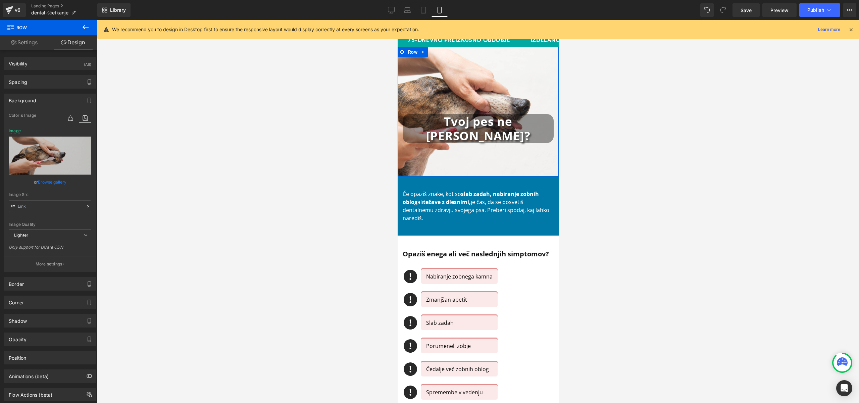
click at [56, 180] on link "Browse gallery" at bounding box center [52, 182] width 29 height 12
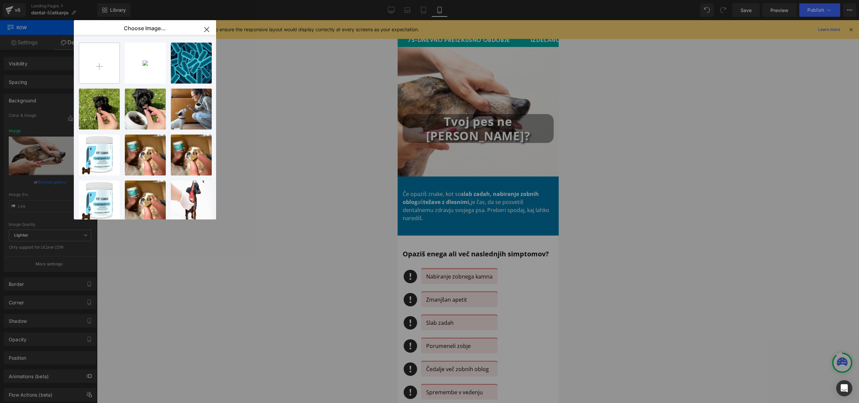
click at [98, 71] on input "file" at bounding box center [99, 63] width 40 height 40
click at [210, 28] on icon "button" at bounding box center [206, 29] width 11 height 11
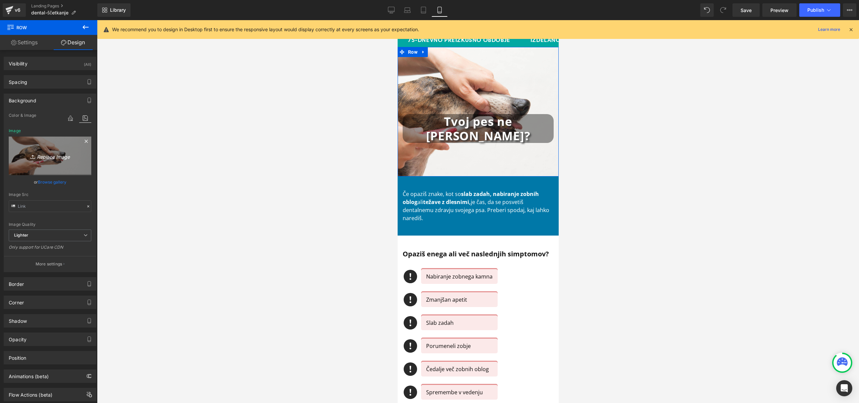
click at [48, 153] on icon "Replace Image" at bounding box center [50, 156] width 54 height 8
type input "C:\fakepath\shutterstock_1611458740_compressed (1).jpg"
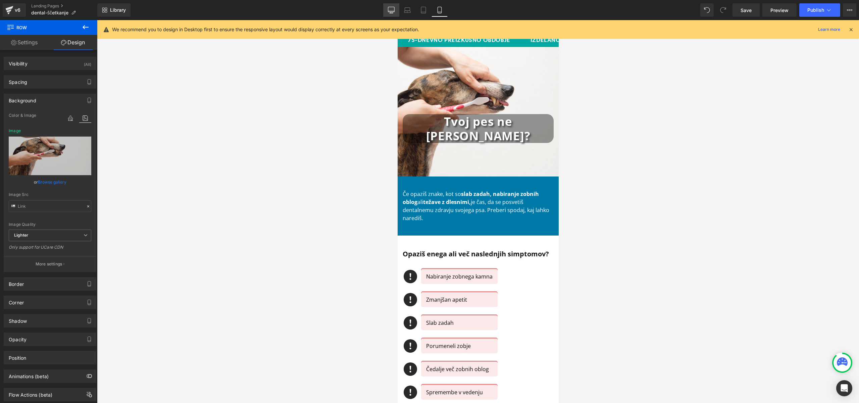
drag, startPoint x: 397, startPoint y: 9, endPoint x: 305, endPoint y: 91, distance: 123.5
click at [397, 9] on link "Desktop" at bounding box center [391, 9] width 16 height 13
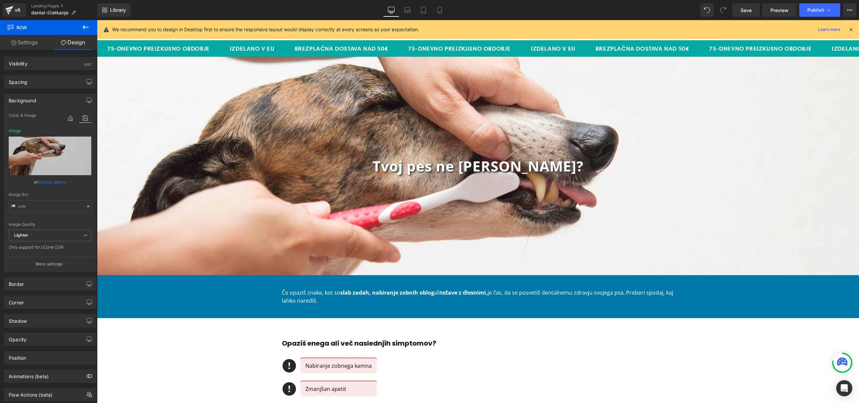
scroll to position [19, 0]
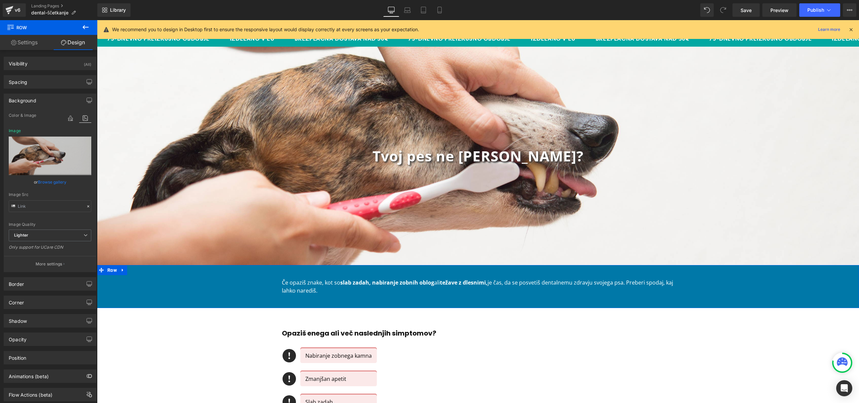
click at [296, 287] on p "Če opaziš znake, kot so slab zadah, nabiranje zobnih oblog ali težave z dlesnim…" at bounding box center [478, 286] width 392 height 16
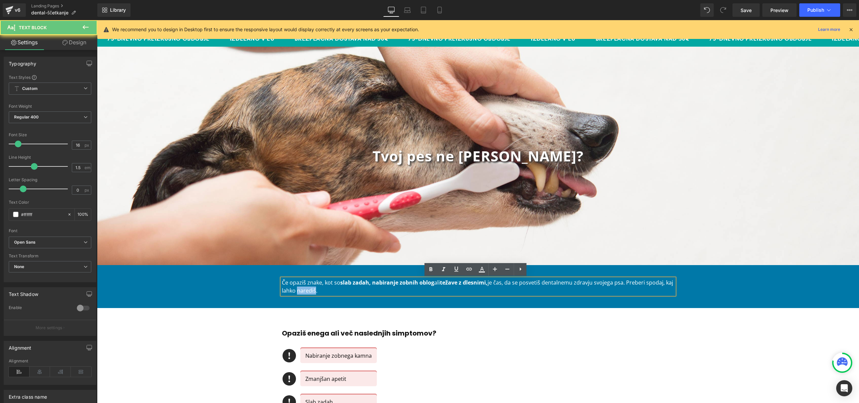
click at [296, 287] on p "Če opaziš znake, kot so slab zadah, nabiranje zobnih oblog ali težave z dlesnim…" at bounding box center [478, 286] width 392 height 16
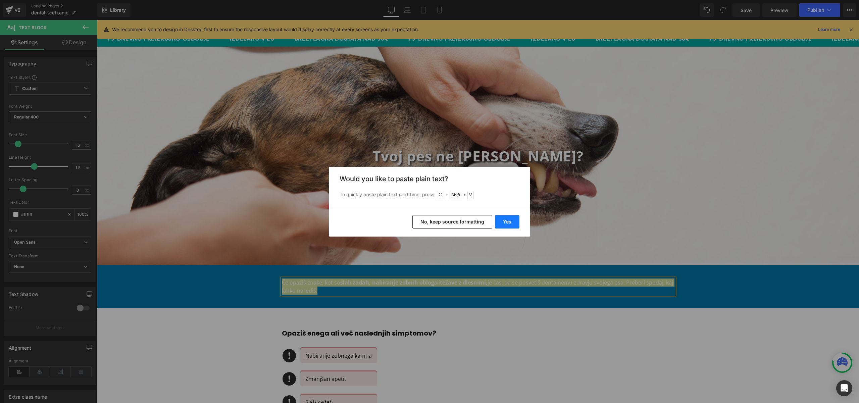
click at [513, 225] on button "Yes" at bounding box center [507, 221] width 24 height 13
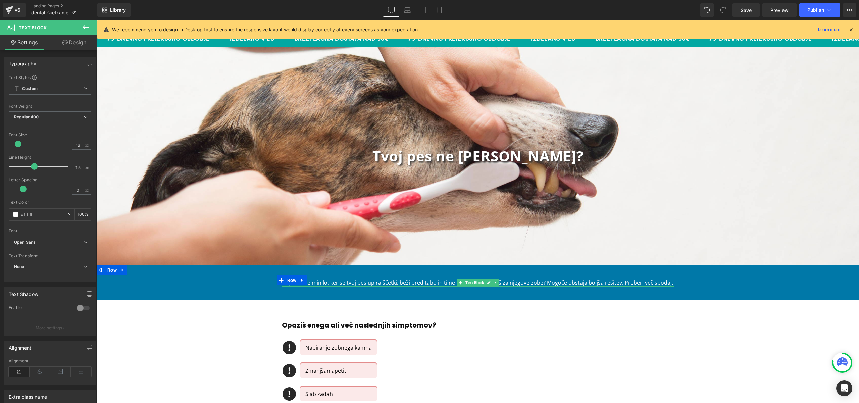
click at [395, 284] on p "Te je že vse minilo, ker se tvoj pes upira ščetki, beži pred tabo in ti ne pust…" at bounding box center [478, 282] width 392 height 8
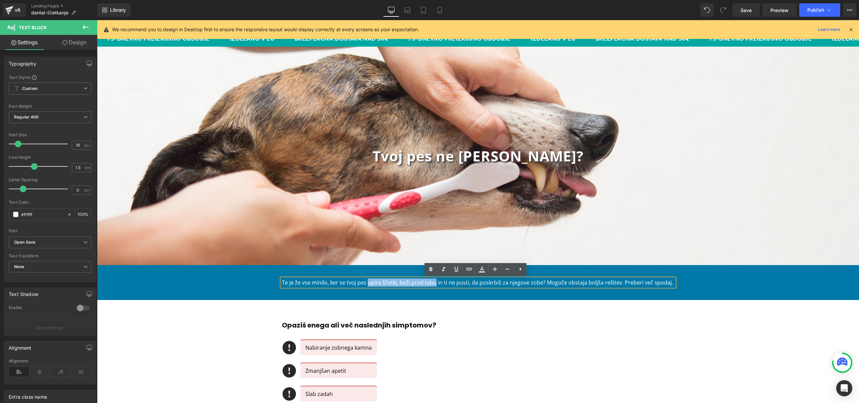
drag, startPoint x: 364, startPoint y: 280, endPoint x: 432, endPoint y: 285, distance: 68.3
click at [432, 285] on p "Te je že vse minilo, ker se tvoj pes upira ščetki, beži pred tabo in ti ne pust…" at bounding box center [478, 282] width 392 height 8
click at [711, 280] on div "Te je že vse minilo, ker se tvoj pes upira ščetki, beži pred tabo in ti ne pust…" at bounding box center [478, 282] width 762 height 15
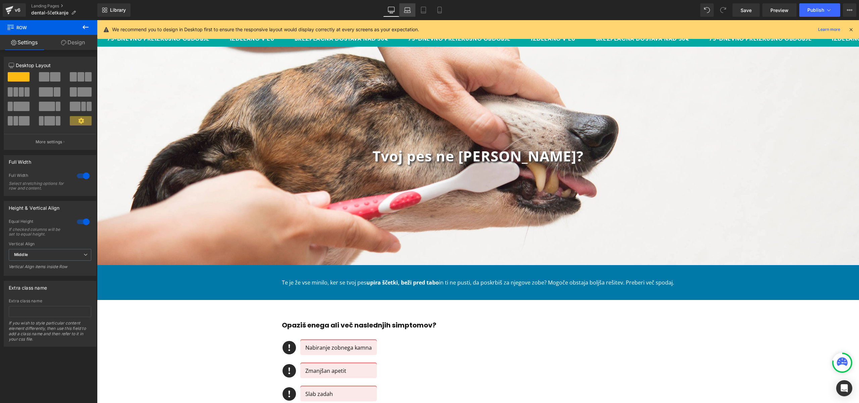
click at [408, 9] on icon at bounding box center [407, 10] width 7 height 7
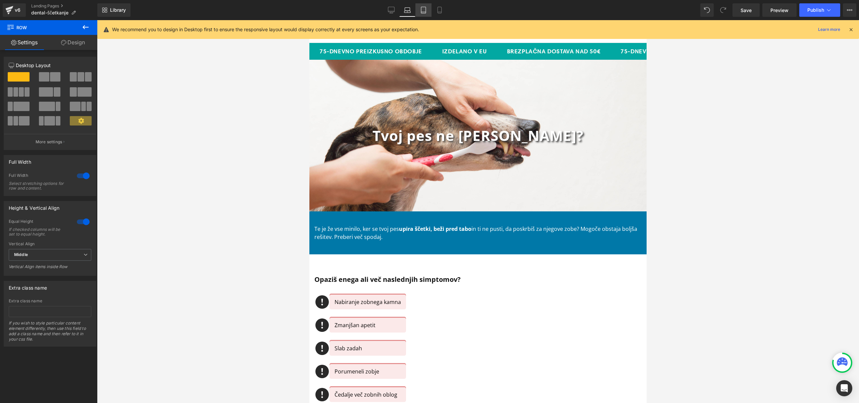
scroll to position [0, 0]
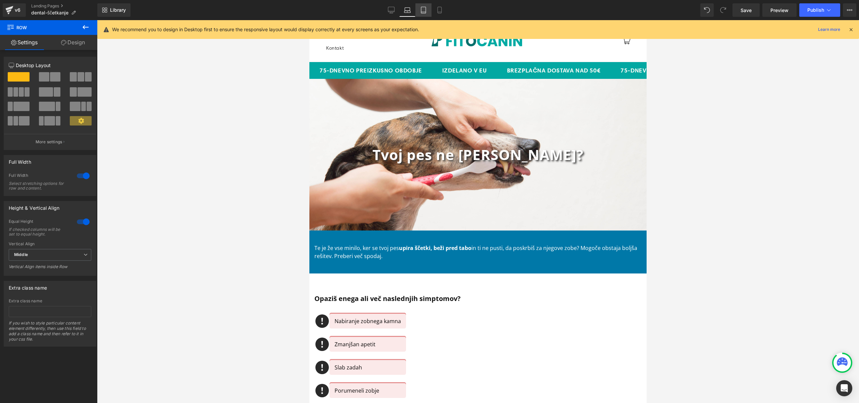
click at [420, 10] on icon at bounding box center [423, 10] width 7 height 7
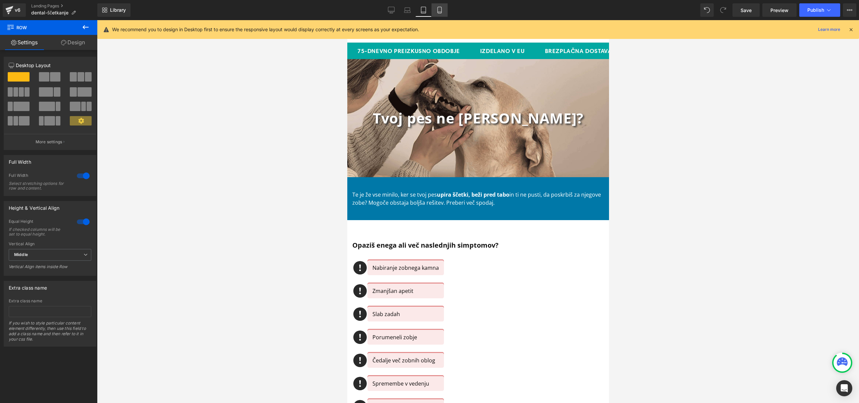
click at [444, 12] on link "Mobile" at bounding box center [439, 9] width 16 height 13
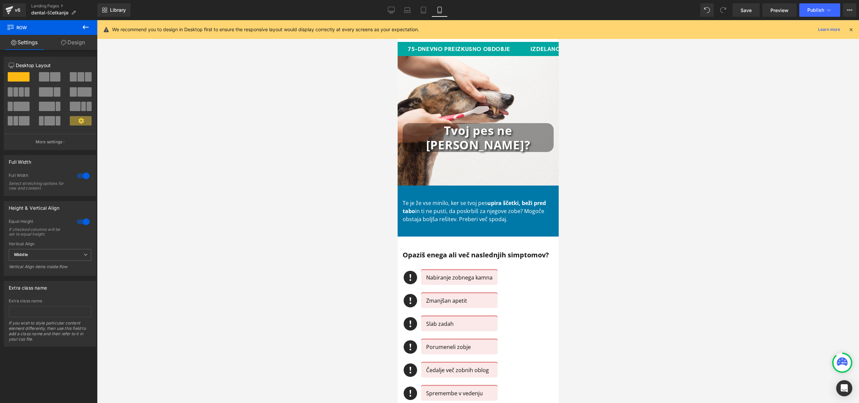
scroll to position [8, 0]
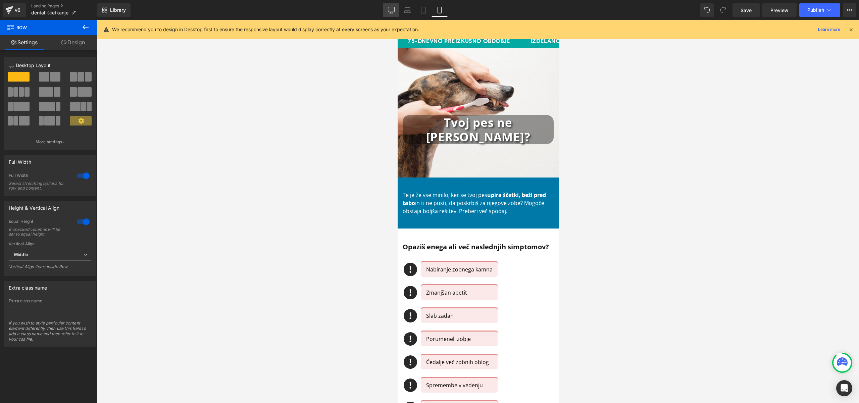
click at [392, 11] on icon at bounding box center [391, 11] width 6 height 0
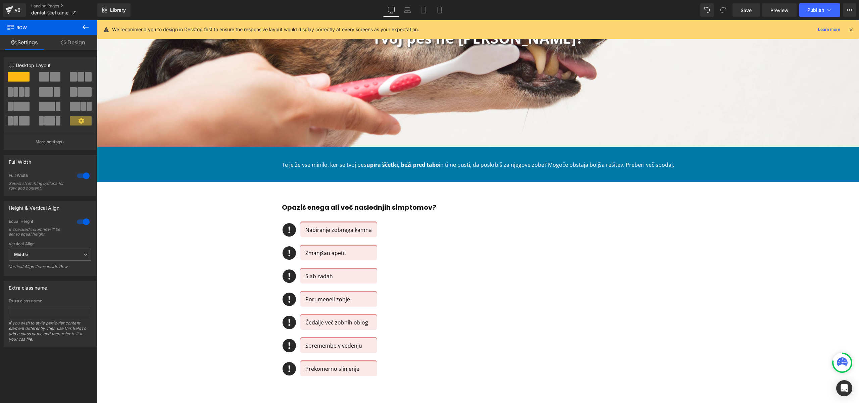
scroll to position [111, 0]
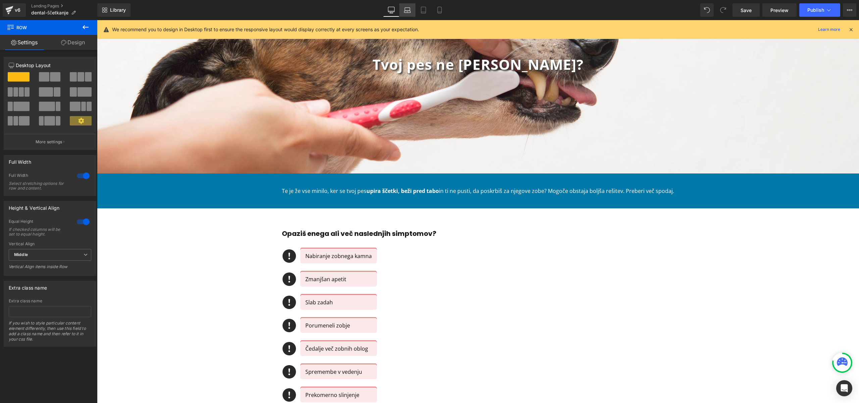
click at [412, 14] on link "Laptop" at bounding box center [407, 9] width 16 height 13
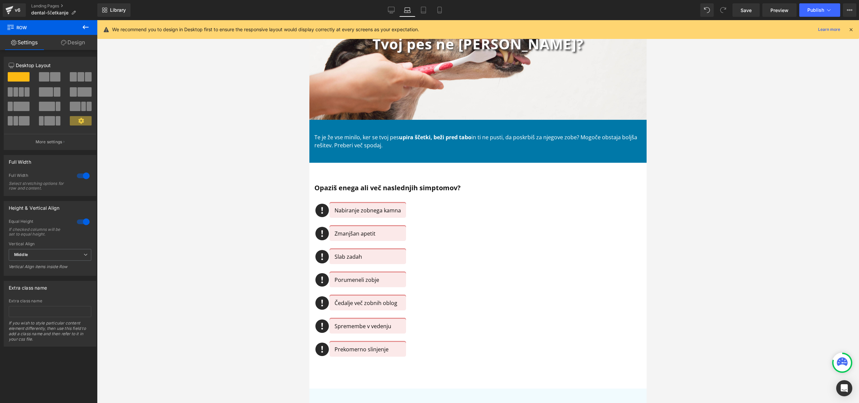
scroll to position [57, 0]
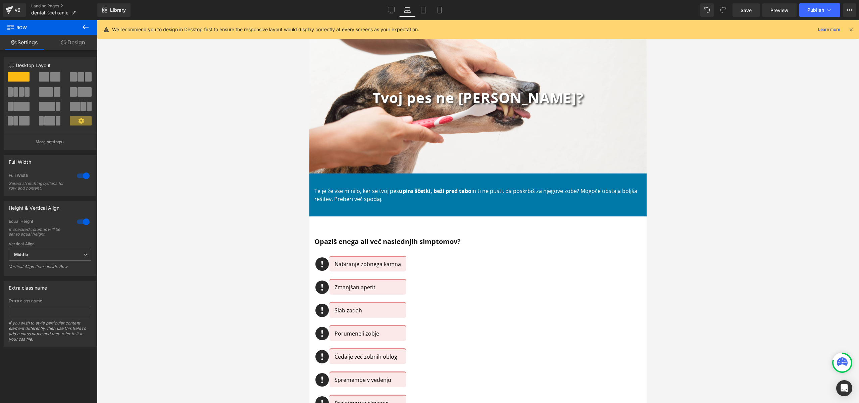
click at [410, 12] on icon at bounding box center [407, 12] width 6 height 2
click at [425, 10] on icon at bounding box center [423, 10] width 7 height 7
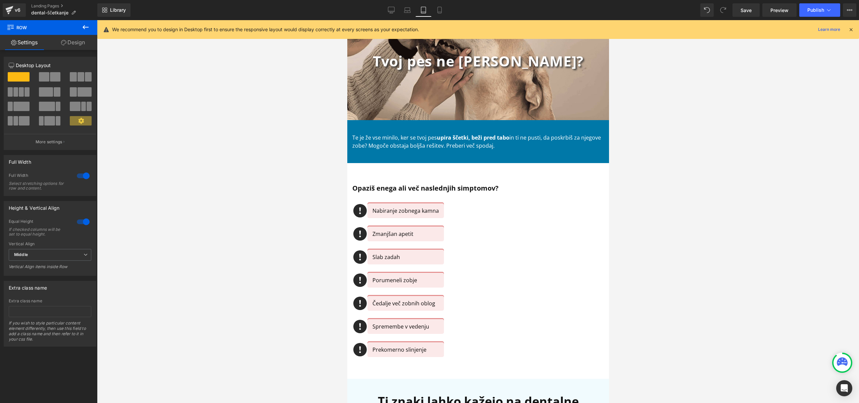
scroll to position [4, 0]
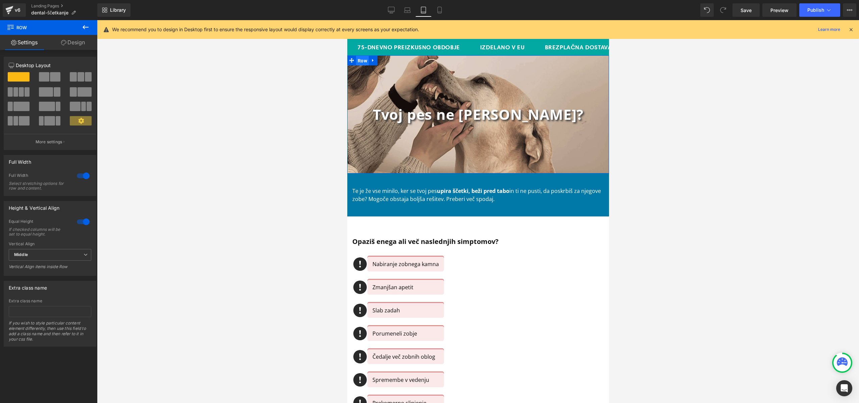
click at [356, 61] on span "Row" at bounding box center [362, 61] width 13 height 10
click at [78, 46] on link "Design" at bounding box center [73, 42] width 49 height 15
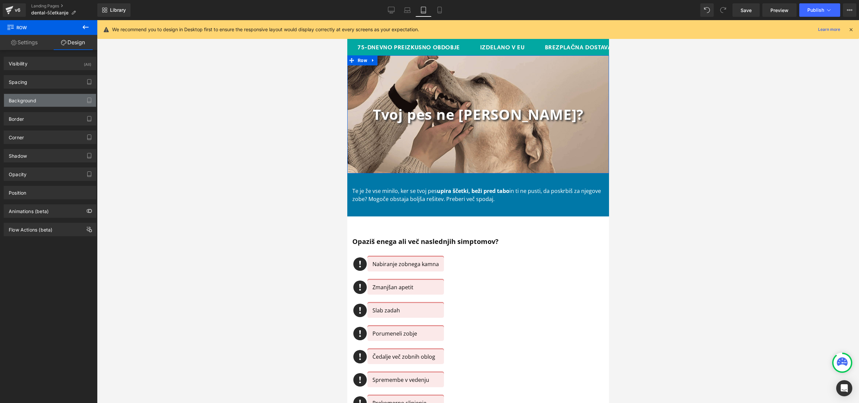
click at [51, 101] on div "Background" at bounding box center [50, 100] width 92 height 13
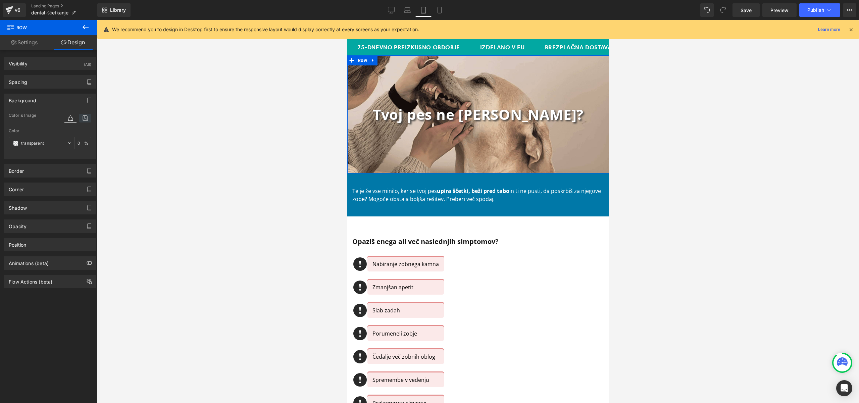
click at [83, 121] on icon at bounding box center [85, 118] width 12 height 9
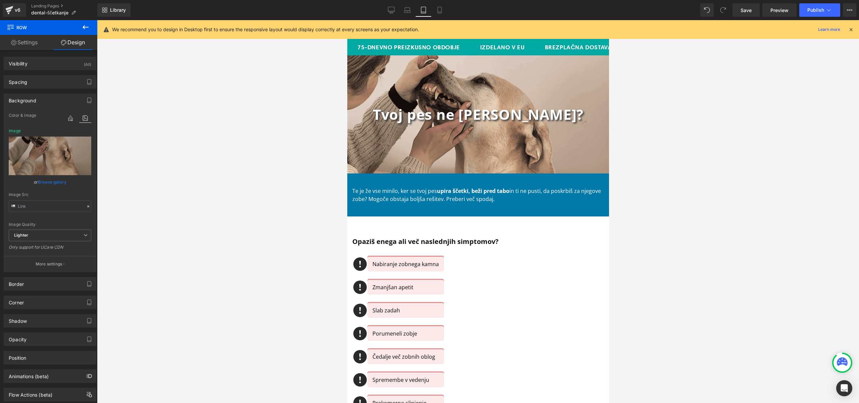
click at [51, 183] on link "Browse gallery" at bounding box center [52, 182] width 29 height 12
click at [51, 0] on div "Row You are previewing how the will restyle your page. You can not edit Element…" at bounding box center [429, 0] width 859 height 0
click at [51, 183] on link "Browse gallery" at bounding box center [52, 182] width 29 height 12
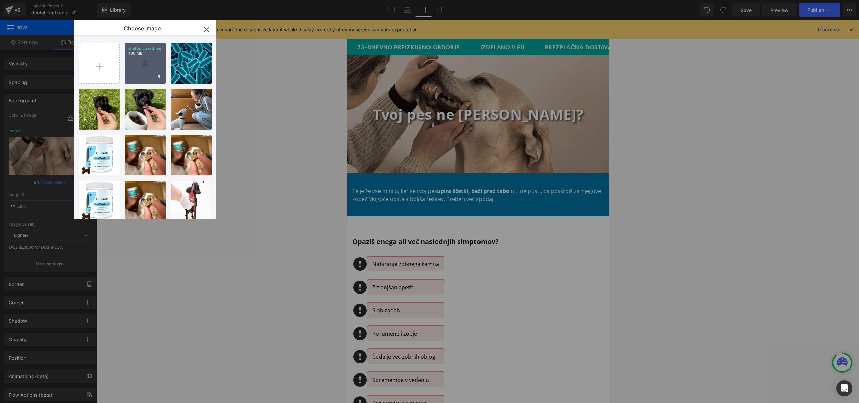
click at [146, 63] on div "shutter...ssed.jpg 1.66 MB" at bounding box center [145, 63] width 41 height 41
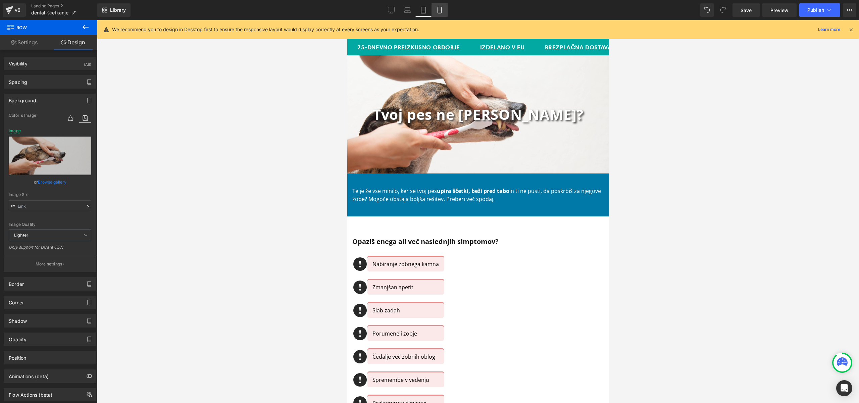
click at [441, 10] on icon at bounding box center [439, 10] width 7 height 7
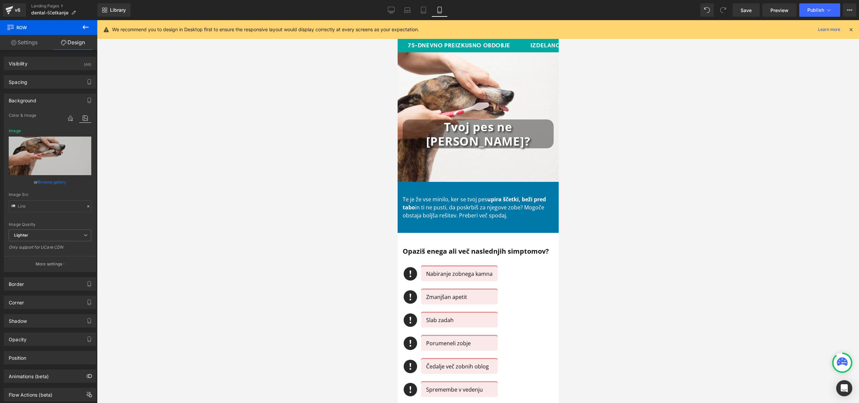
scroll to position [0, 0]
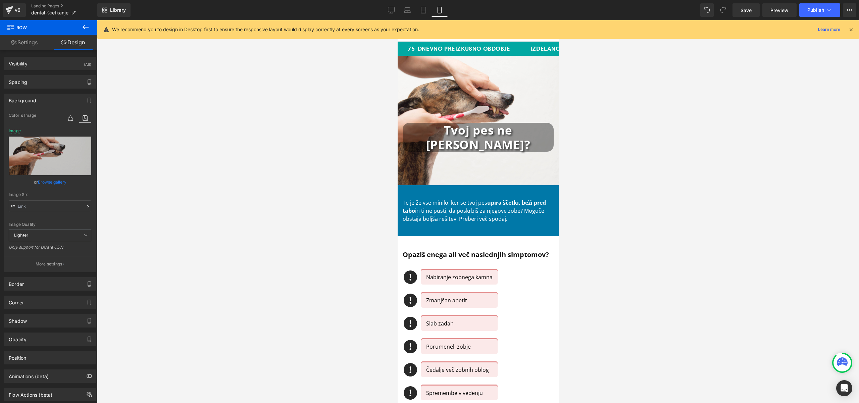
click at [536, 141] on h1 "Tvoj pes ne mara ščetke?" at bounding box center [477, 137] width 151 height 29
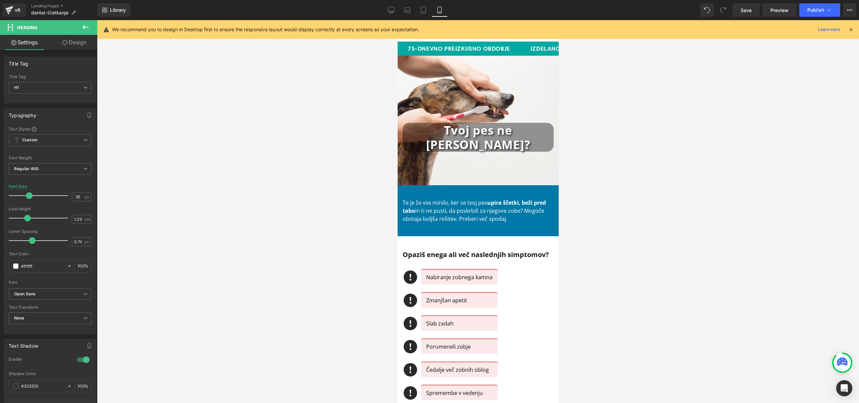
click at [74, 40] on link "Design" at bounding box center [74, 42] width 49 height 15
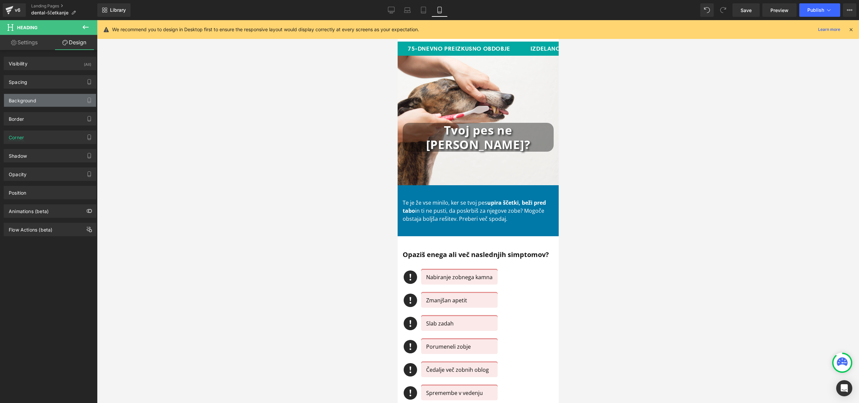
click at [43, 101] on div "Background" at bounding box center [50, 100] width 92 height 13
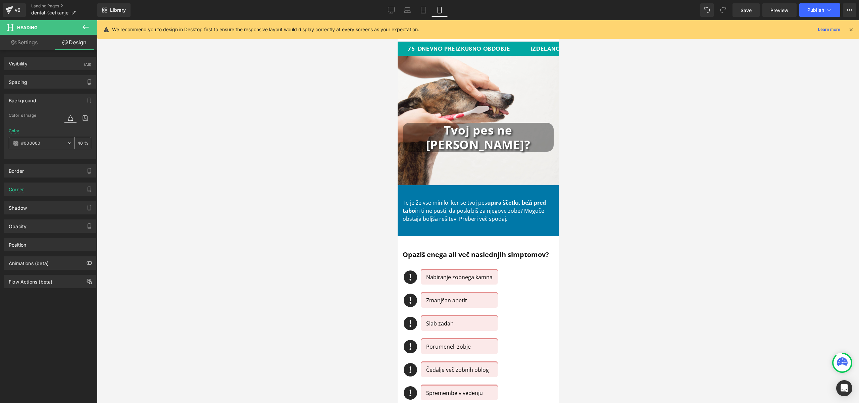
click at [80, 145] on input "40" at bounding box center [80, 142] width 7 height 7
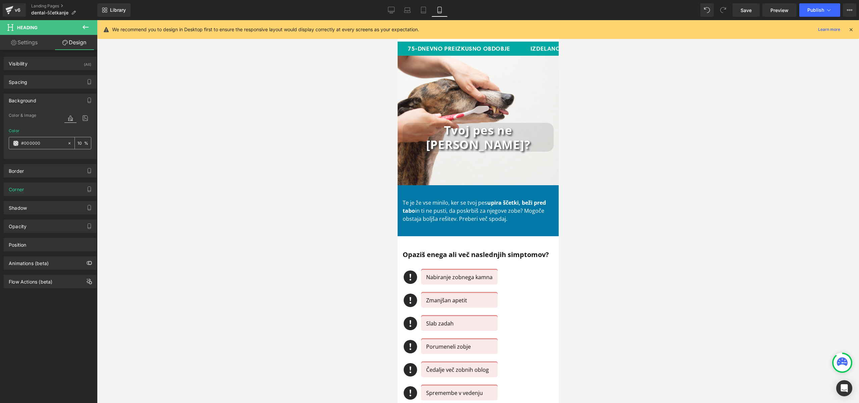
type input "1"
type input "20"
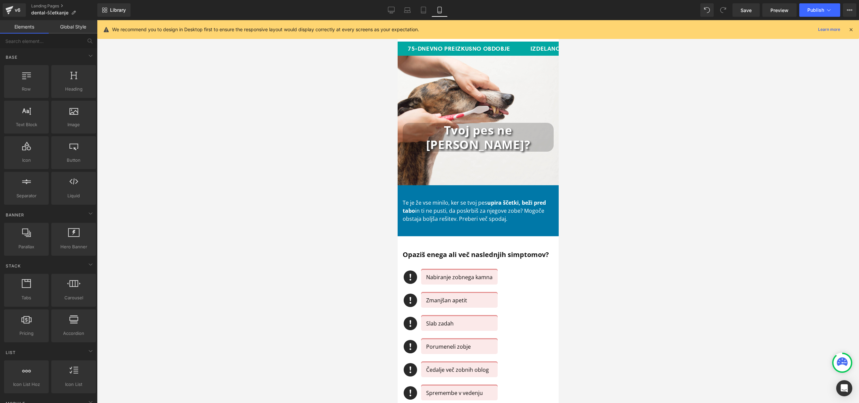
click at [199, 174] on div at bounding box center [478, 211] width 762 height 383
click at [495, 130] on b "Tvoj pes ne mara ščetke?" at bounding box center [478, 137] width 104 height 30
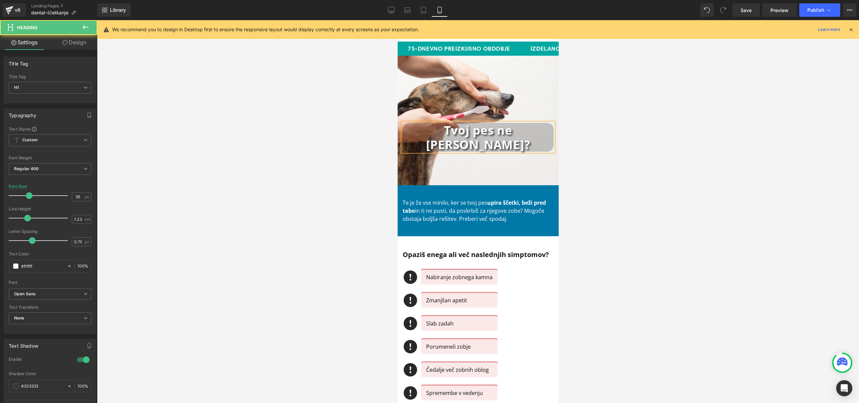
click at [494, 132] on b "Tvoj pes ne" at bounding box center [477, 130] width 68 height 16
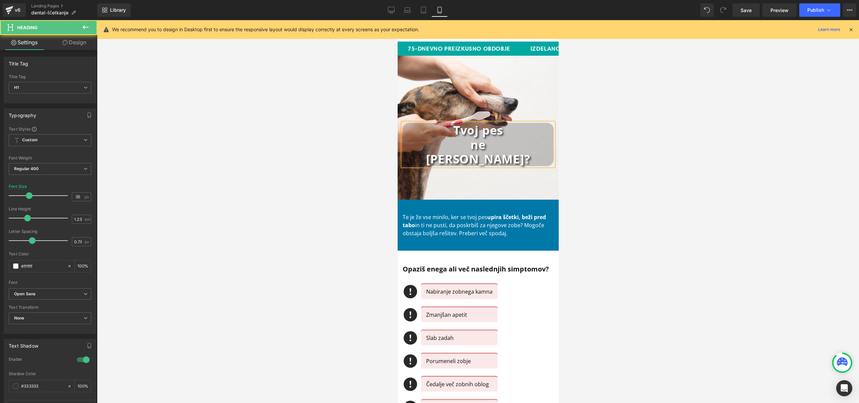
click at [433, 159] on h1 "mara ščetke?" at bounding box center [477, 159] width 151 height 14
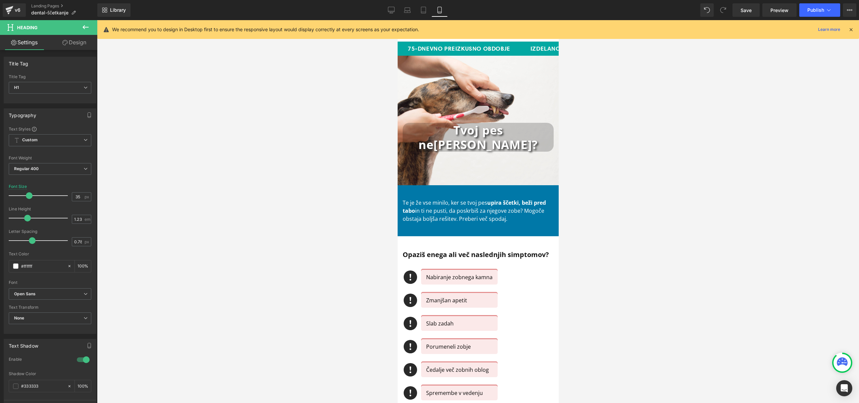
click at [608, 108] on div at bounding box center [478, 211] width 762 height 383
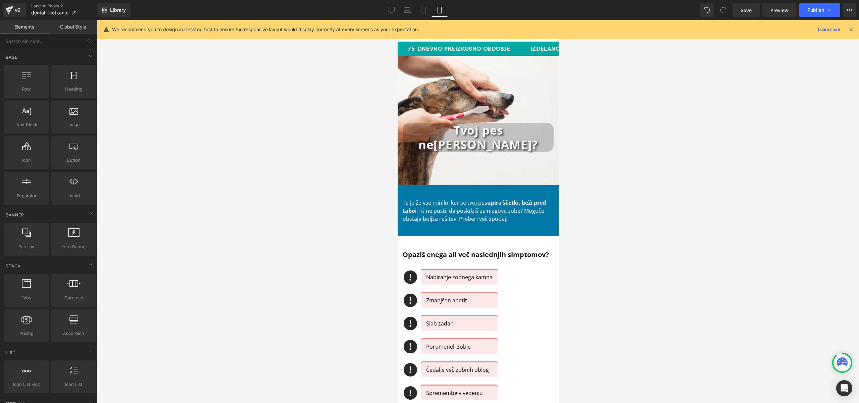
click at [79, 22] on link "Global Style" at bounding box center [73, 26] width 49 height 13
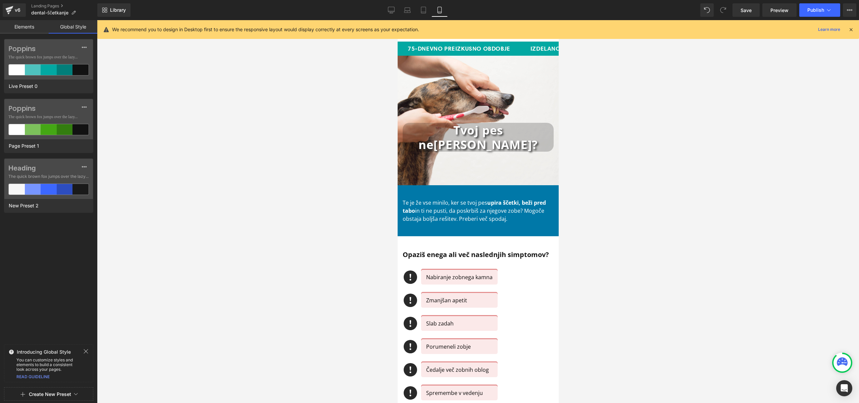
click at [28, 24] on link "Elements" at bounding box center [24, 26] width 49 height 13
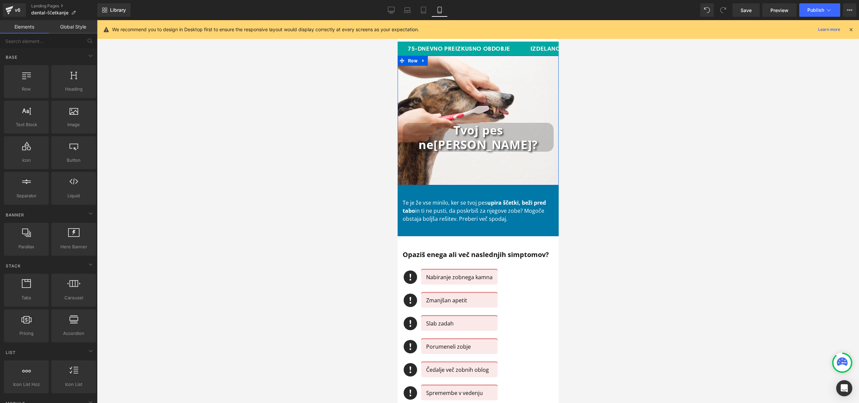
click at [540, 150] on div "Tvoj pes ne mara ščetke? Heading" at bounding box center [477, 137] width 151 height 29
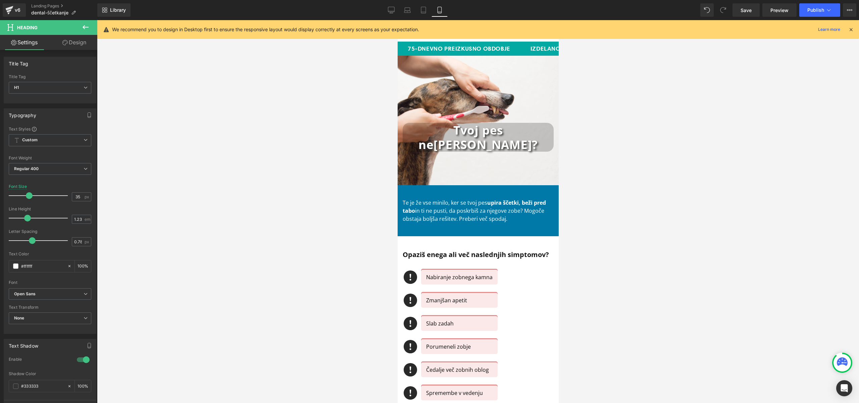
click at [78, 46] on link "Design" at bounding box center [74, 42] width 49 height 15
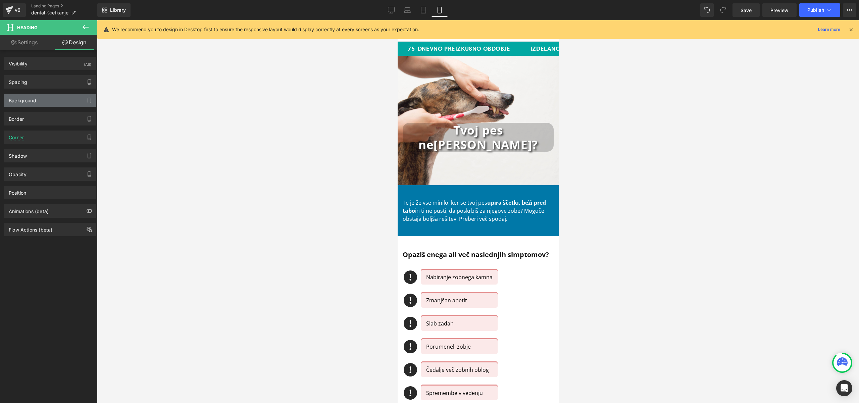
click at [24, 101] on div "Background" at bounding box center [23, 98] width 28 height 9
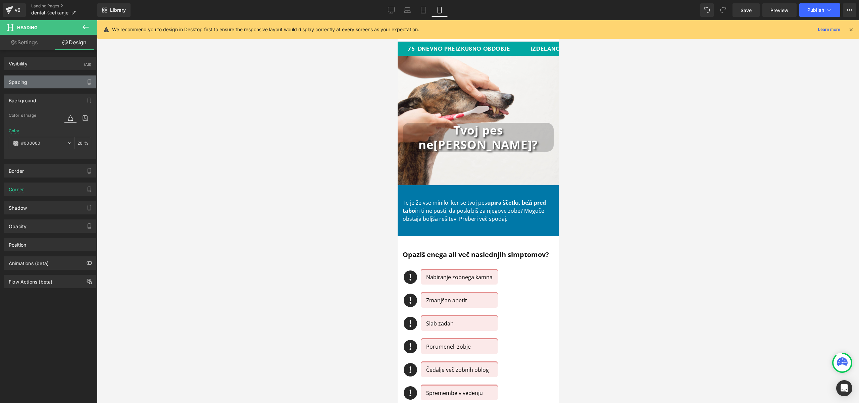
click at [31, 80] on div "Spacing" at bounding box center [50, 81] width 92 height 13
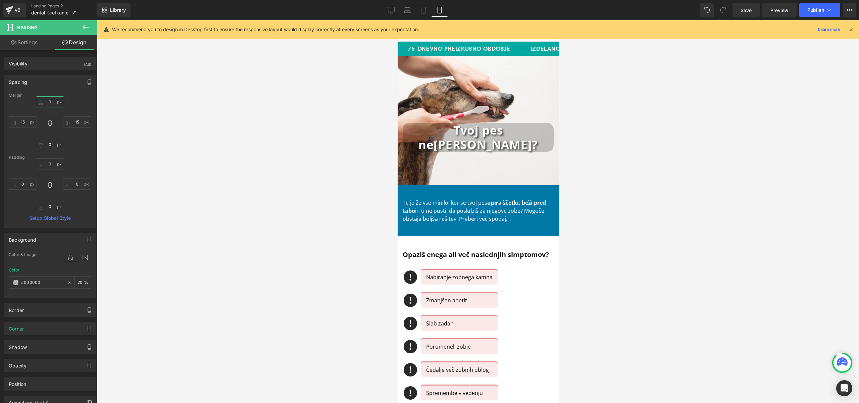
click at [53, 102] on input "0" at bounding box center [50, 101] width 28 height 11
click at [53, 102] on input "3" at bounding box center [50, 101] width 28 height 11
type input "30"
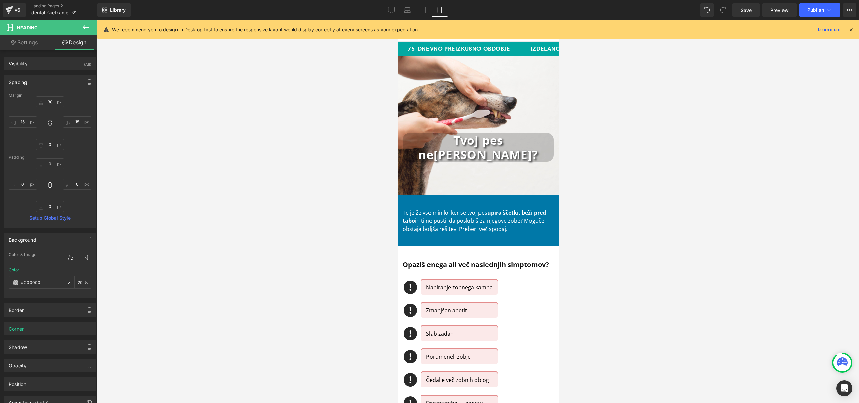
click at [259, 105] on div at bounding box center [478, 211] width 762 height 383
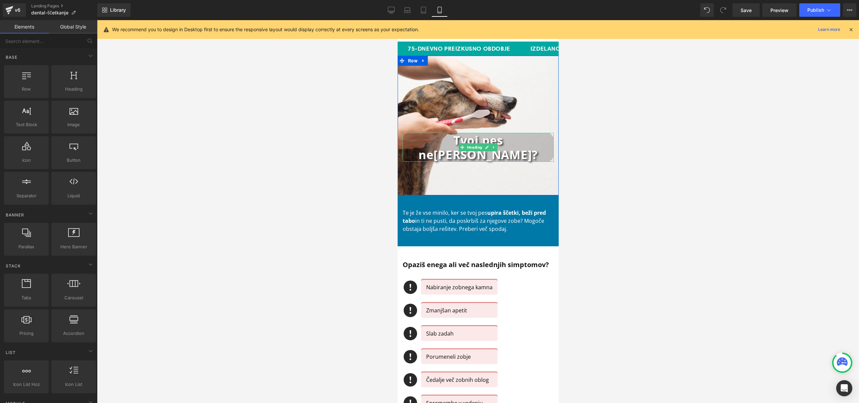
click at [421, 141] on h1 "Tvoj pes" at bounding box center [477, 140] width 151 height 14
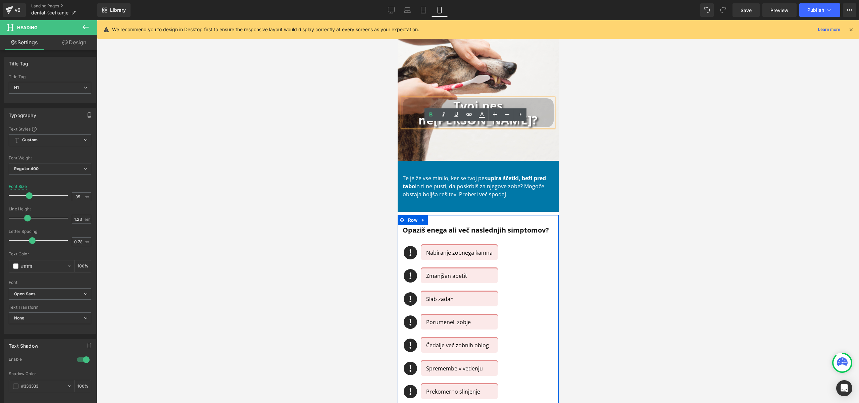
scroll to position [38, 0]
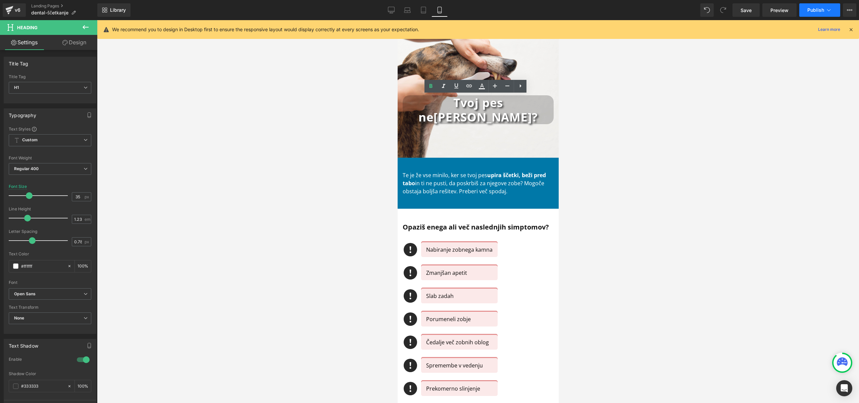
click at [814, 8] on span "Publish" at bounding box center [815, 9] width 17 height 5
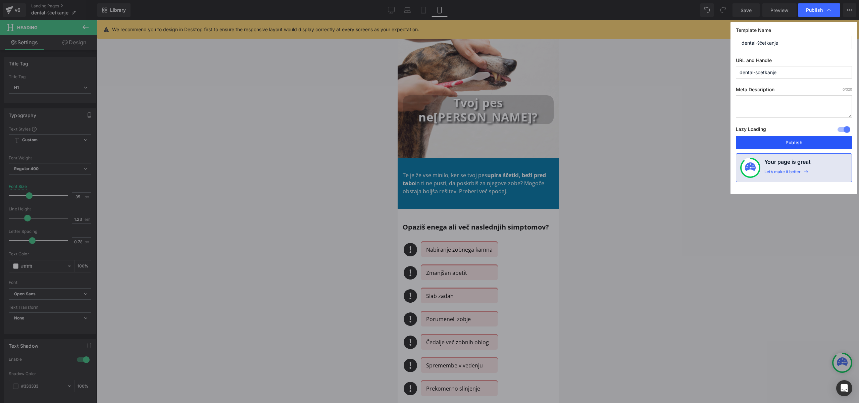
click at [800, 144] on button "Publish" at bounding box center [794, 142] width 116 height 13
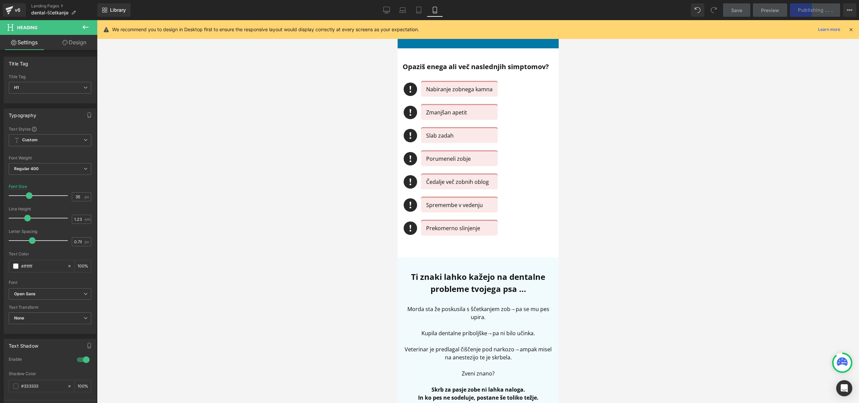
scroll to position [258, 0]
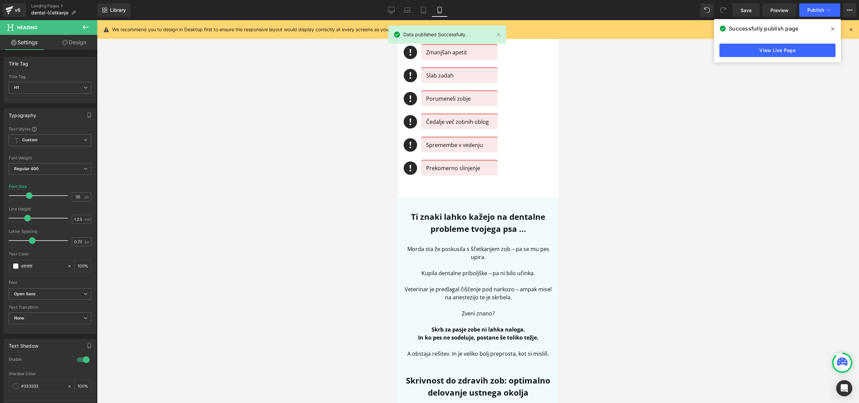
click at [829, 27] on span at bounding box center [832, 28] width 11 height 11
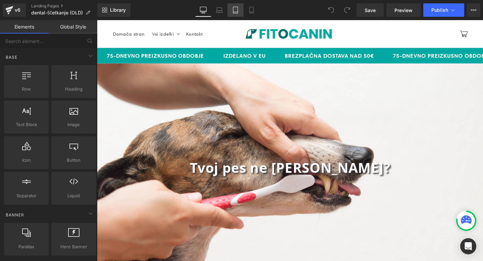
click at [237, 10] on icon at bounding box center [235, 10] width 7 height 7
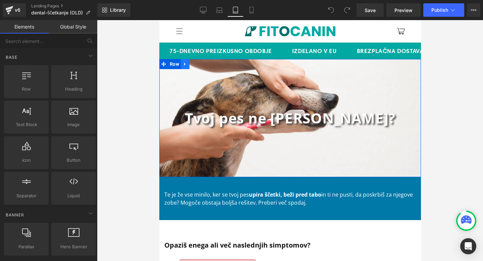
click at [183, 62] on icon at bounding box center [184, 64] width 5 height 5
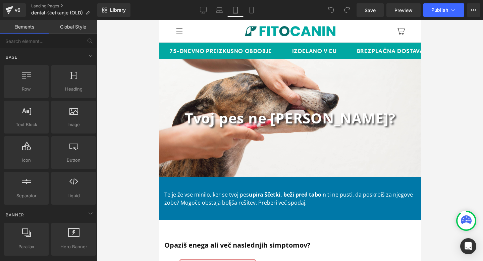
click at [171, 71] on div "Tvoj pes ne [PERSON_NAME]? Heading Row 150px" at bounding box center [290, 118] width 262 height 118
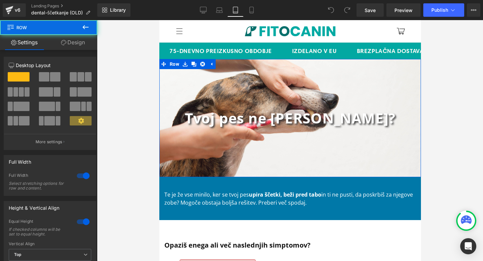
click at [73, 35] on link "Design" at bounding box center [73, 42] width 49 height 15
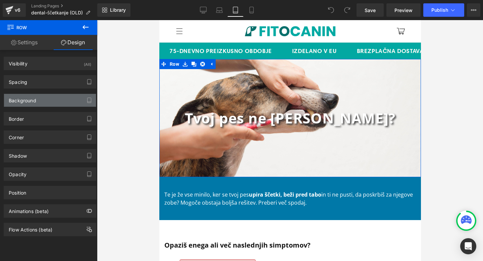
click at [44, 102] on div "Background" at bounding box center [50, 100] width 92 height 13
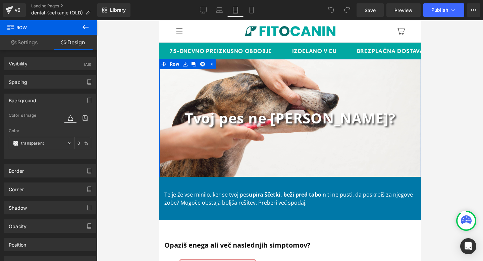
click at [34, 115] on span "Color & Image" at bounding box center [23, 115] width 28 height 5
click at [36, 116] on span "Color & Image" at bounding box center [23, 115] width 28 height 5
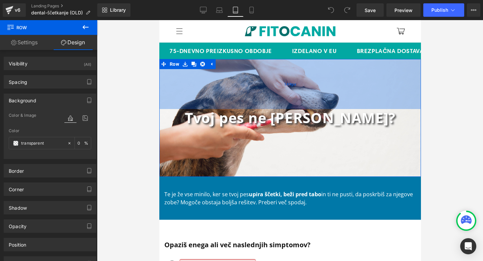
click at [286, 102] on div "149px" at bounding box center [290, 84] width 262 height 50
click at [199, 90] on div "149px" at bounding box center [290, 84] width 262 height 50
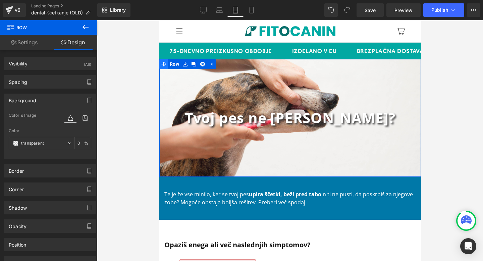
click at [162, 64] on icon at bounding box center [163, 64] width 5 height 5
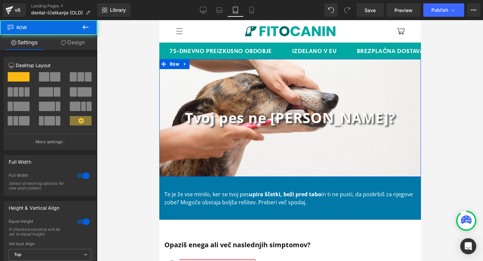
click at [82, 41] on link "Design" at bounding box center [73, 42] width 49 height 15
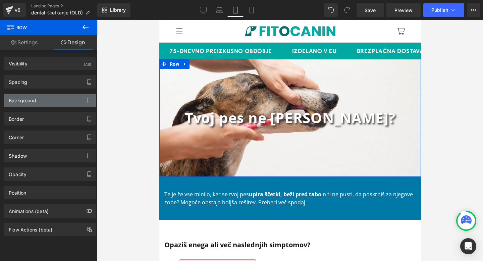
click at [47, 101] on div "Background" at bounding box center [50, 100] width 92 height 13
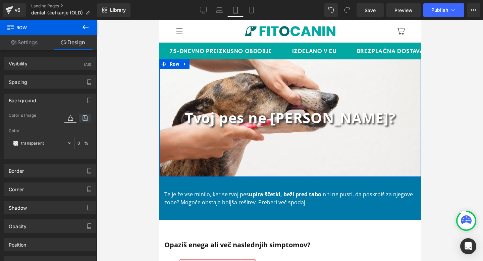
click at [81, 118] on icon at bounding box center [85, 118] width 12 height 9
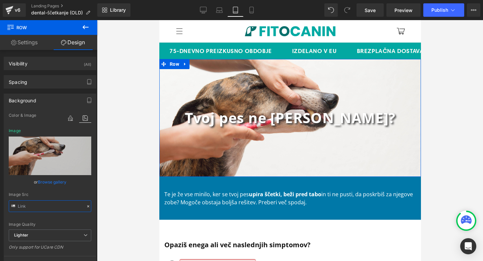
click at [58, 205] on input "text" at bounding box center [50, 206] width 83 height 12
type input "[URL][DOMAIN_NAME]"
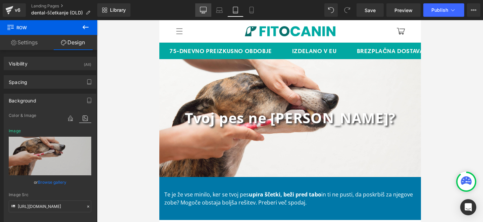
click at [203, 11] on icon at bounding box center [203, 11] width 6 height 0
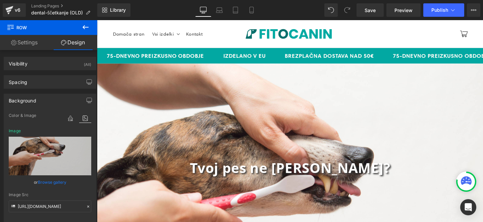
scroll to position [7, 0]
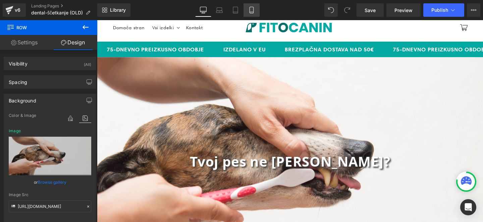
click at [250, 10] on icon at bounding box center [252, 10] width 4 height 6
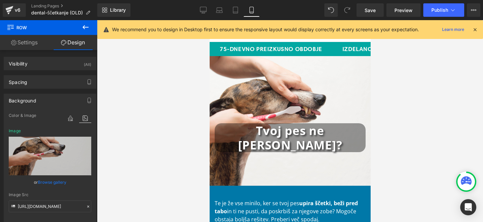
scroll to position [52, 0]
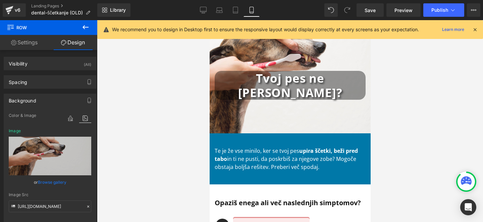
click at [262, 163] on p "Te je že vse minilo, ker se tvoj pes upira ščetki, beži pred tabo in ti ne pust…" at bounding box center [289, 159] width 151 height 24
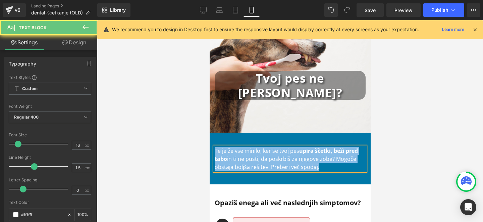
copy p "Te je že vse minilo, ker se tvoj pes upira ščetki, beži pred tabo in ti ne pust…"
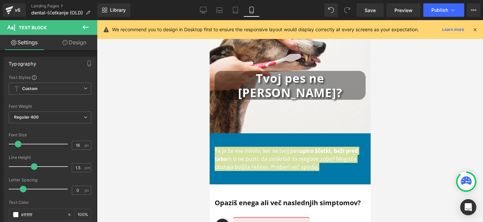
click at [411, 99] on div at bounding box center [290, 121] width 386 height 202
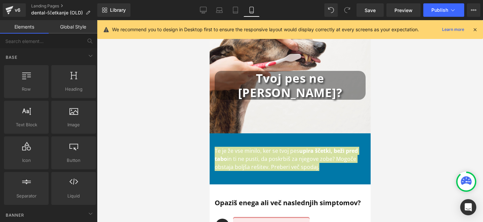
click at [411, 78] on div at bounding box center [290, 121] width 386 height 202
click at [235, 9] on icon at bounding box center [235, 10] width 7 height 7
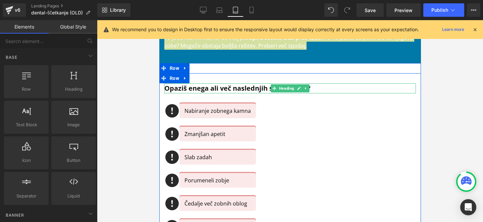
scroll to position [0, 0]
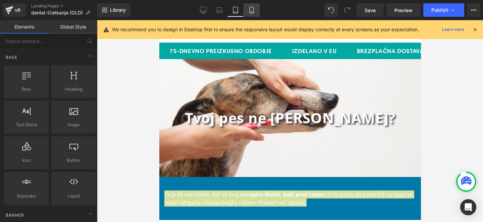
click at [253, 11] on icon at bounding box center [251, 10] width 7 height 7
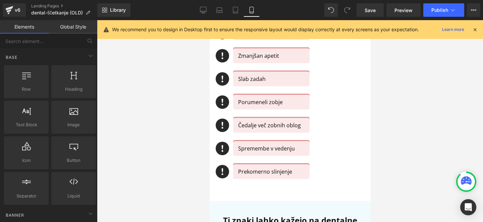
scroll to position [245, 0]
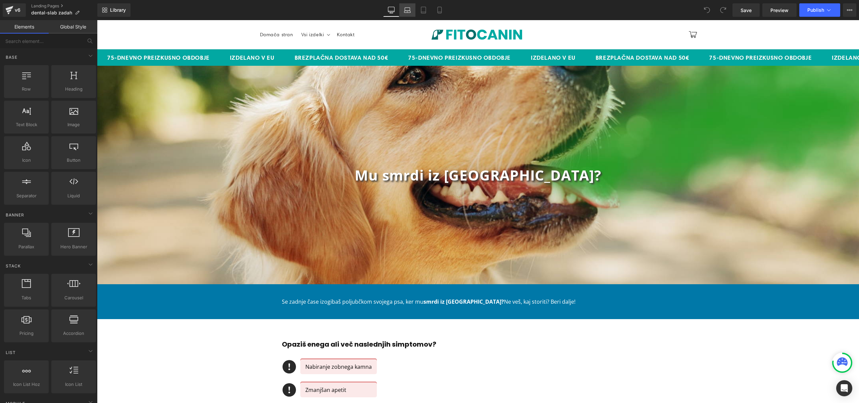
click at [406, 10] on icon at bounding box center [407, 10] width 7 height 7
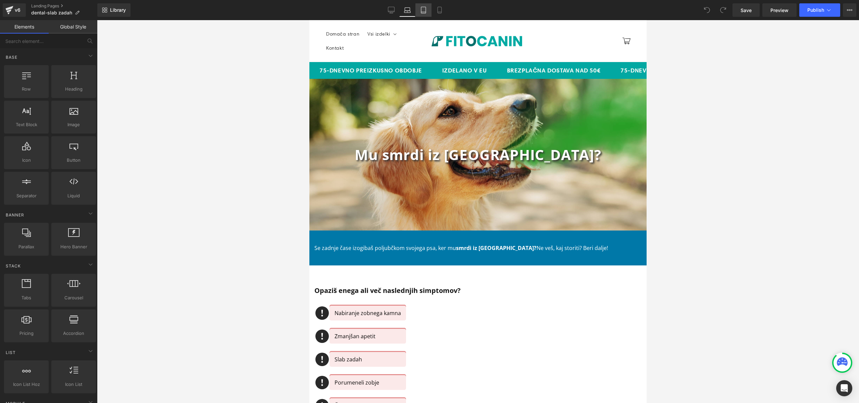
click at [426, 8] on icon at bounding box center [423, 10] width 5 height 6
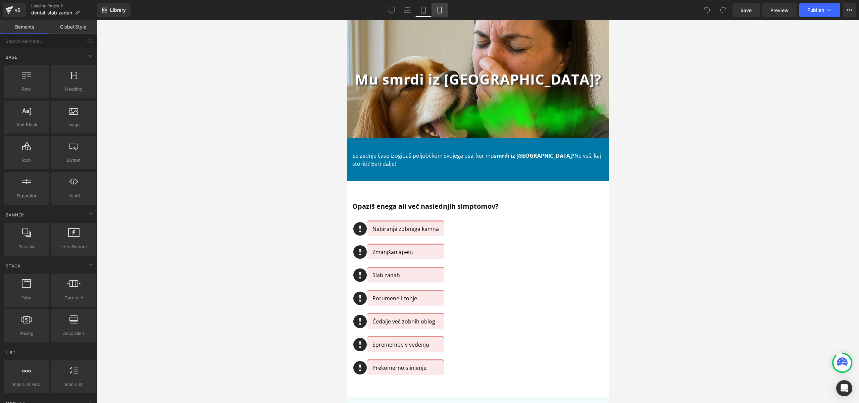
click at [436, 9] on icon at bounding box center [439, 10] width 7 height 7
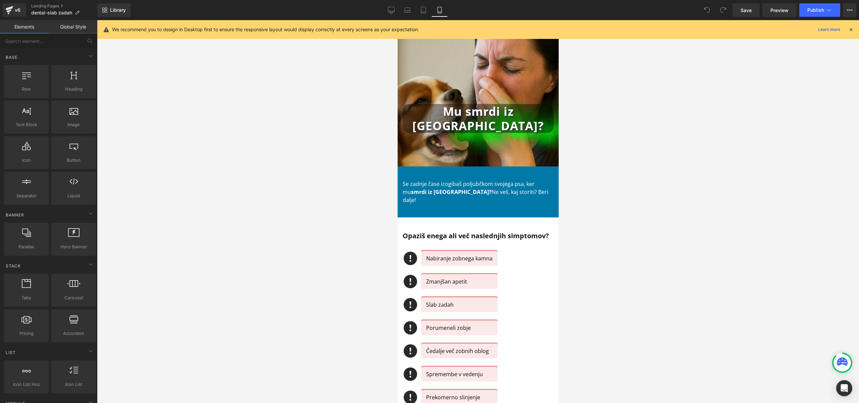
scroll to position [0, 0]
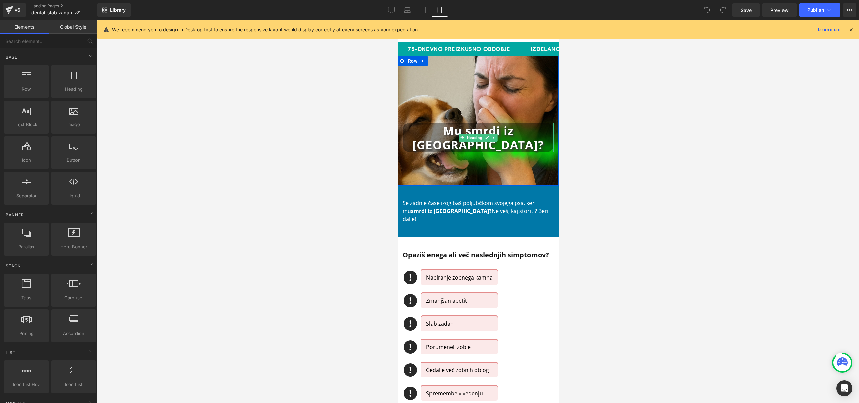
click at [417, 134] on h1 "Mu smrdi iz [GEOGRAPHIC_DATA]?" at bounding box center [477, 137] width 151 height 29
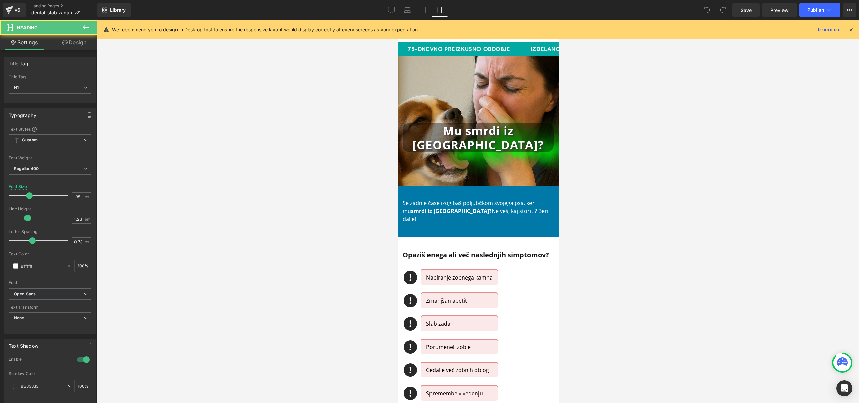
click at [79, 39] on link "Design" at bounding box center [74, 42] width 49 height 15
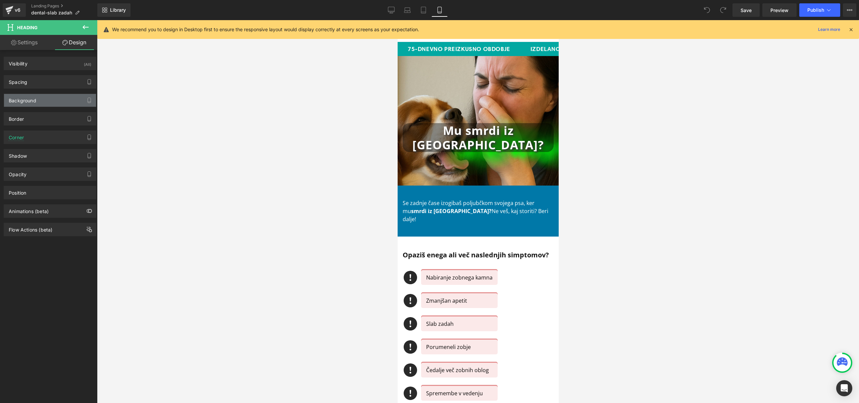
click at [40, 98] on div "Background" at bounding box center [50, 100] width 92 height 13
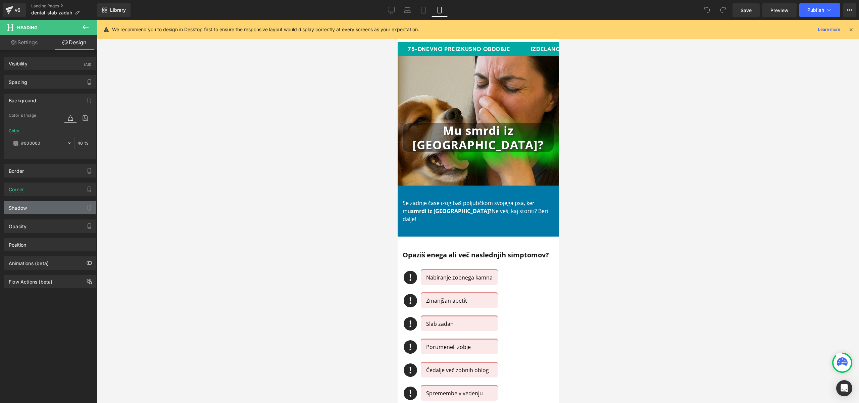
click at [38, 201] on div "Shadow" at bounding box center [50, 207] width 92 height 13
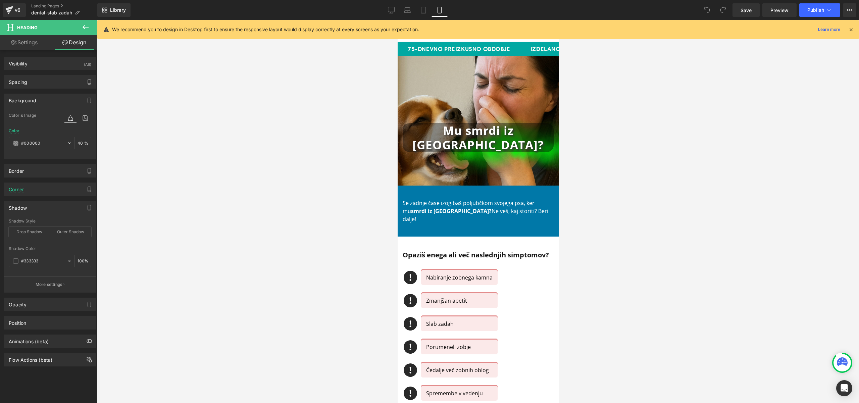
click at [55, 100] on div "Background" at bounding box center [50, 100] width 92 height 13
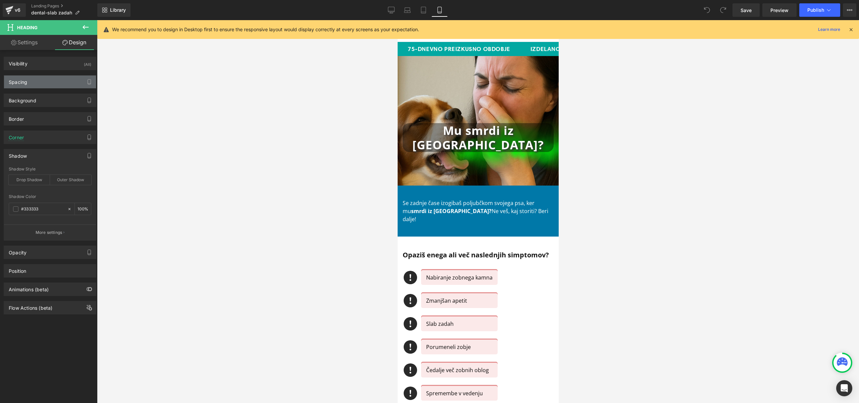
click at [37, 79] on div "Spacing" at bounding box center [50, 81] width 92 height 13
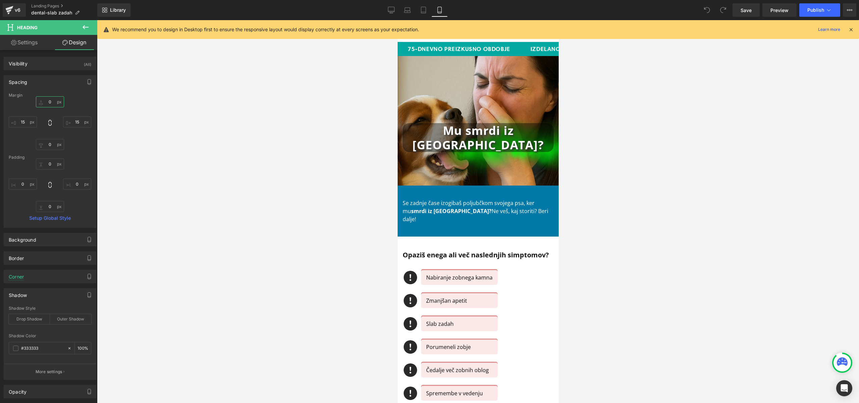
click at [50, 103] on input "text" at bounding box center [50, 101] width 28 height 11
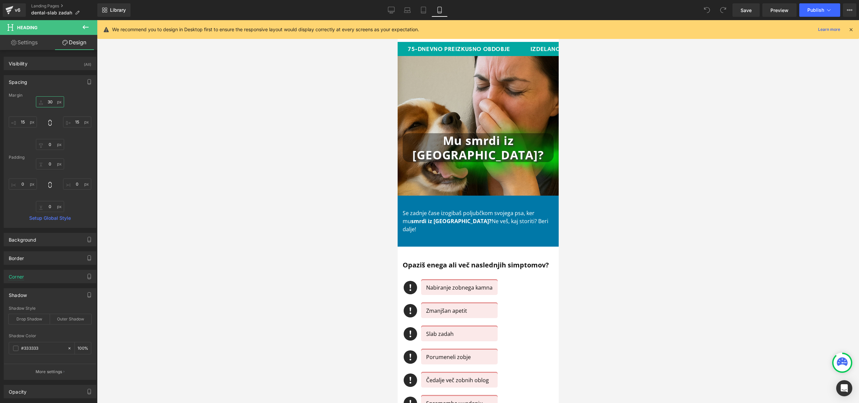
type input "3"
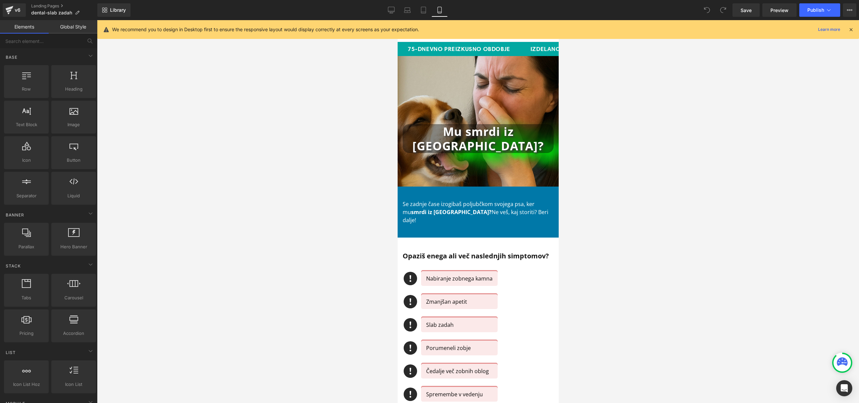
click at [225, 186] on div at bounding box center [478, 211] width 762 height 383
click at [821, 8] on span "Publish" at bounding box center [815, 9] width 17 height 5
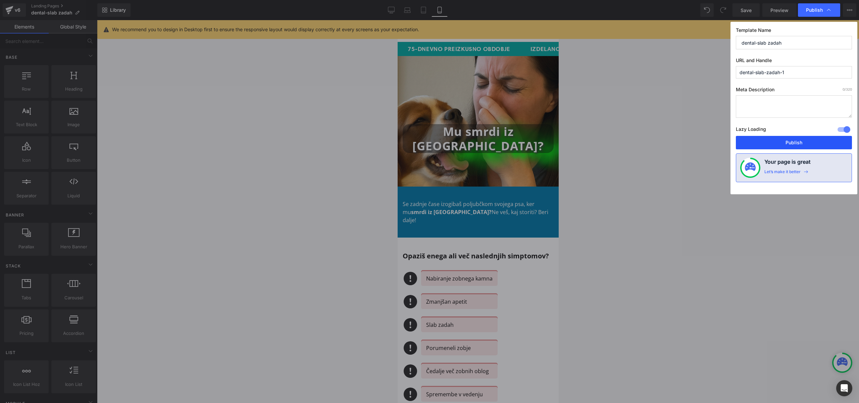
click at [800, 139] on button "Publish" at bounding box center [794, 142] width 116 height 13
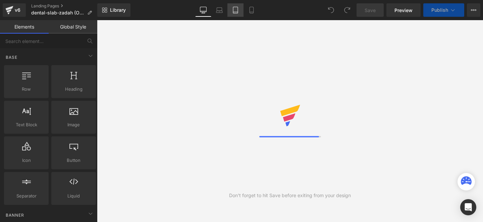
click at [240, 9] on link "Tablet" at bounding box center [235, 9] width 16 height 13
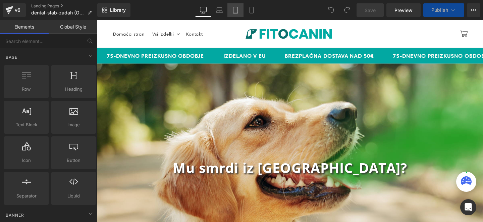
click at [238, 11] on icon at bounding box center [235, 10] width 5 height 6
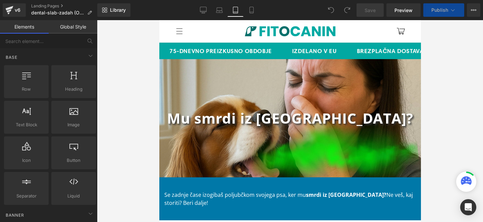
scroll to position [39, 0]
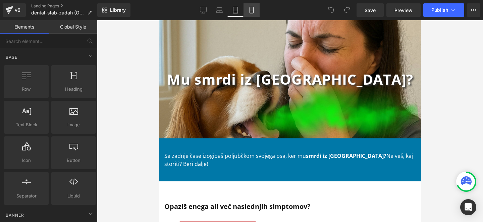
click at [251, 7] on icon at bounding box center [251, 10] width 7 height 7
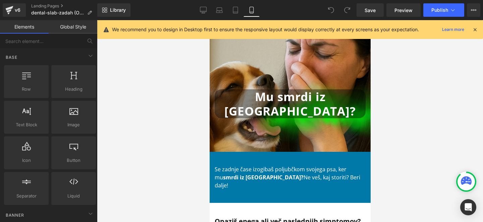
scroll to position [0, 0]
